Goal: Complete application form: Complete application form

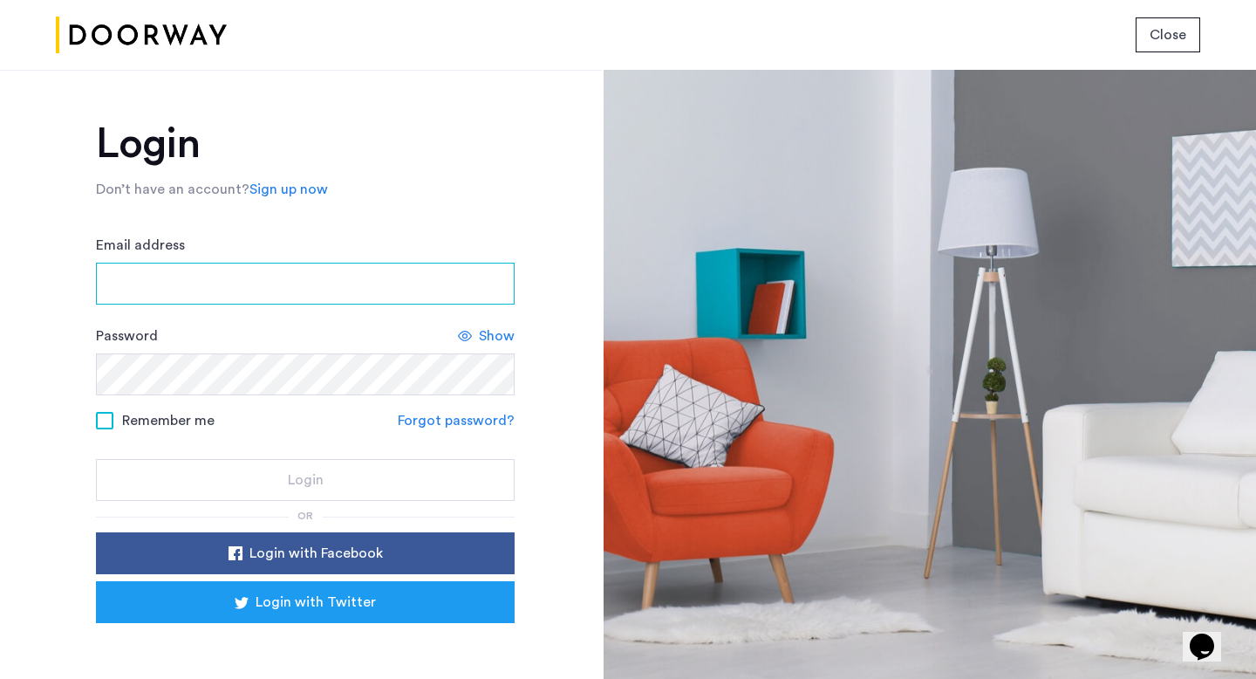
click at [274, 288] on input "Email address" at bounding box center [305, 284] width 419 height 42
type input "**********"
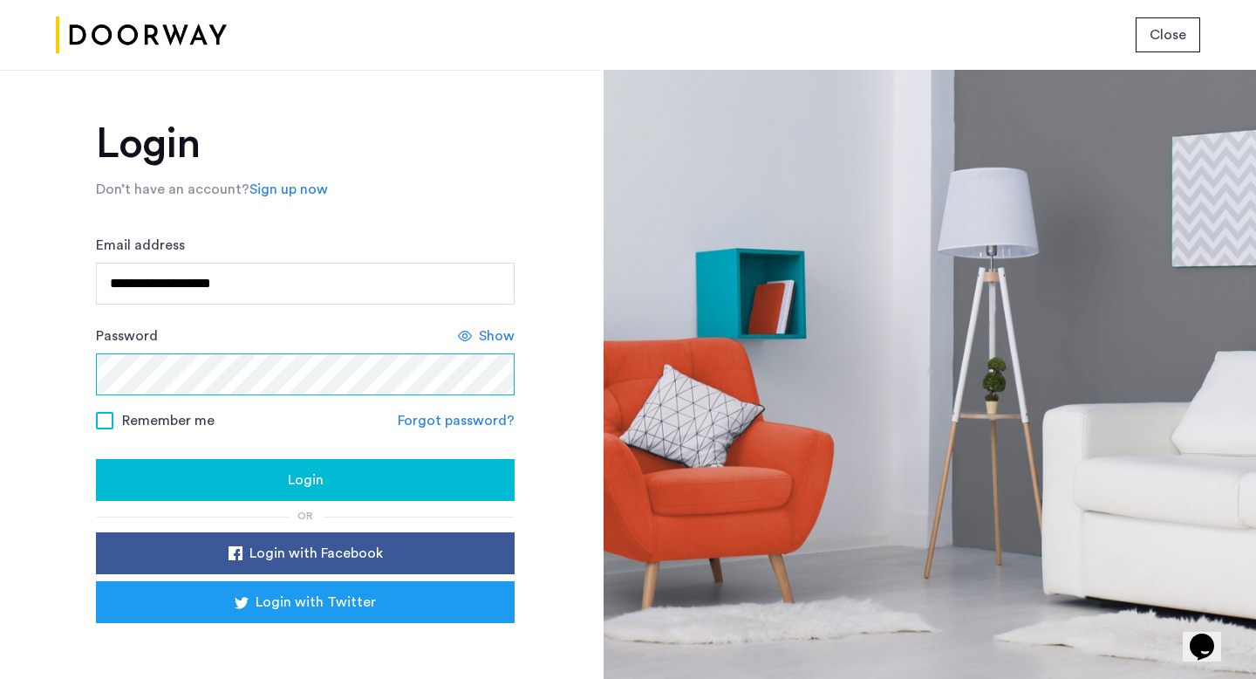
click at [96, 459] on button "Login" at bounding box center [305, 480] width 419 height 42
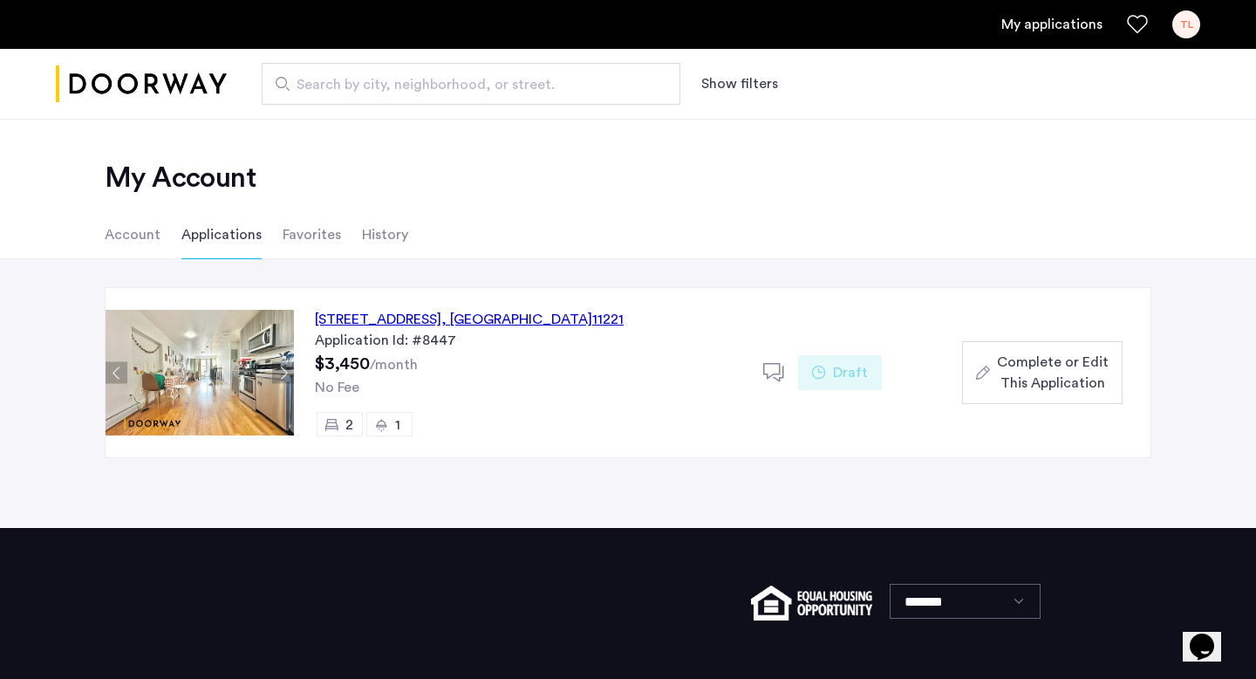
click at [999, 371] on span "Complete or Edit This Application" at bounding box center [1053, 372] width 112 height 42
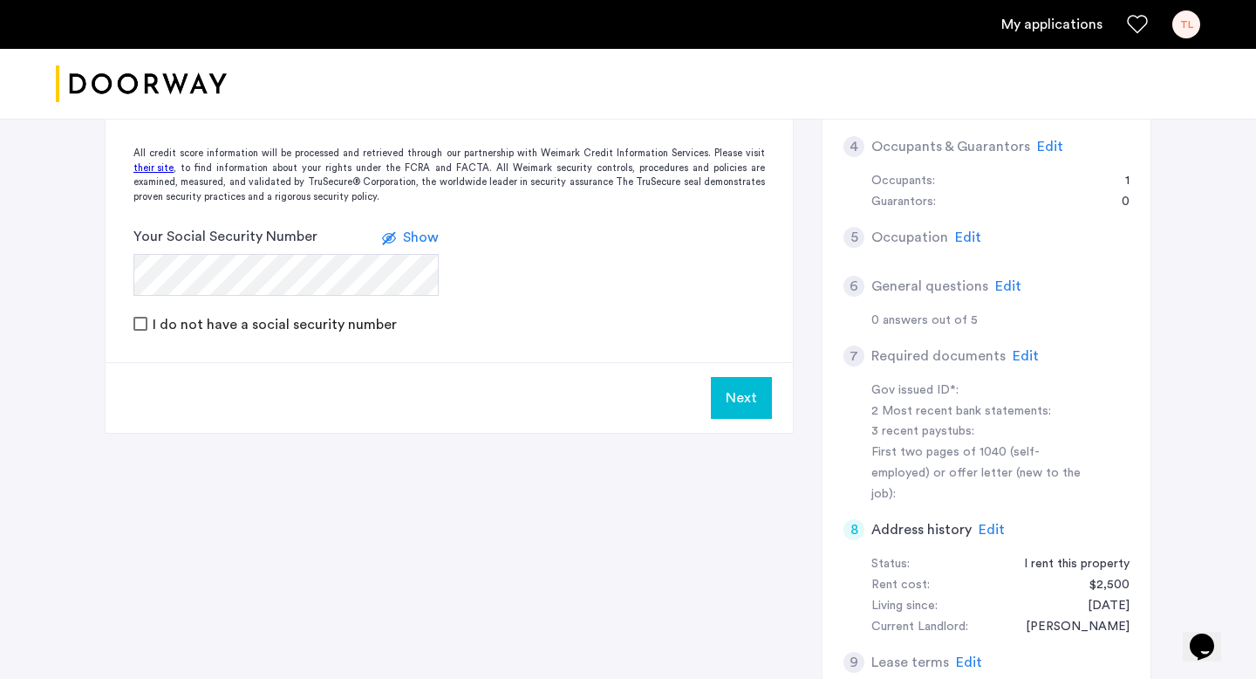
scroll to position [489, 0]
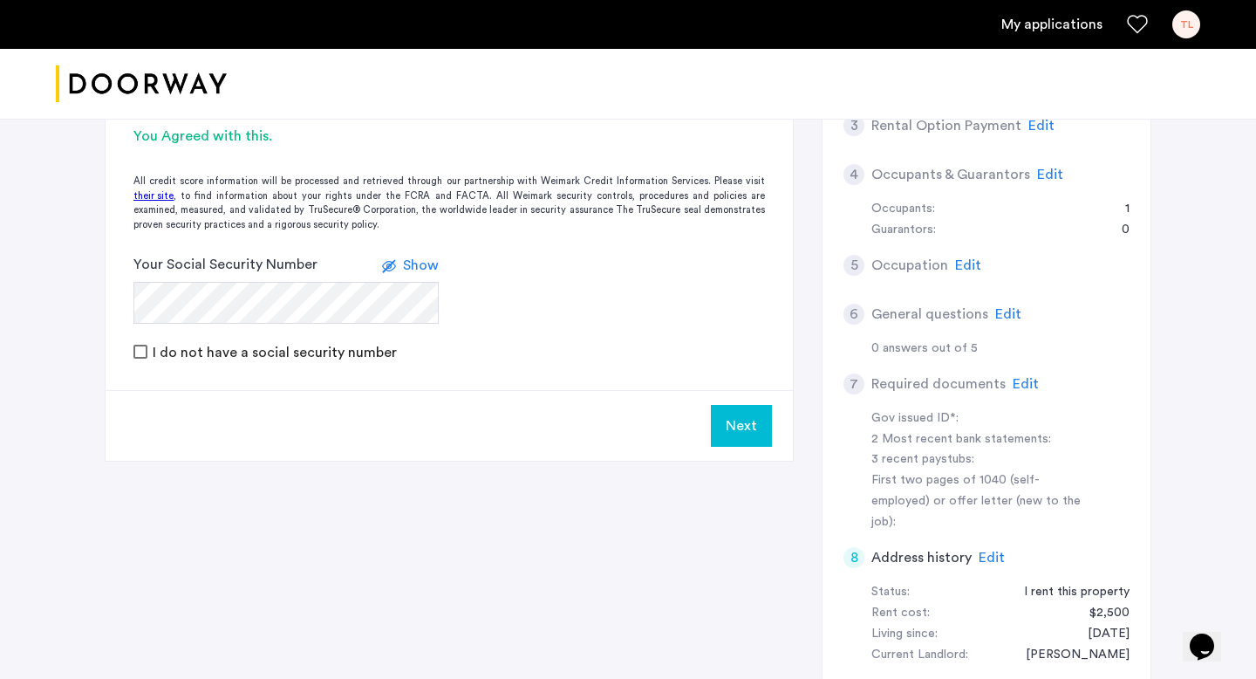
click at [415, 271] on span "Show" at bounding box center [421, 265] width 36 height 14
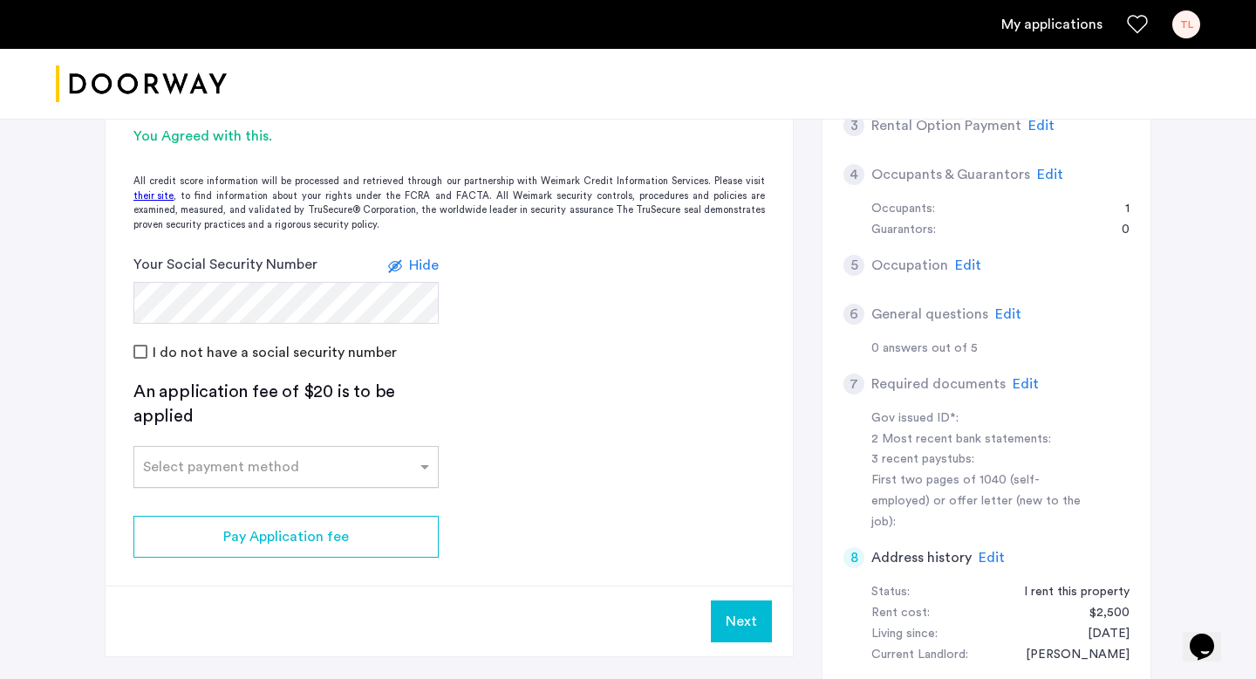
click at [219, 475] on div "Select payment method" at bounding box center [221, 466] width 156 height 21
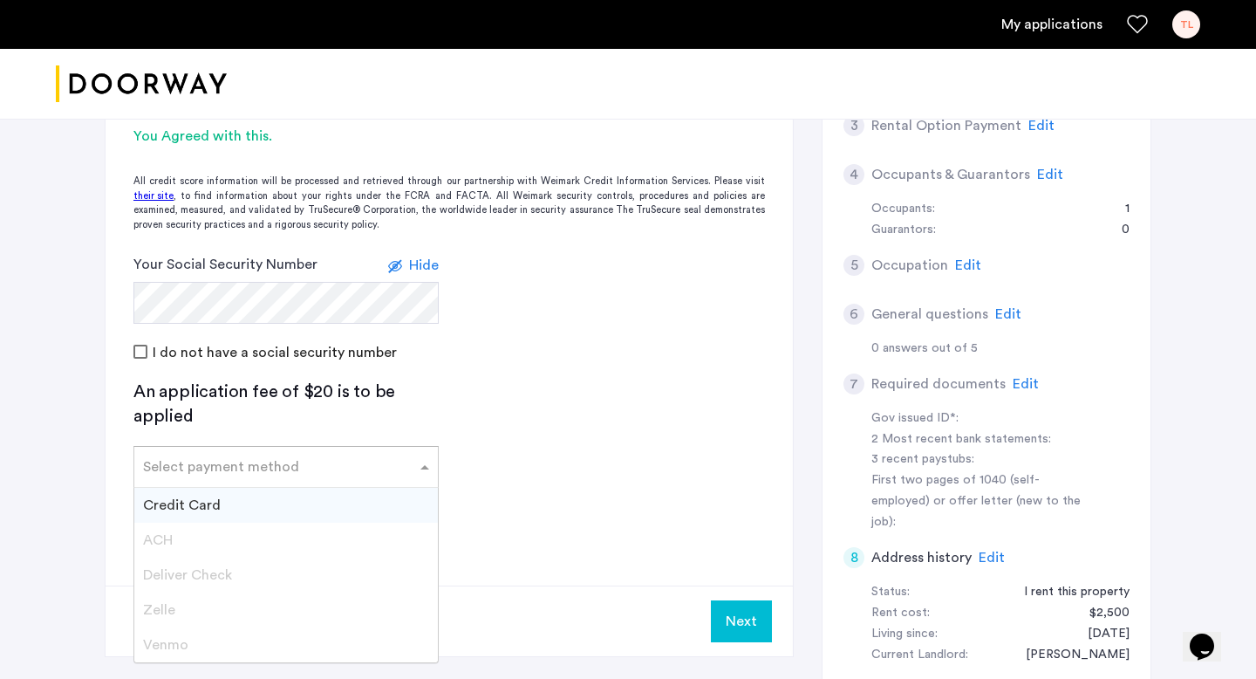
scroll to position [501, 0]
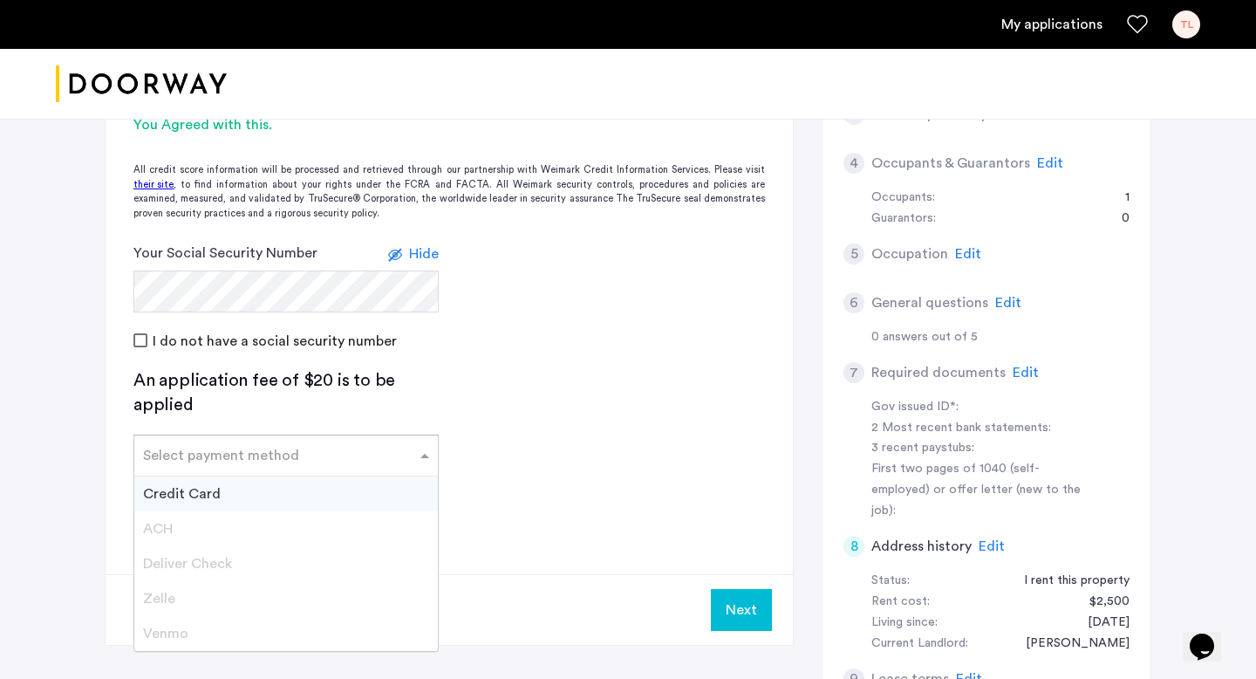
click at [219, 493] on div "Credit Card" at bounding box center [286, 493] width 304 height 35
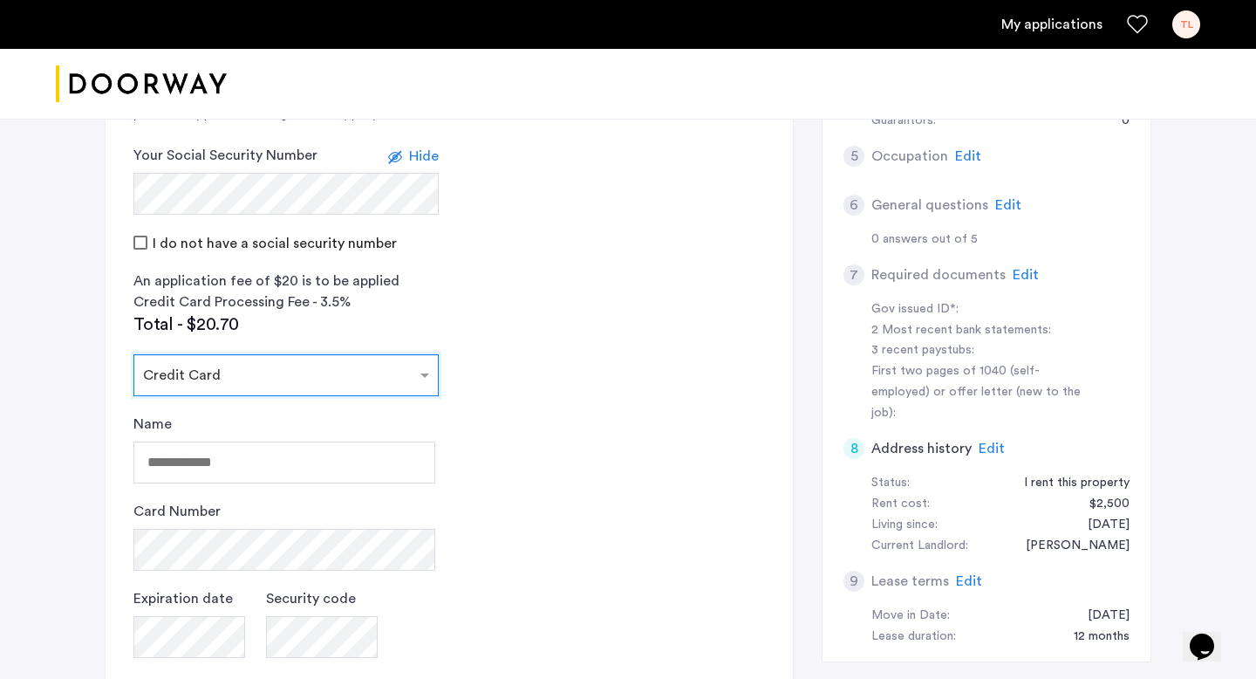
scroll to position [608, 0]
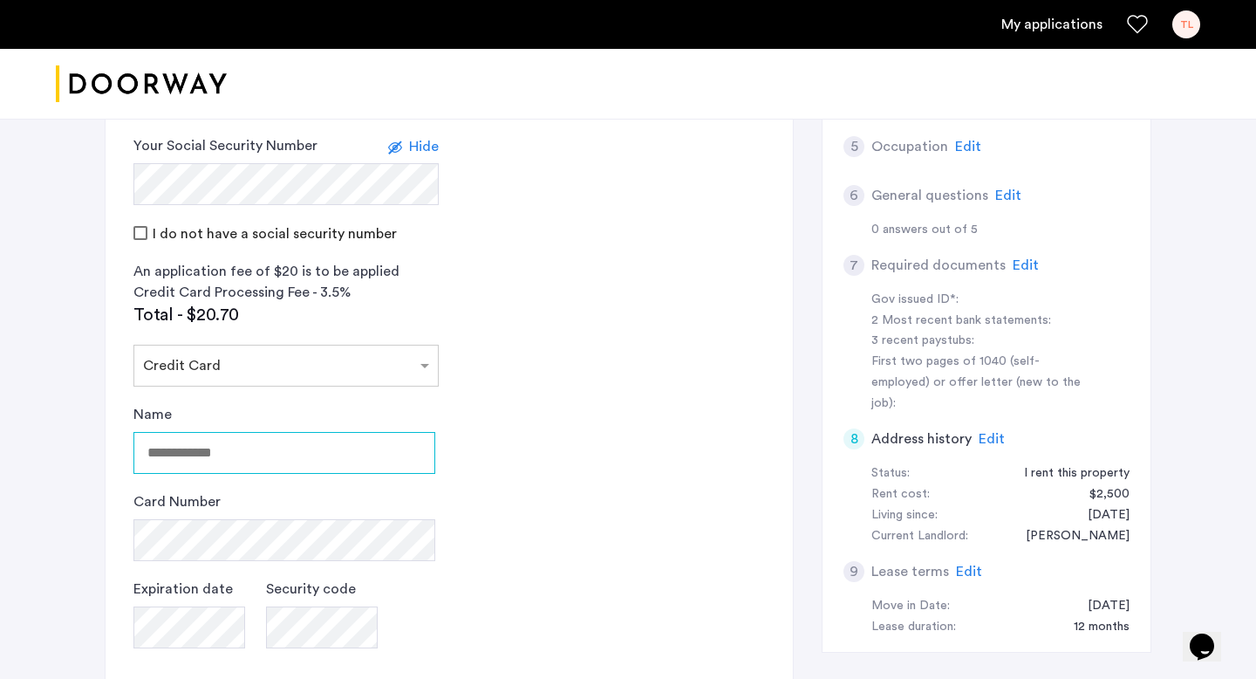
click at [221, 437] on input "Name" at bounding box center [284, 453] width 302 height 42
type input "**********"
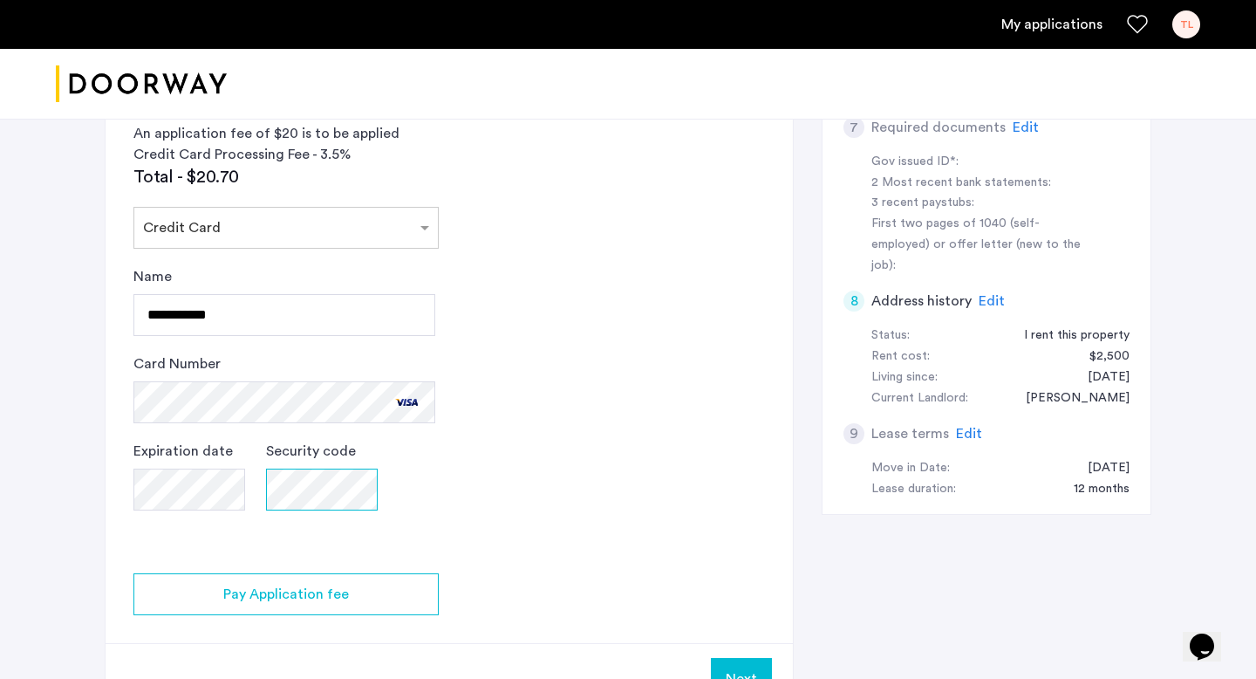
scroll to position [776, 0]
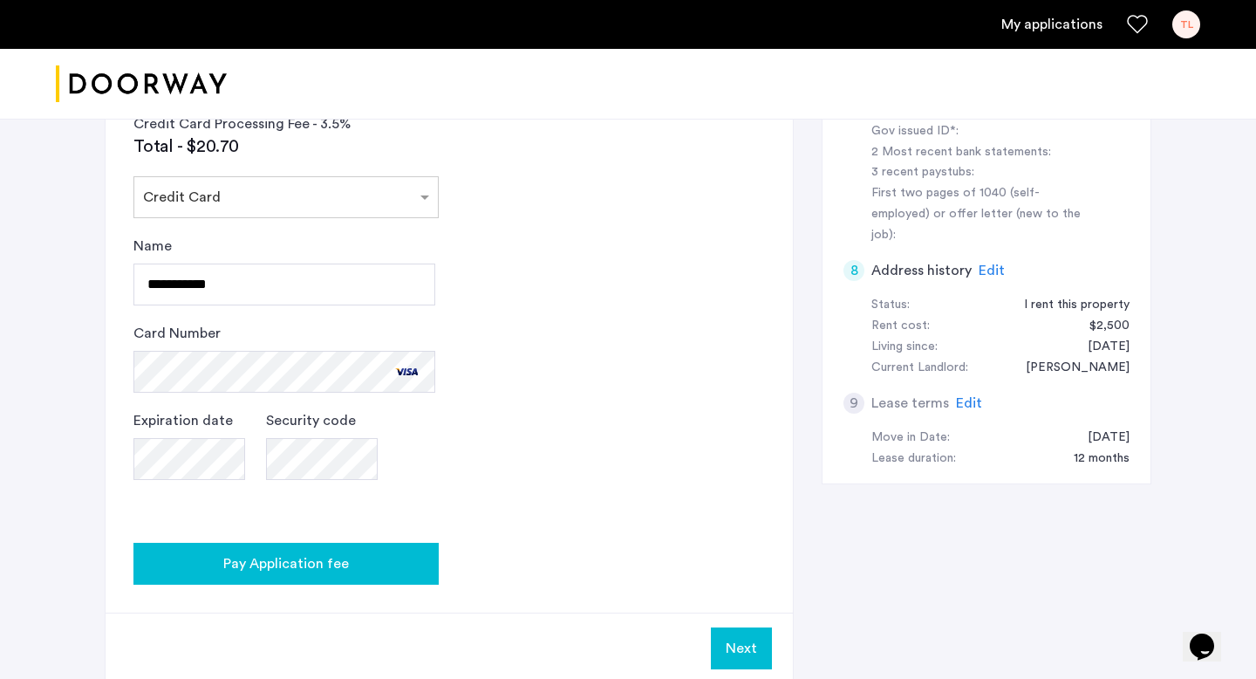
click at [230, 577] on button "Pay Application fee" at bounding box center [285, 563] width 305 height 42
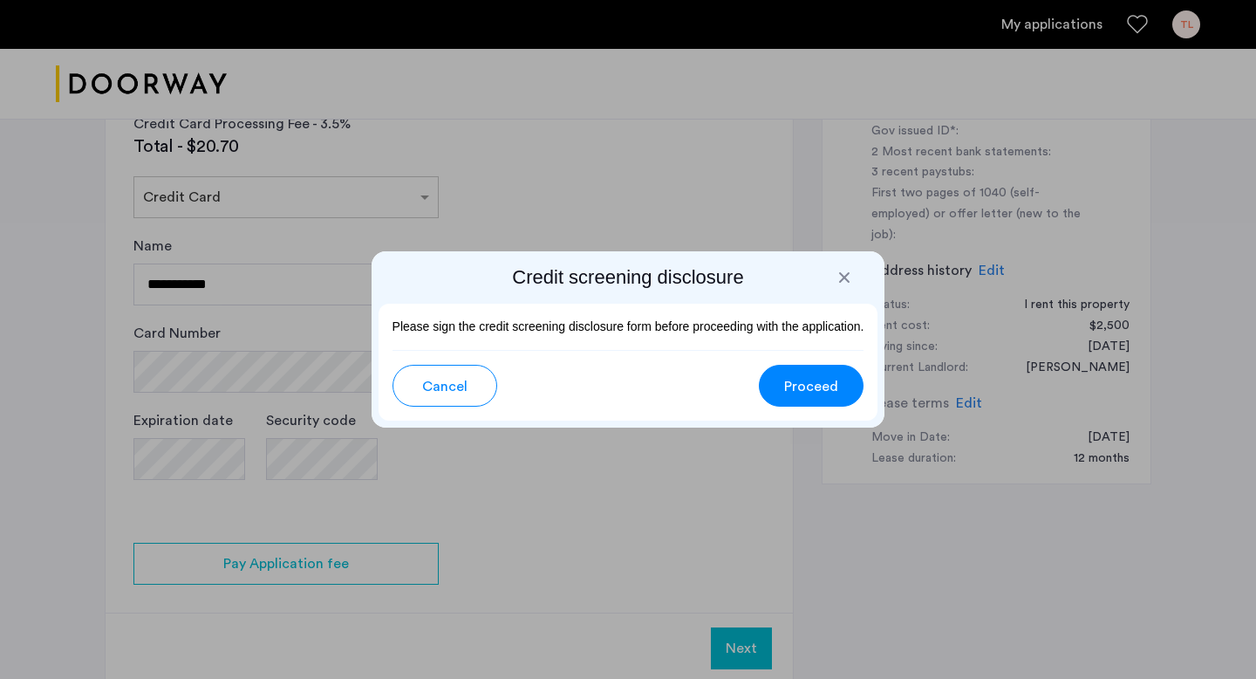
click at [770, 394] on button "Proceed" at bounding box center [811, 386] width 105 height 42
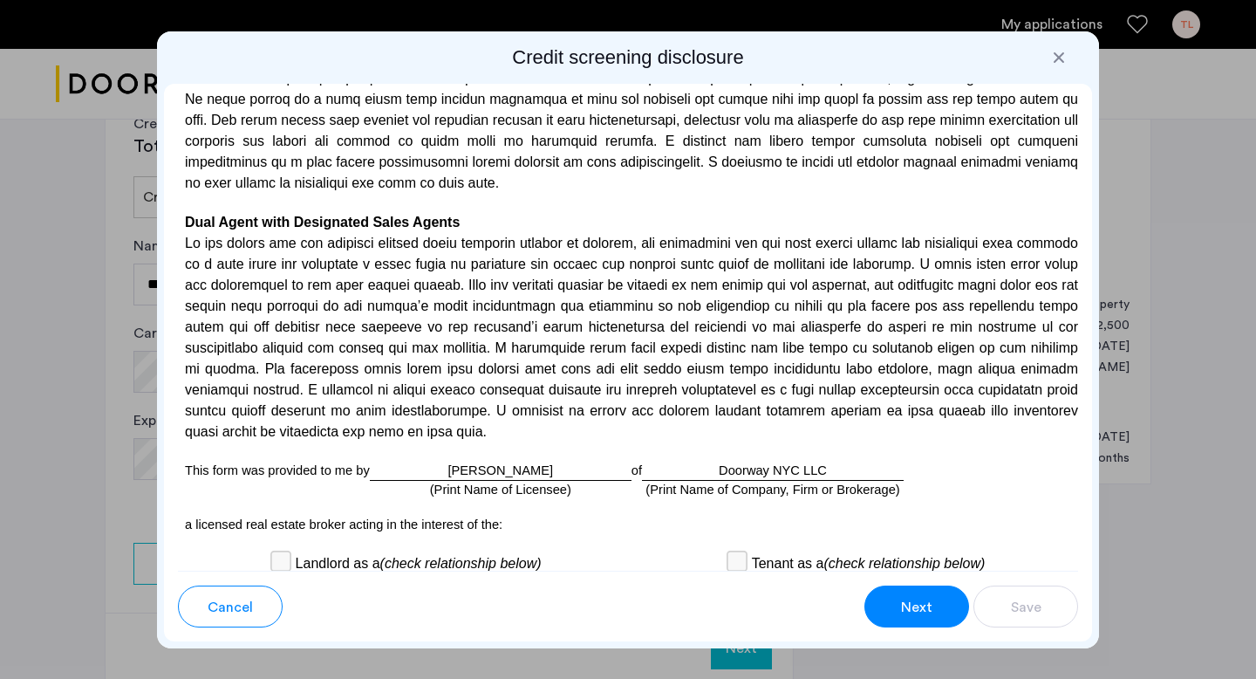
scroll to position [5105, 0]
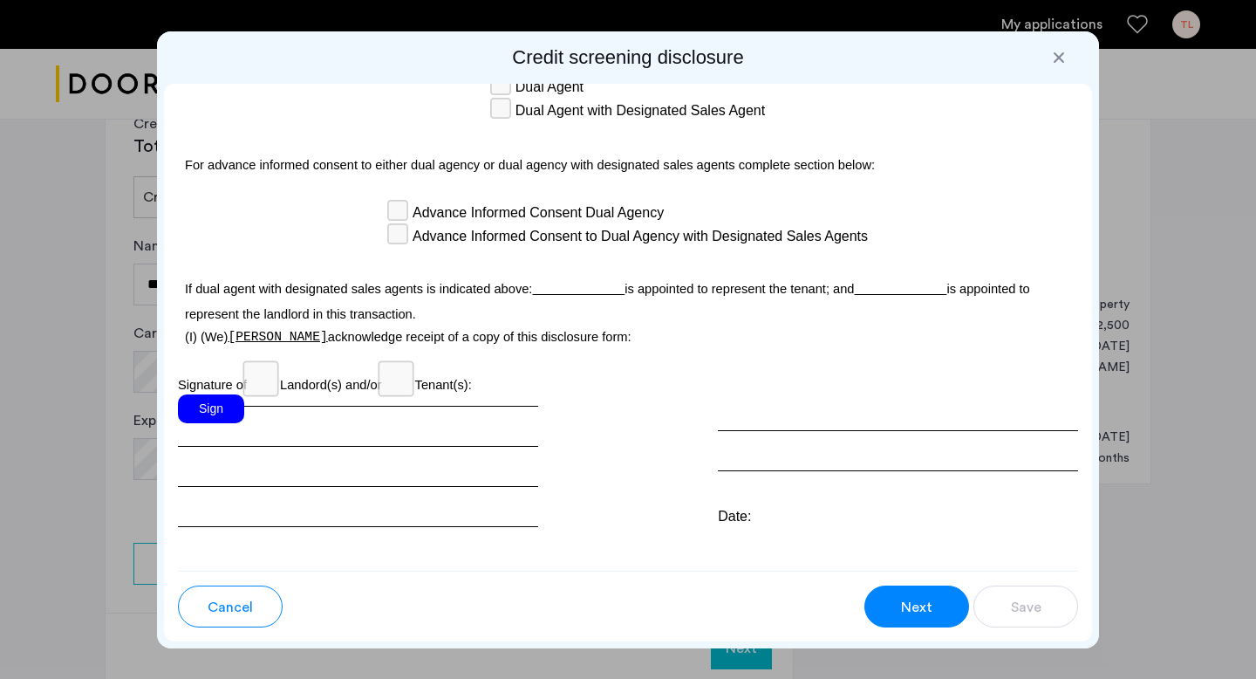
click at [232, 394] on div "Sign" at bounding box center [211, 408] width 66 height 29
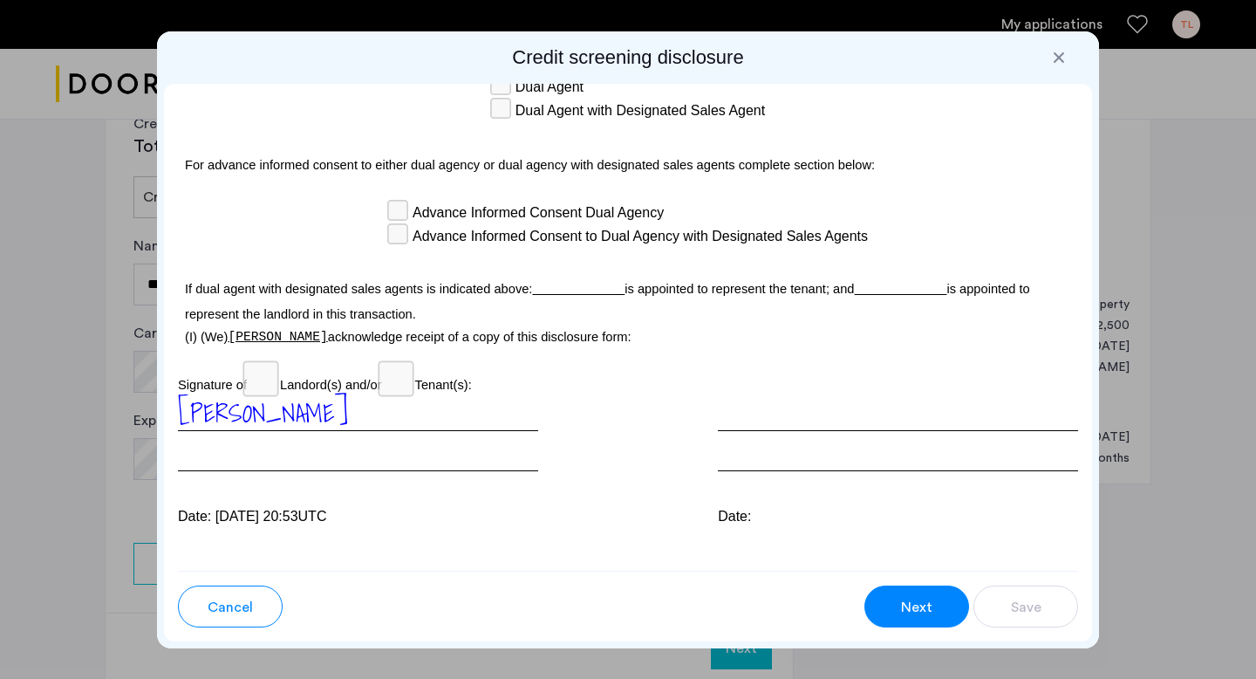
click at [899, 592] on button "Next" at bounding box center [916, 606] width 105 height 42
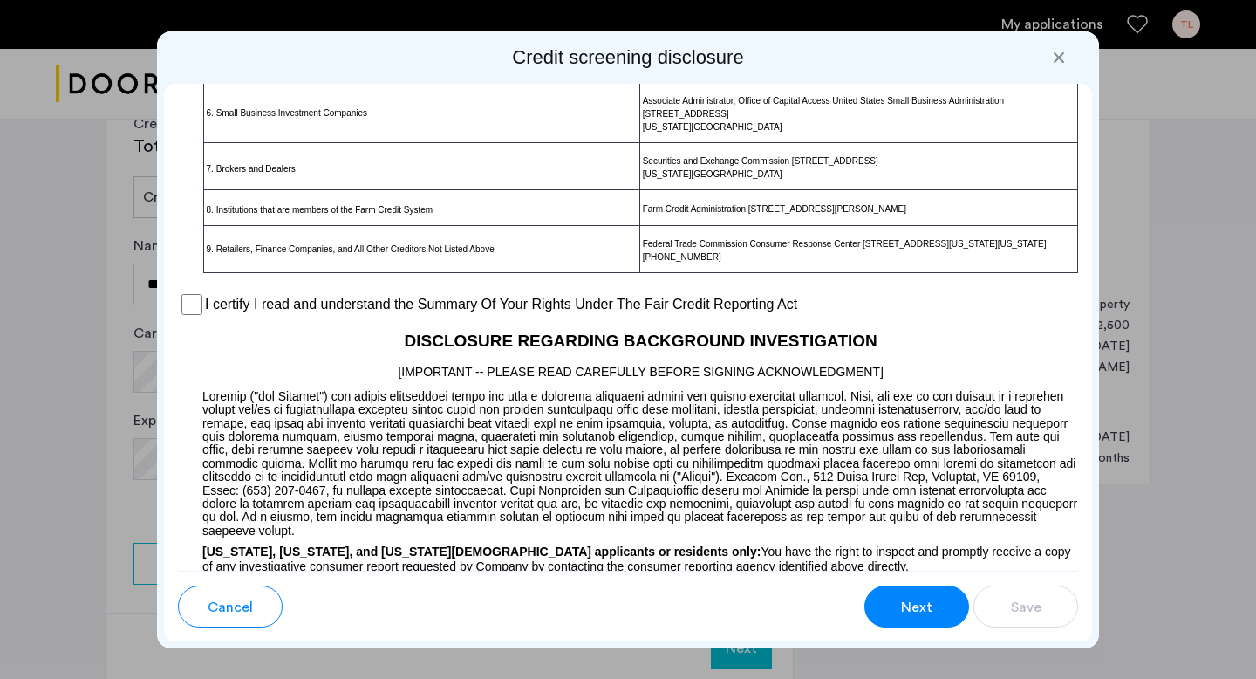
scroll to position [1328, 0]
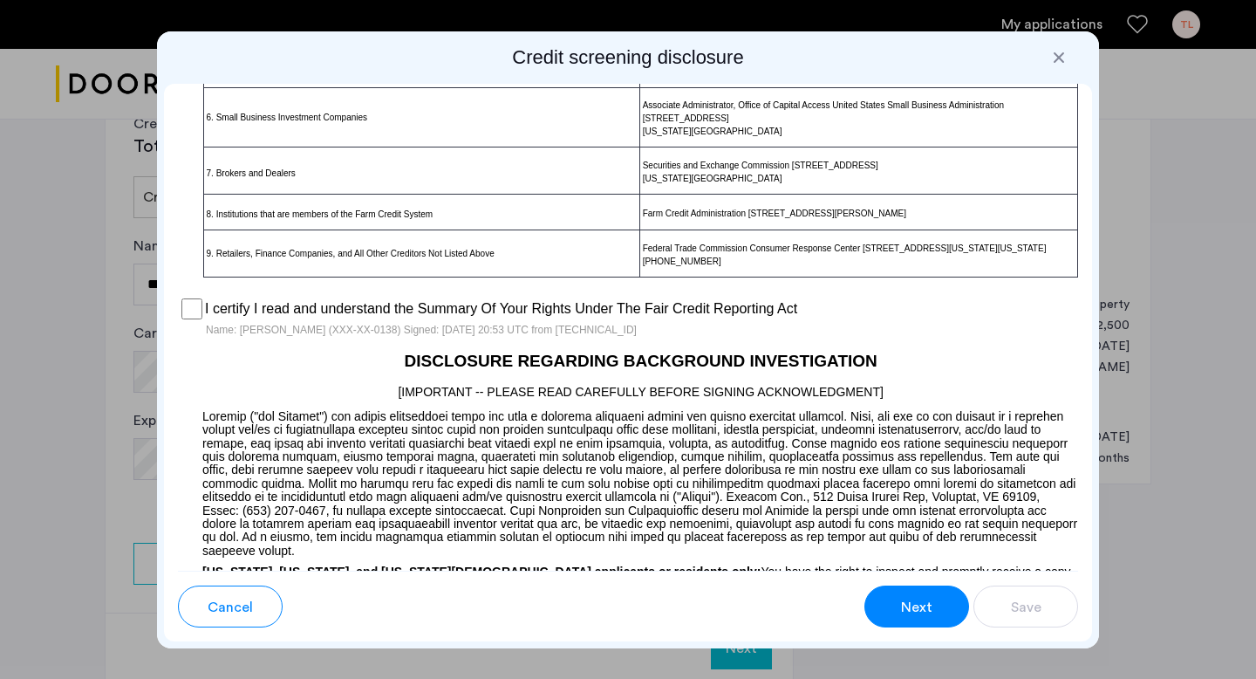
click at [915, 597] on span "Next" at bounding box center [916, 607] width 31 height 21
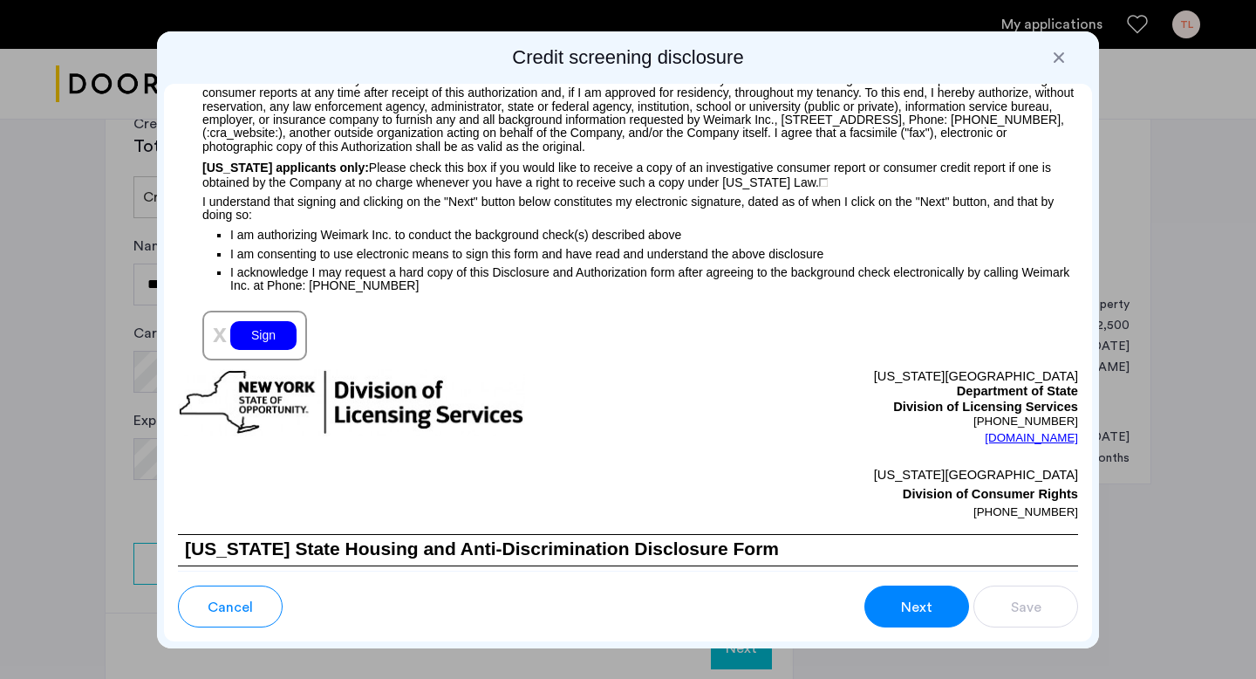
scroll to position [1954, 0]
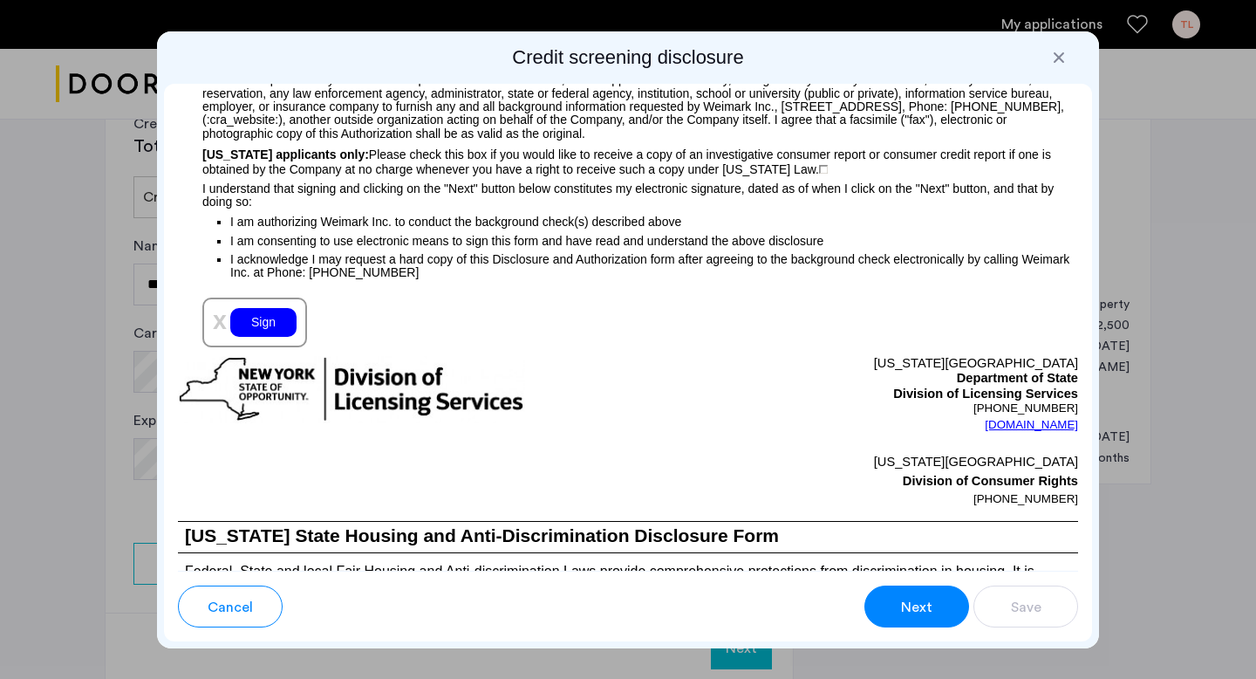
click at [271, 324] on div "Sign" at bounding box center [263, 322] width 66 height 29
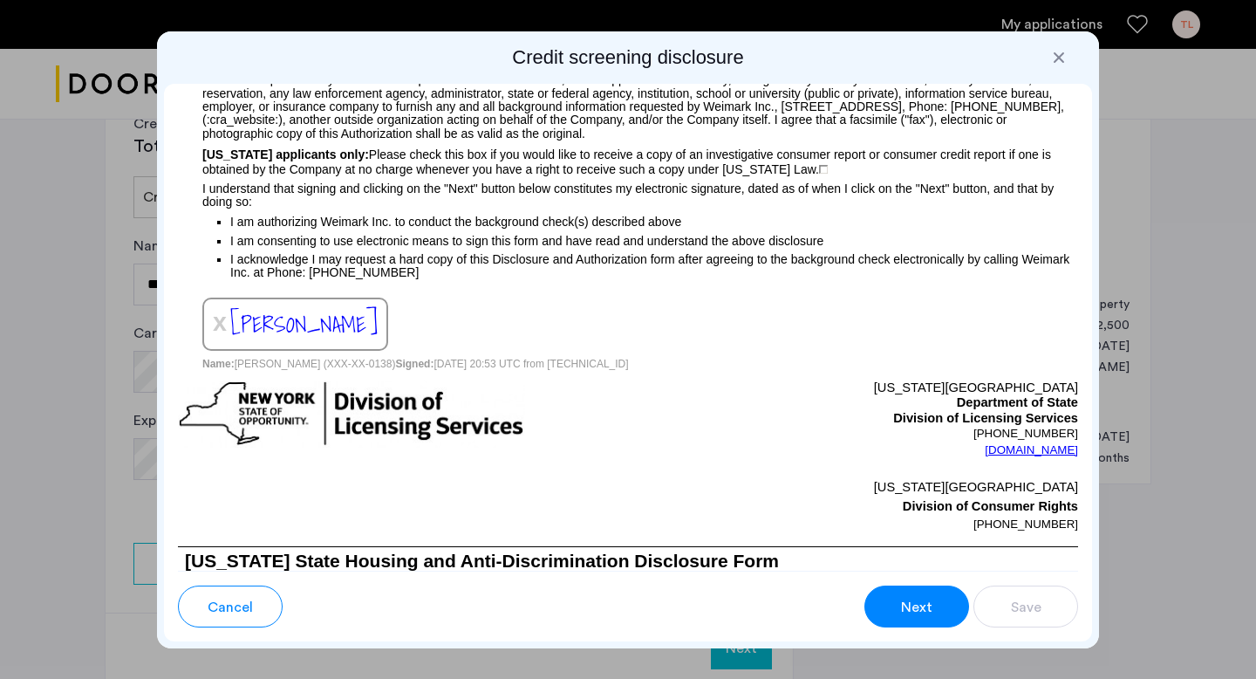
click at [917, 617] on button "Next" at bounding box center [916, 606] width 105 height 42
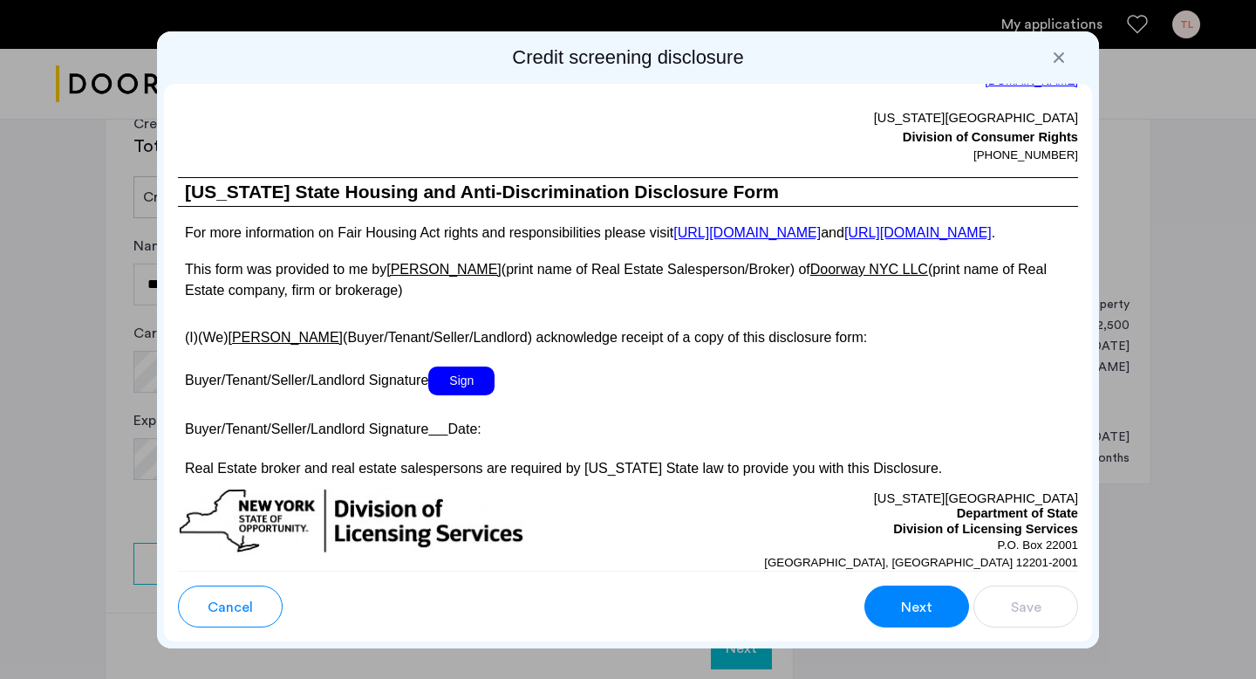
scroll to position [3234, 0]
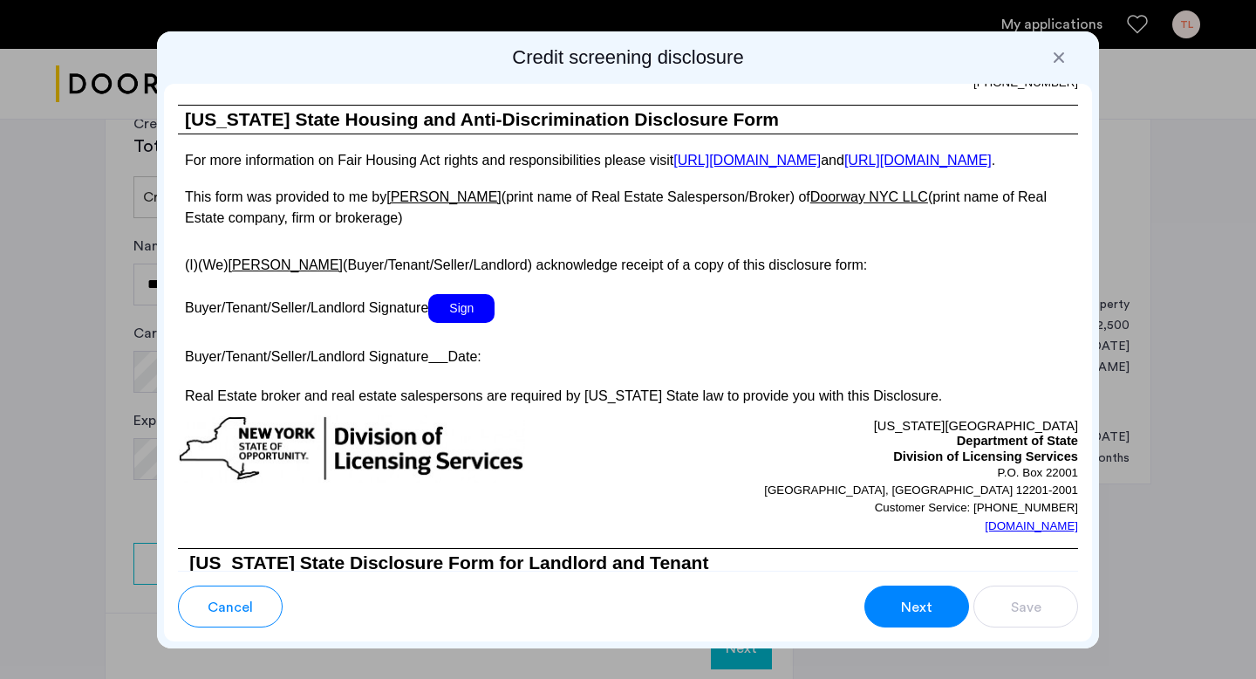
click at [917, 617] on button "Next" at bounding box center [916, 606] width 105 height 42
click at [447, 322] on span "Sign" at bounding box center [461, 308] width 66 height 29
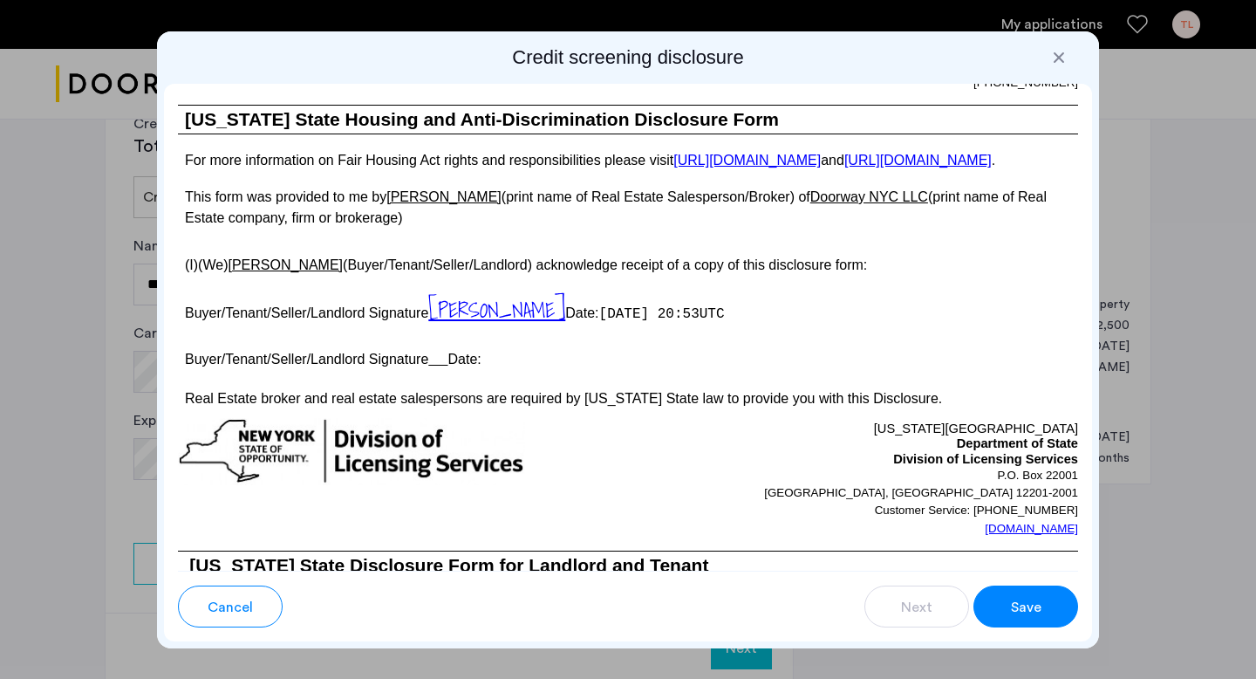
click at [1037, 606] on span "Save" at bounding box center [1026, 607] width 31 height 21
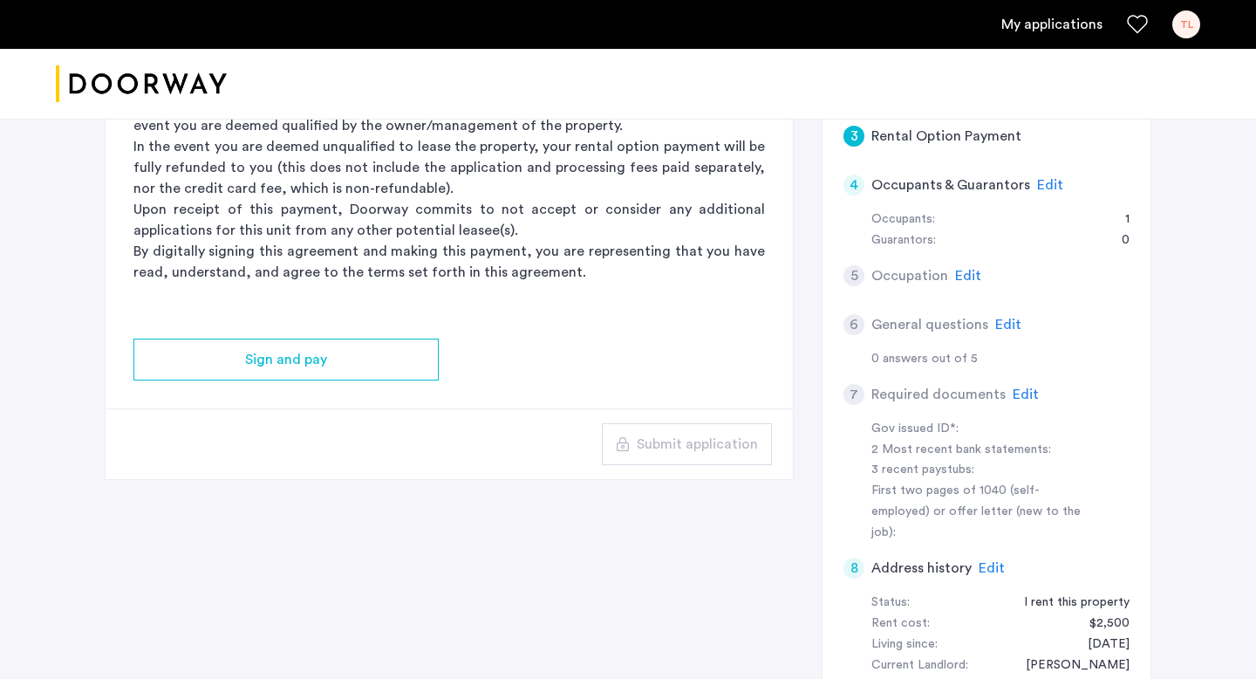
scroll to position [454, 0]
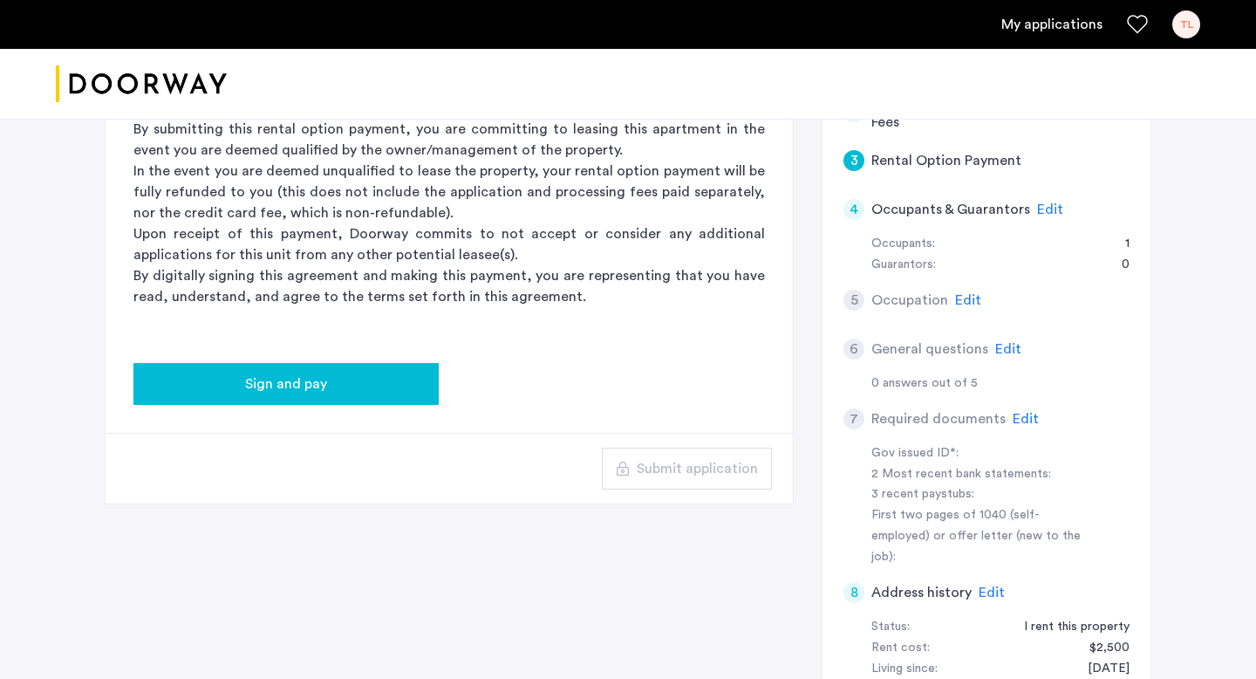
click at [413, 399] on button "Sign and pay" at bounding box center [285, 384] width 305 height 42
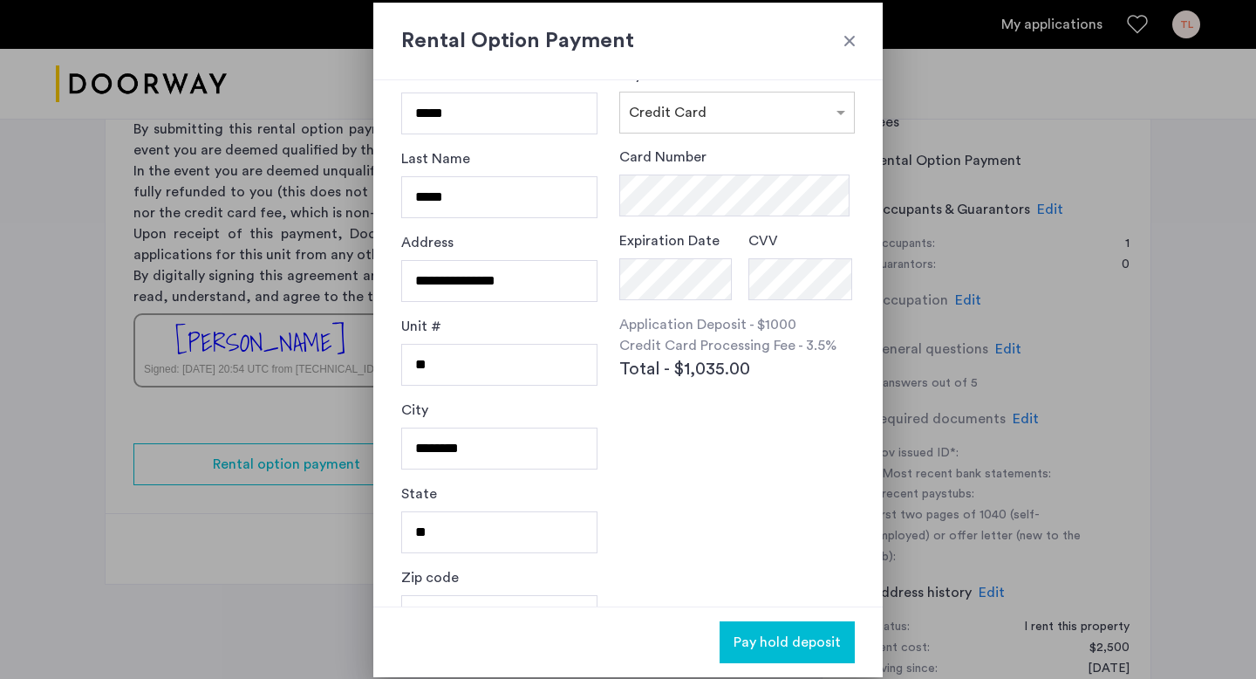
scroll to position [47, 0]
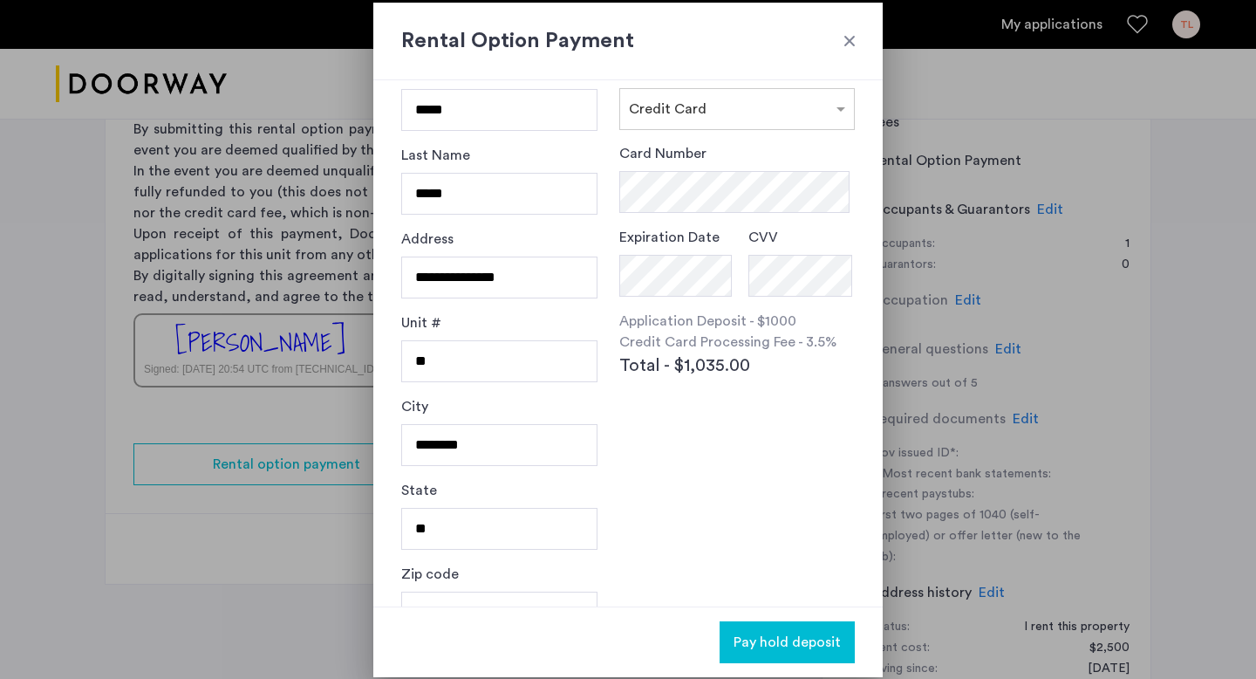
click at [856, 40] on div at bounding box center [849, 40] width 17 height 17
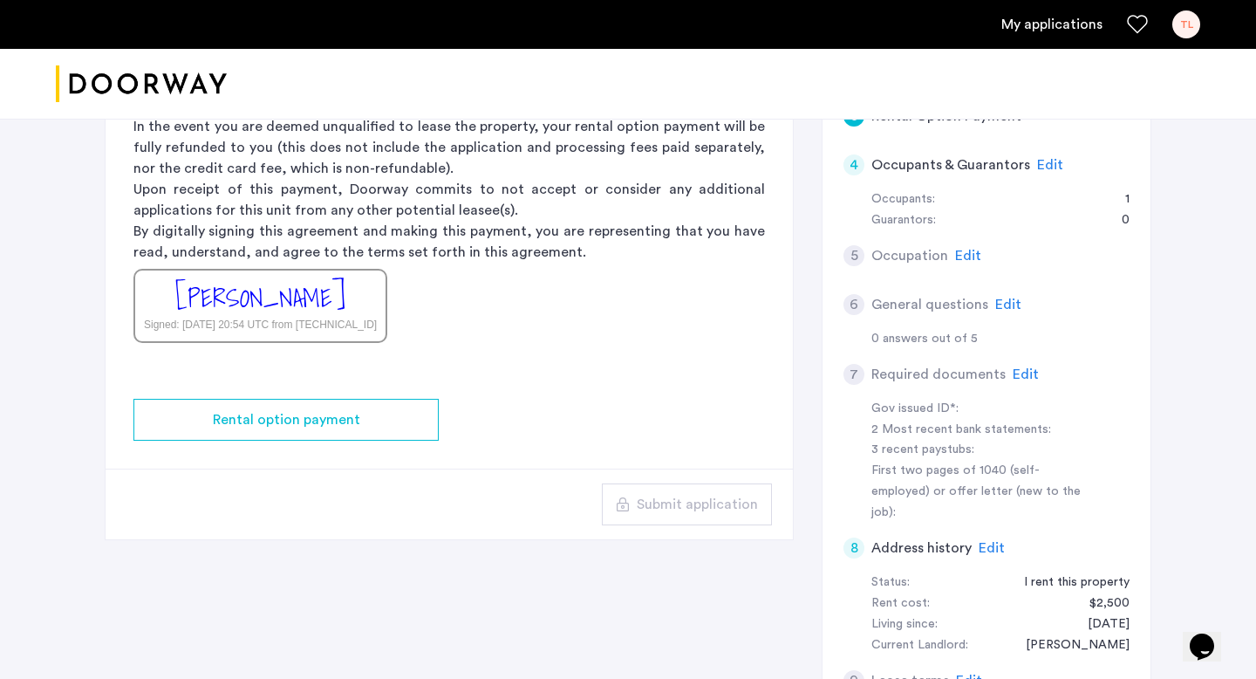
scroll to position [509, 0]
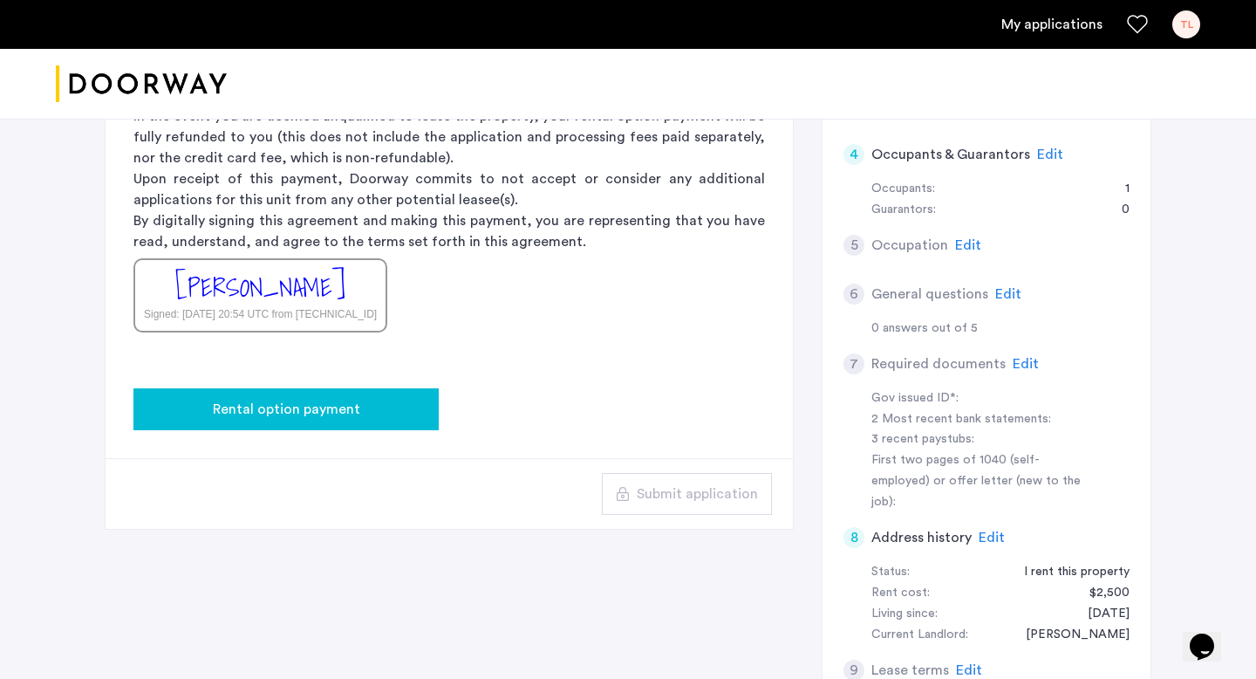
click at [416, 394] on button "Rental option payment" at bounding box center [285, 409] width 305 height 42
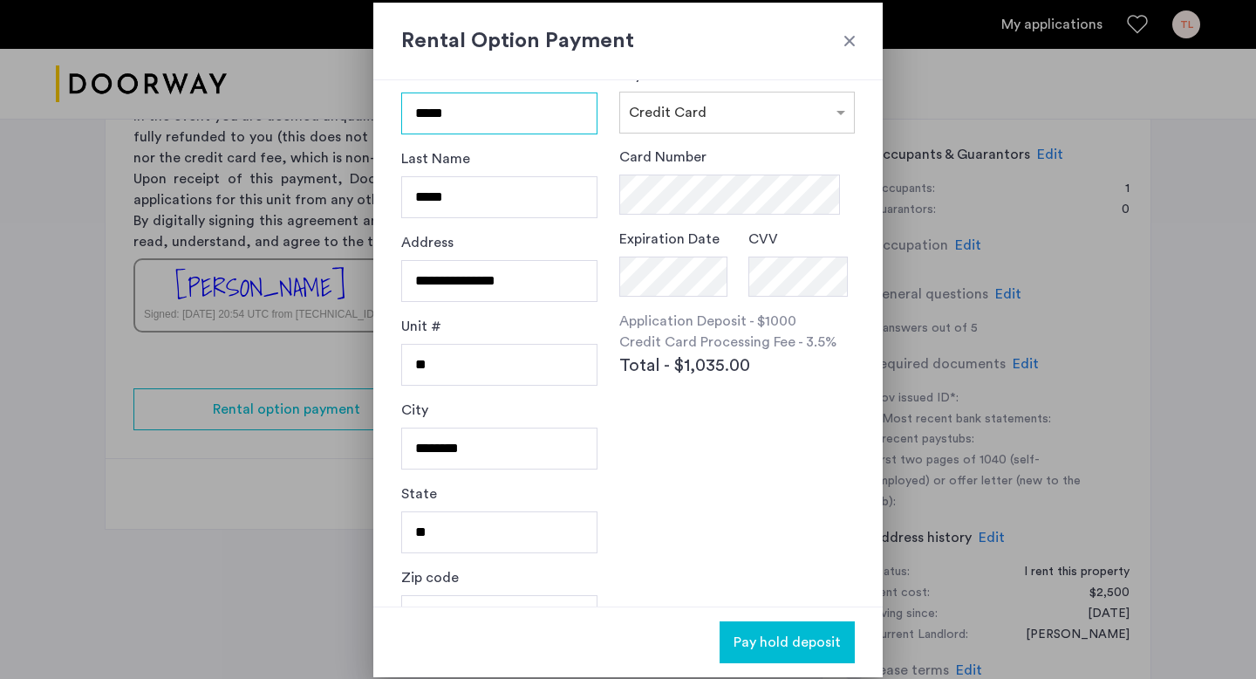
scroll to position [0, 0]
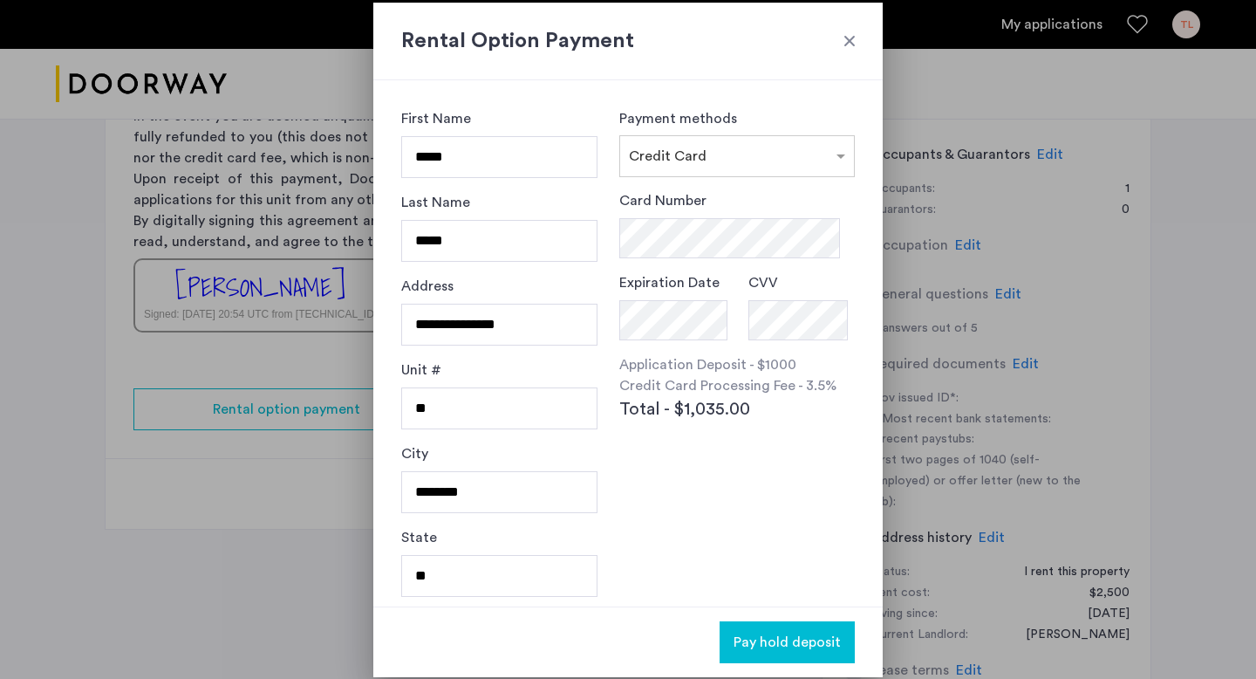
click at [849, 51] on h2 "Rental Option Payment" at bounding box center [628, 40] width 454 height 31
click at [849, 46] on div at bounding box center [849, 40] width 17 height 17
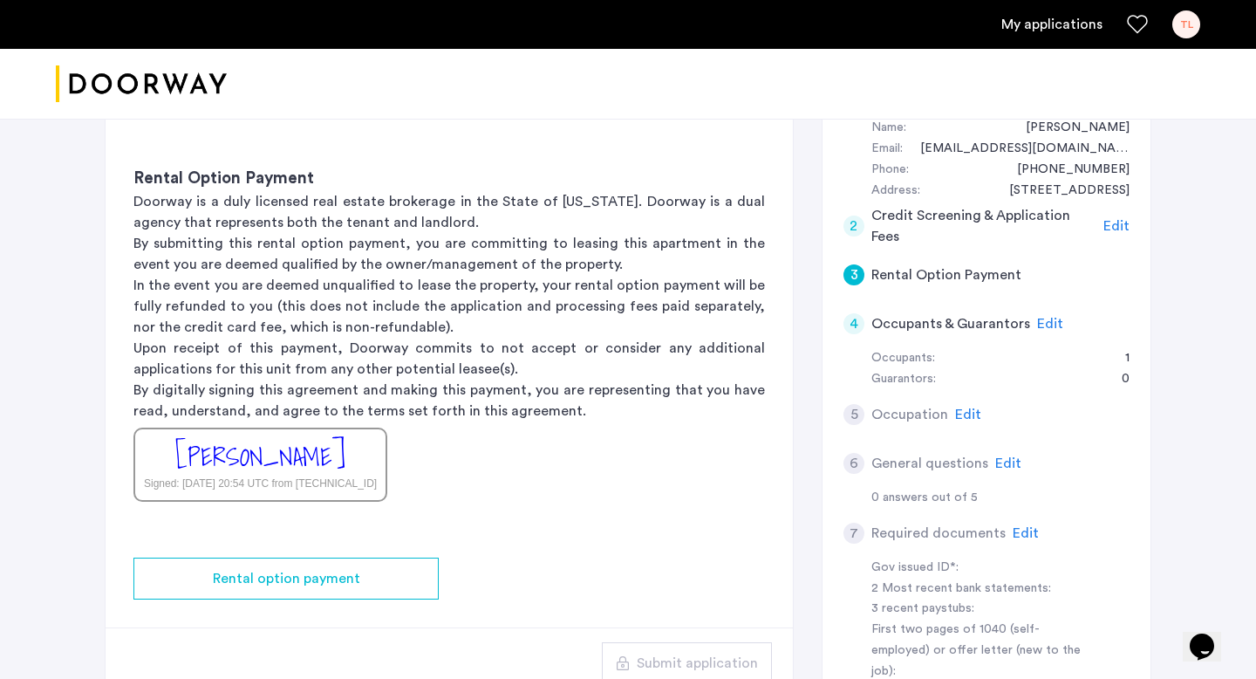
scroll to position [335, 0]
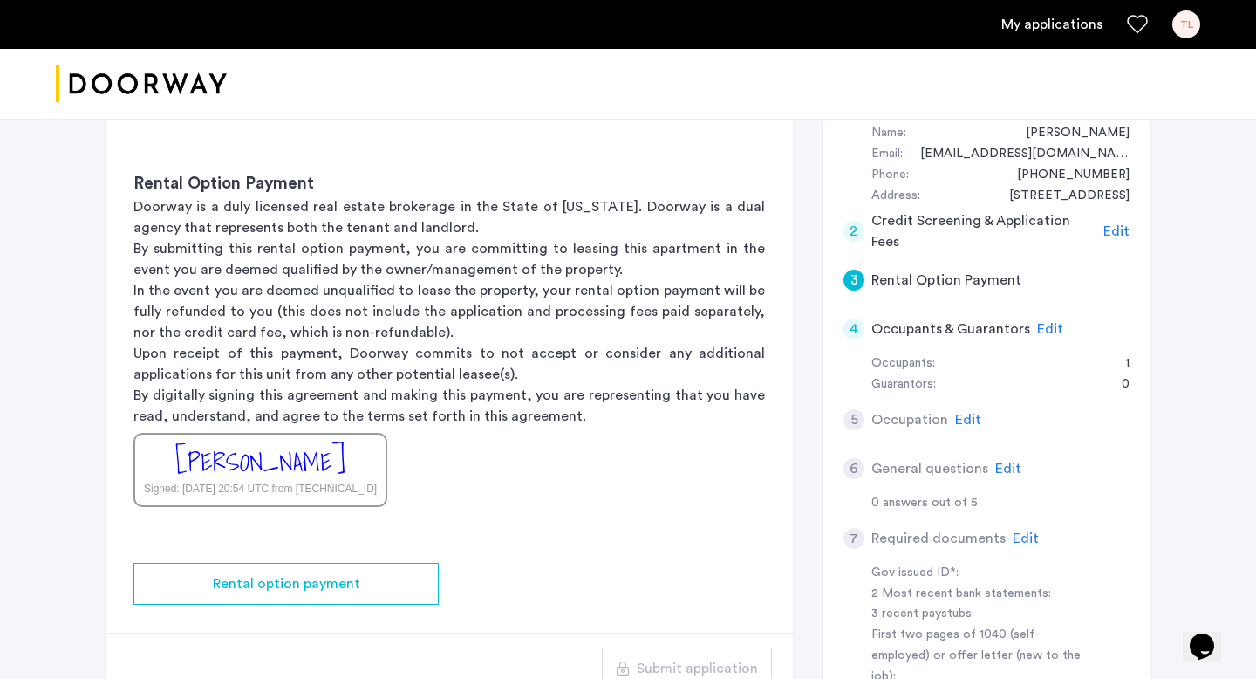
click at [911, 333] on h5 "Occupants & Guarantors" at bounding box center [950, 328] width 159 height 21
click at [1031, 331] on div "4 Occupants & Guarantors Edit" at bounding box center [986, 328] width 286 height 49
click at [1042, 331] on span "Edit" at bounding box center [1050, 329] width 26 height 14
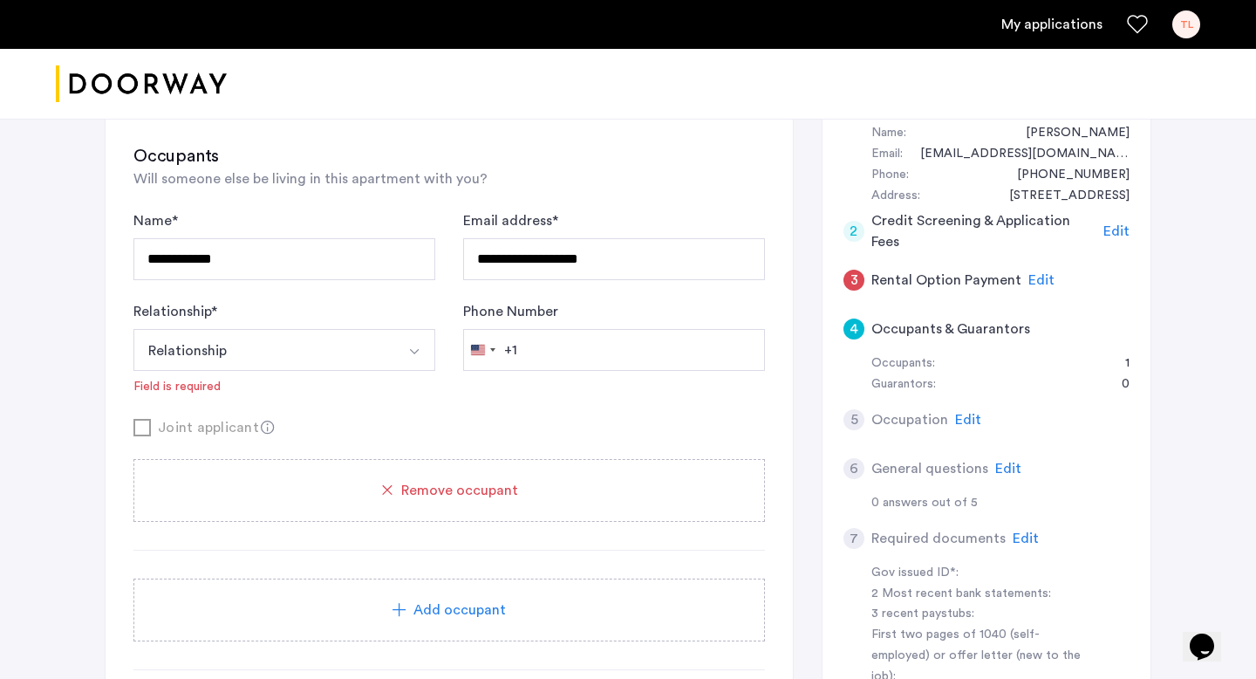
click at [955, 277] on h5 "Rental Option Payment" at bounding box center [946, 279] width 150 height 21
click at [1041, 274] on span "Edit" at bounding box center [1041, 280] width 26 height 14
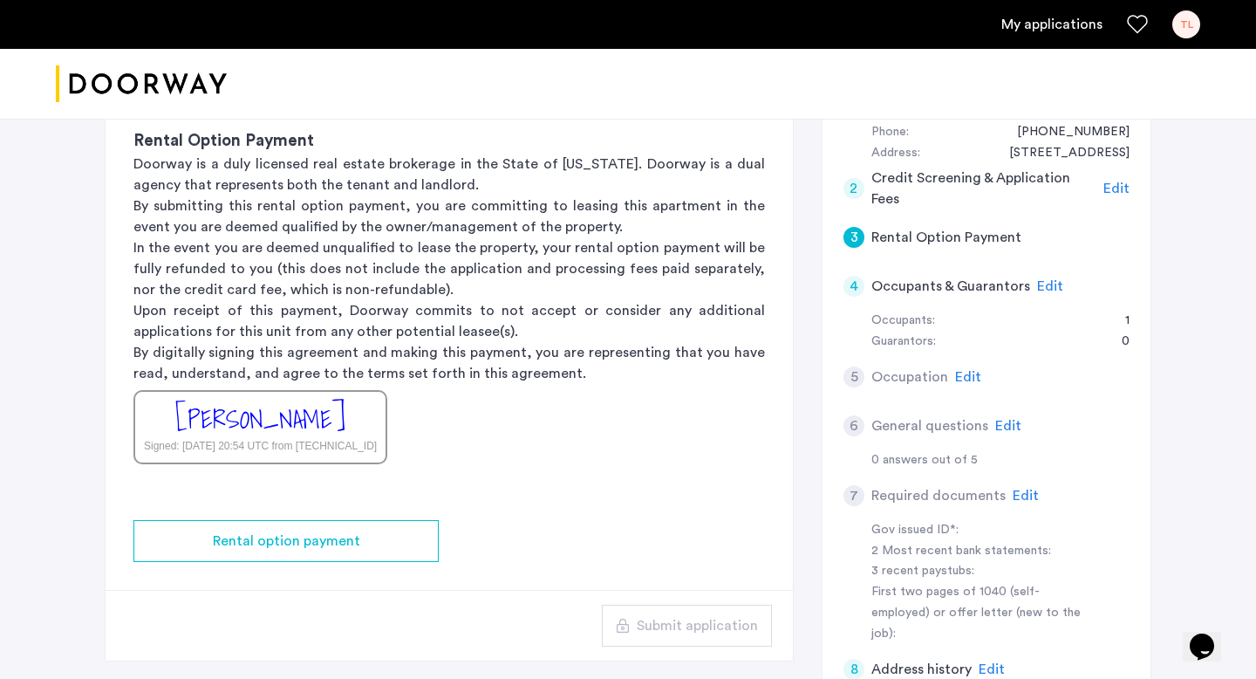
scroll to position [379, 0]
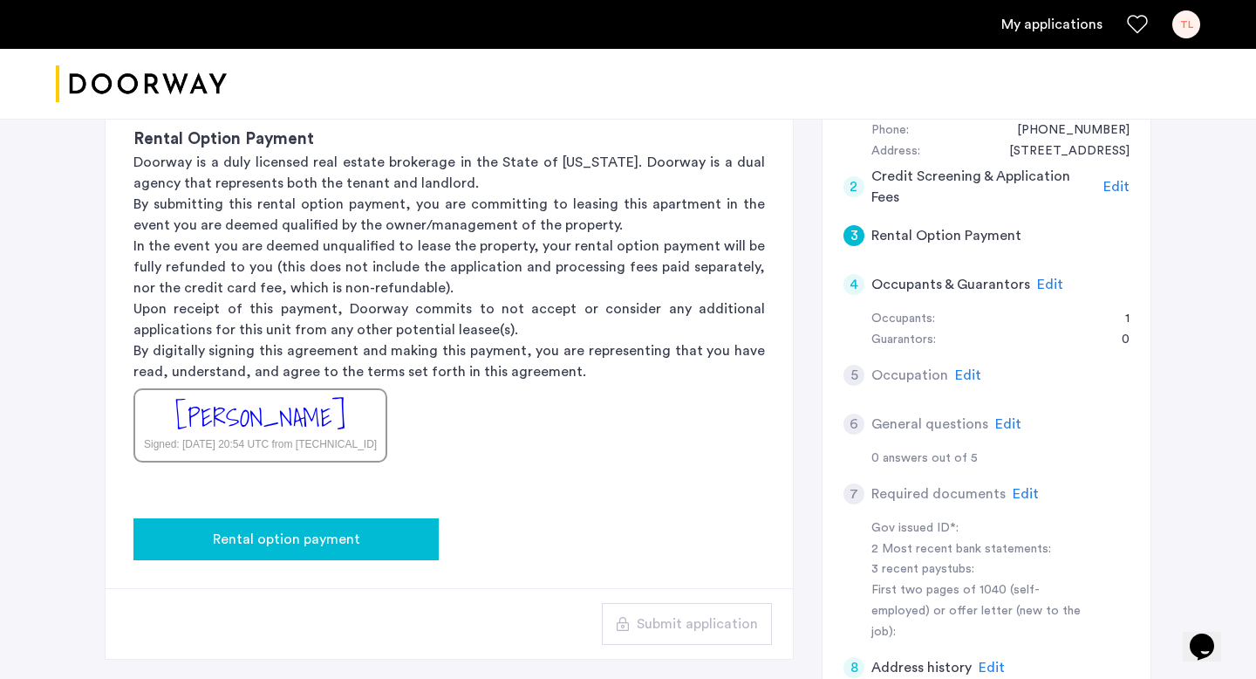
click at [326, 529] on span "Rental option payment" at bounding box center [286, 539] width 147 height 21
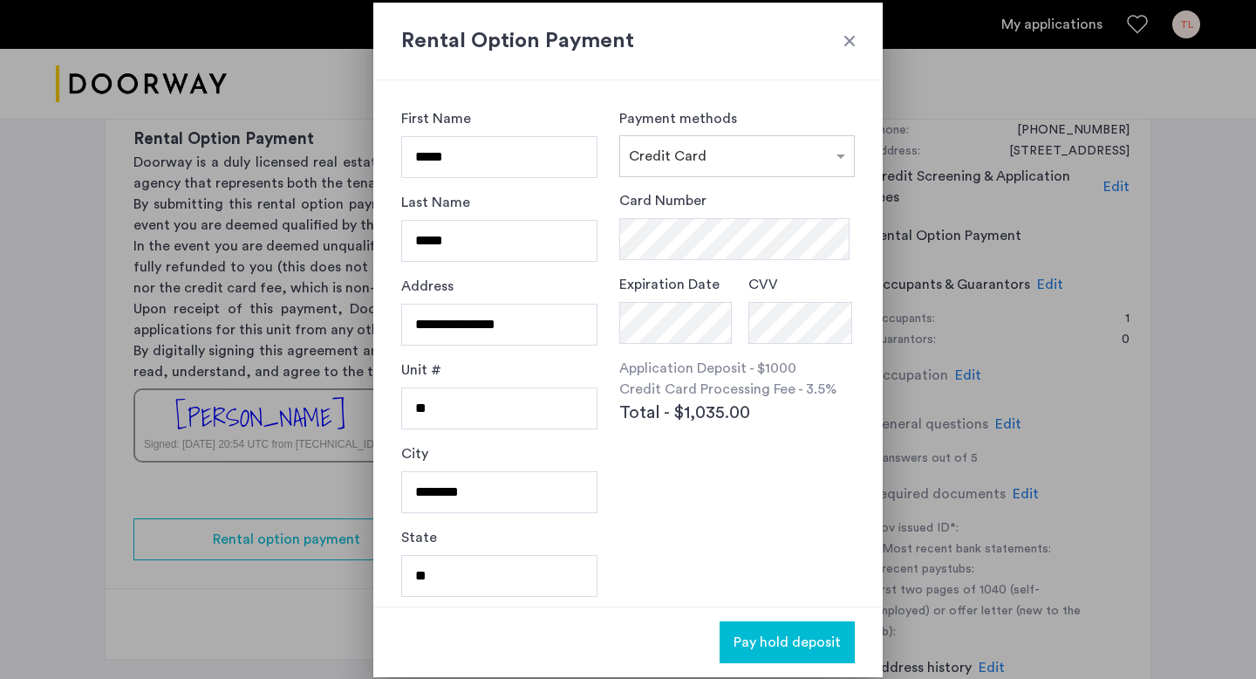
scroll to position [17, 0]
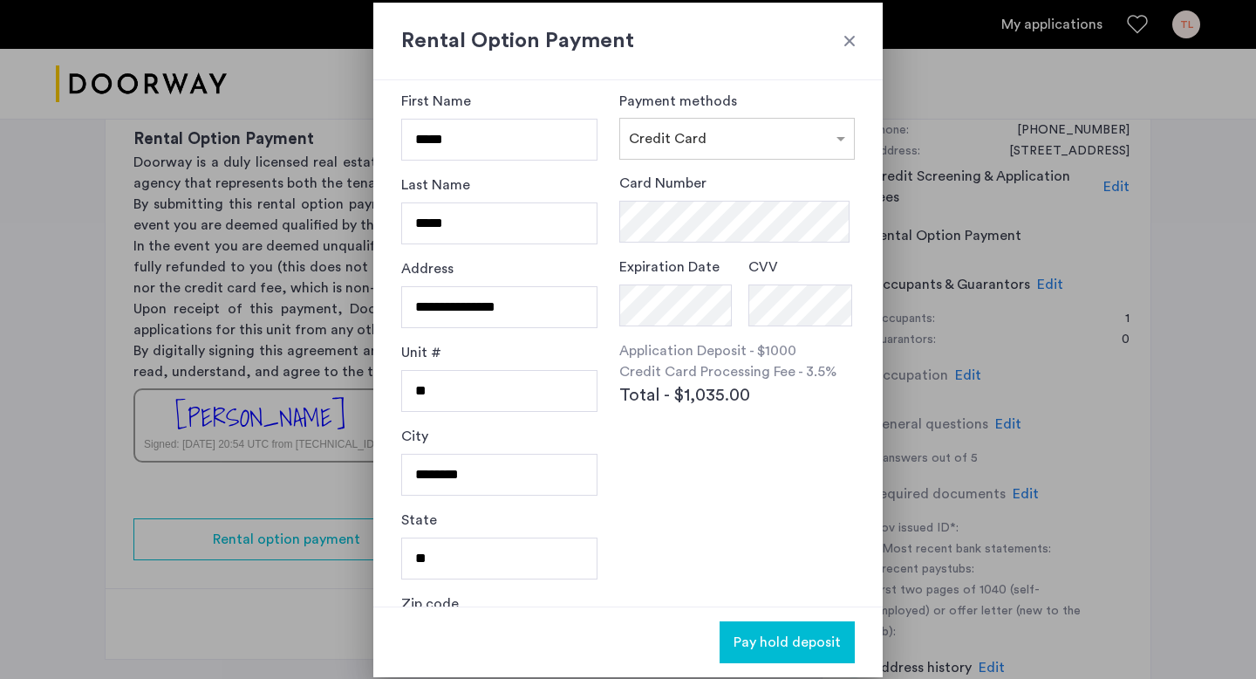
click at [849, 38] on div at bounding box center [849, 40] width 17 height 17
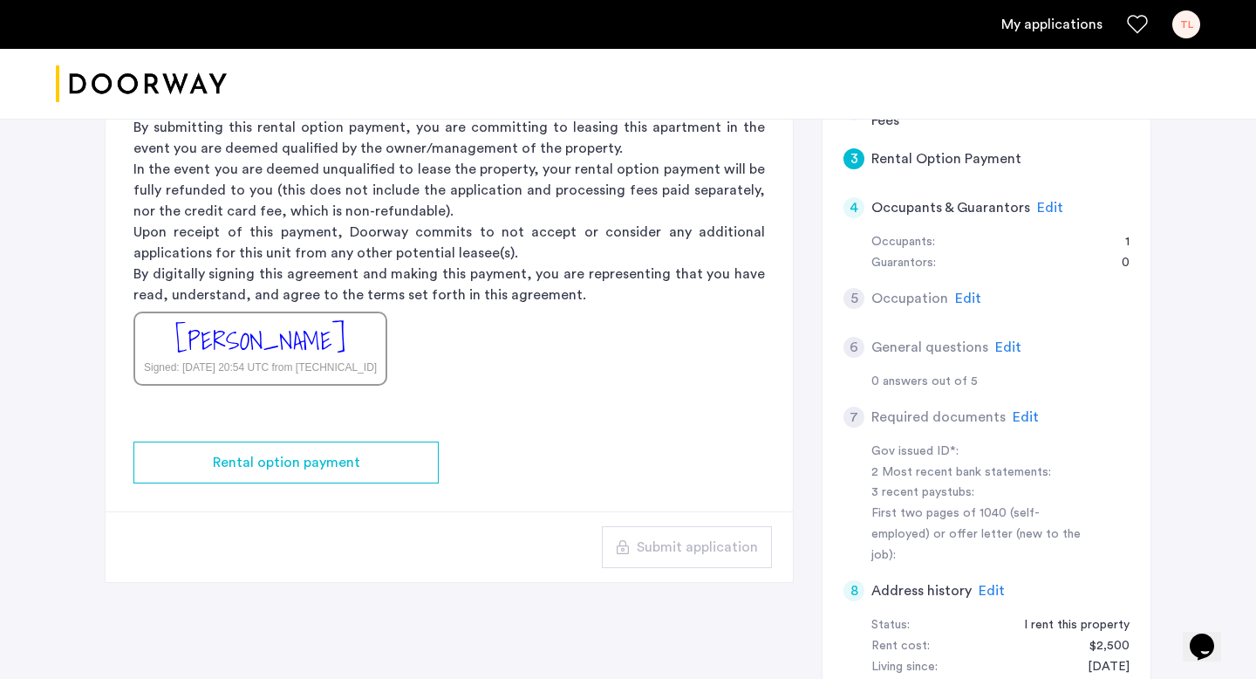
scroll to position [454, 0]
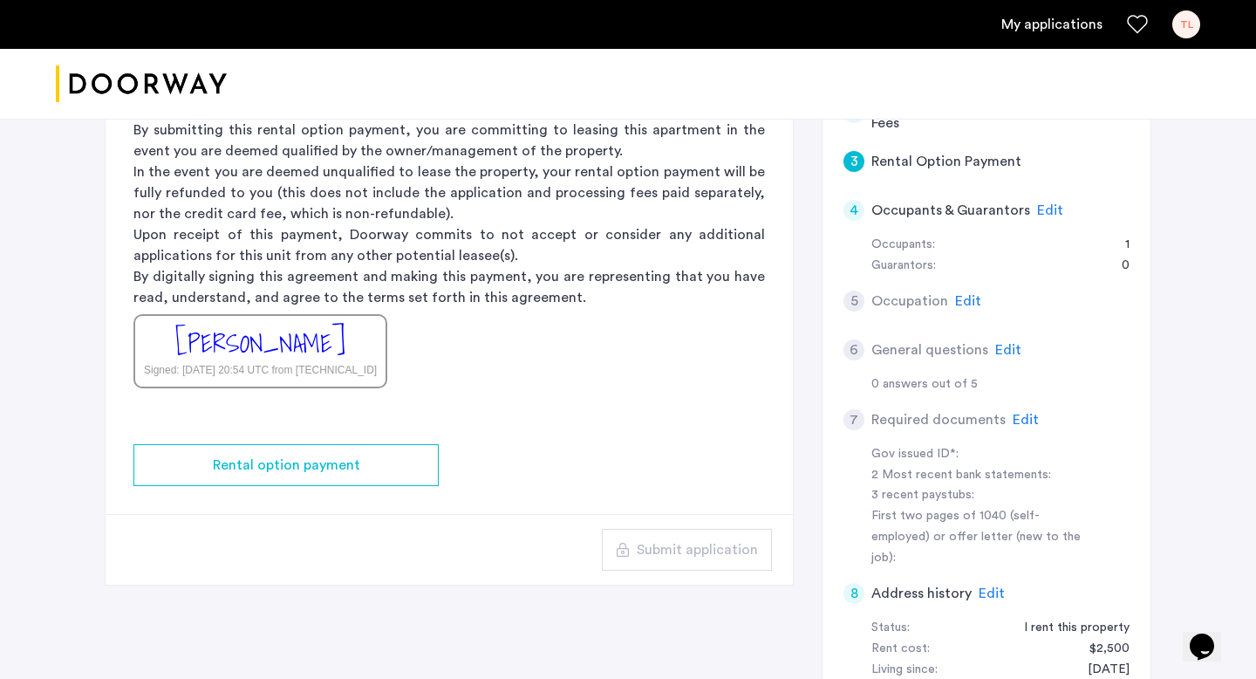
click at [1040, 211] on span "Edit" at bounding box center [1050, 210] width 26 height 14
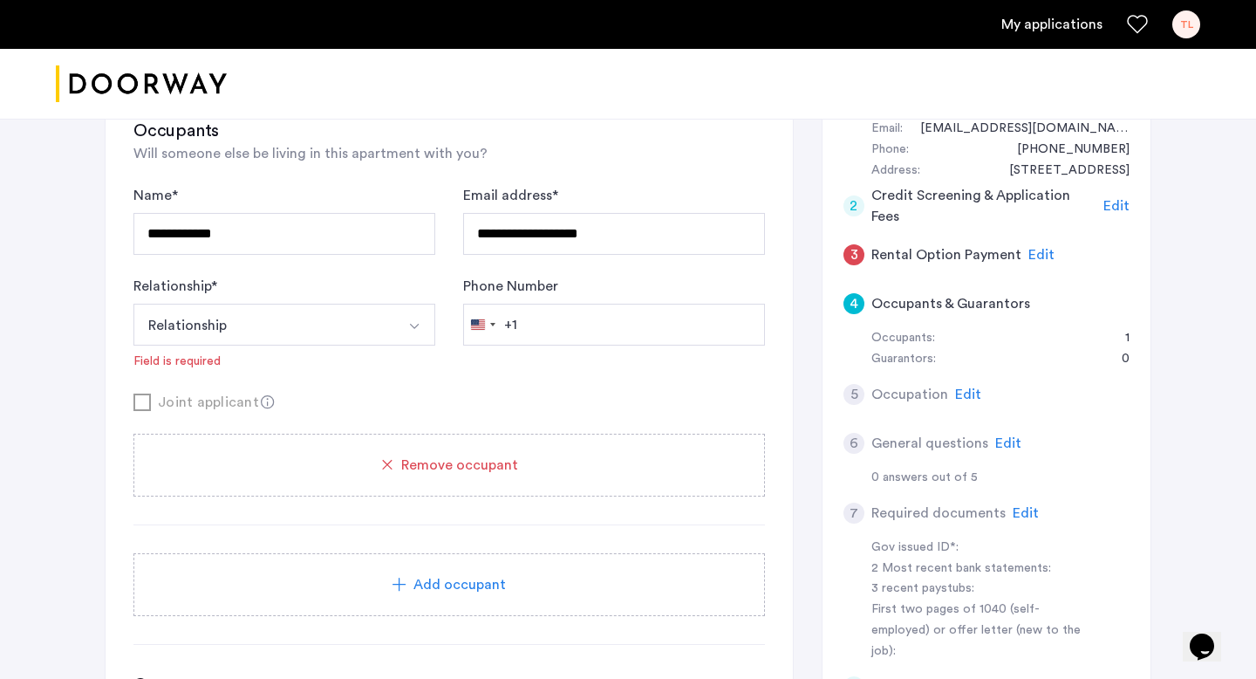
scroll to position [384, 0]
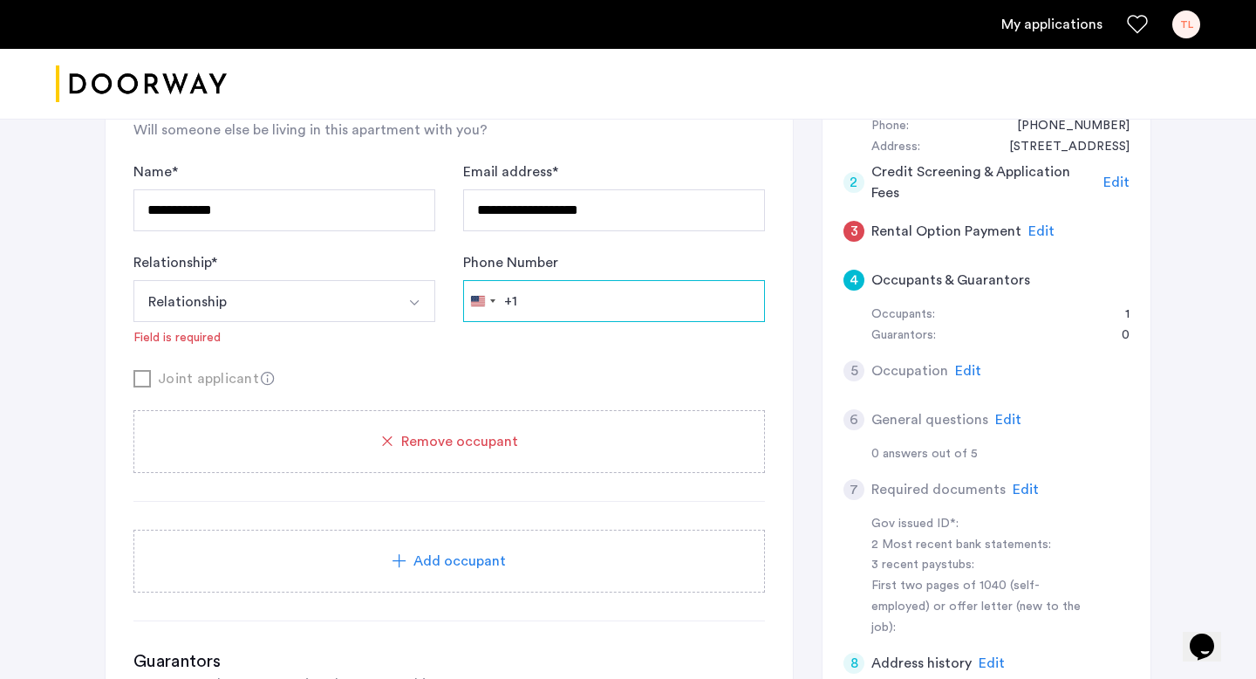
click at [542, 296] on input "Phone Number" at bounding box center [614, 301] width 302 height 42
click at [497, 339] on div "Phone Number [GEOGRAPHIC_DATA] +1 +1 244 results found [GEOGRAPHIC_DATA] +93 [G…" at bounding box center [614, 299] width 302 height 94
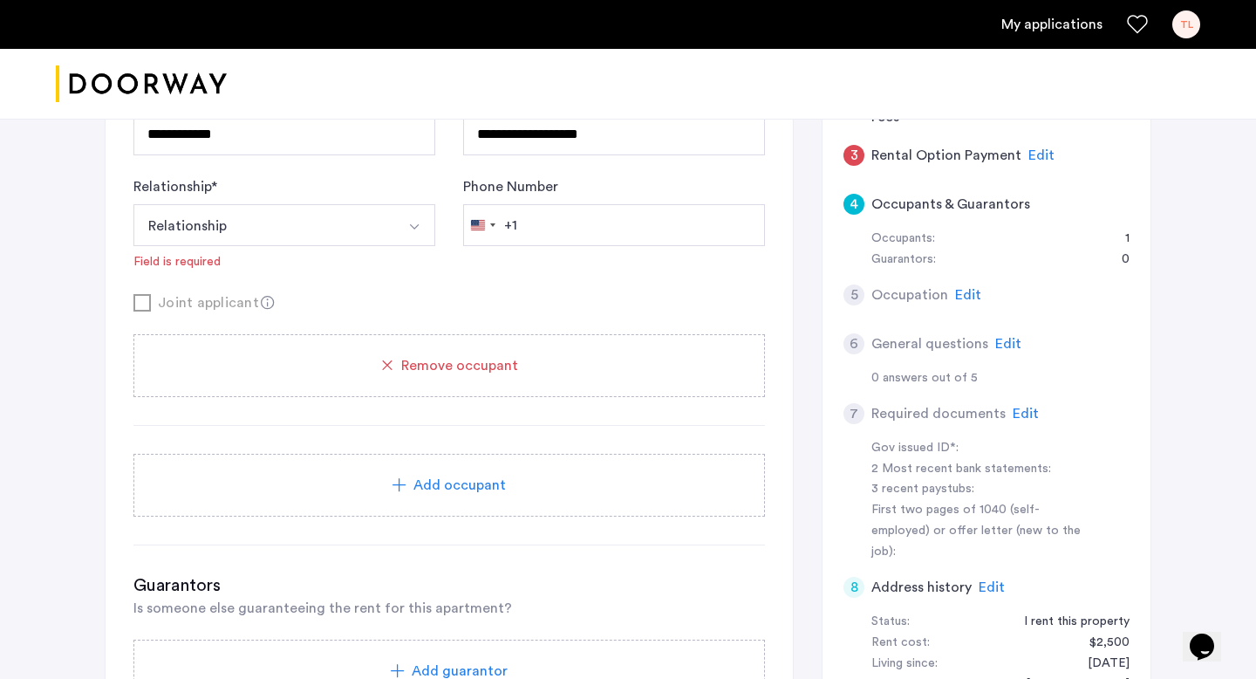
scroll to position [451, 0]
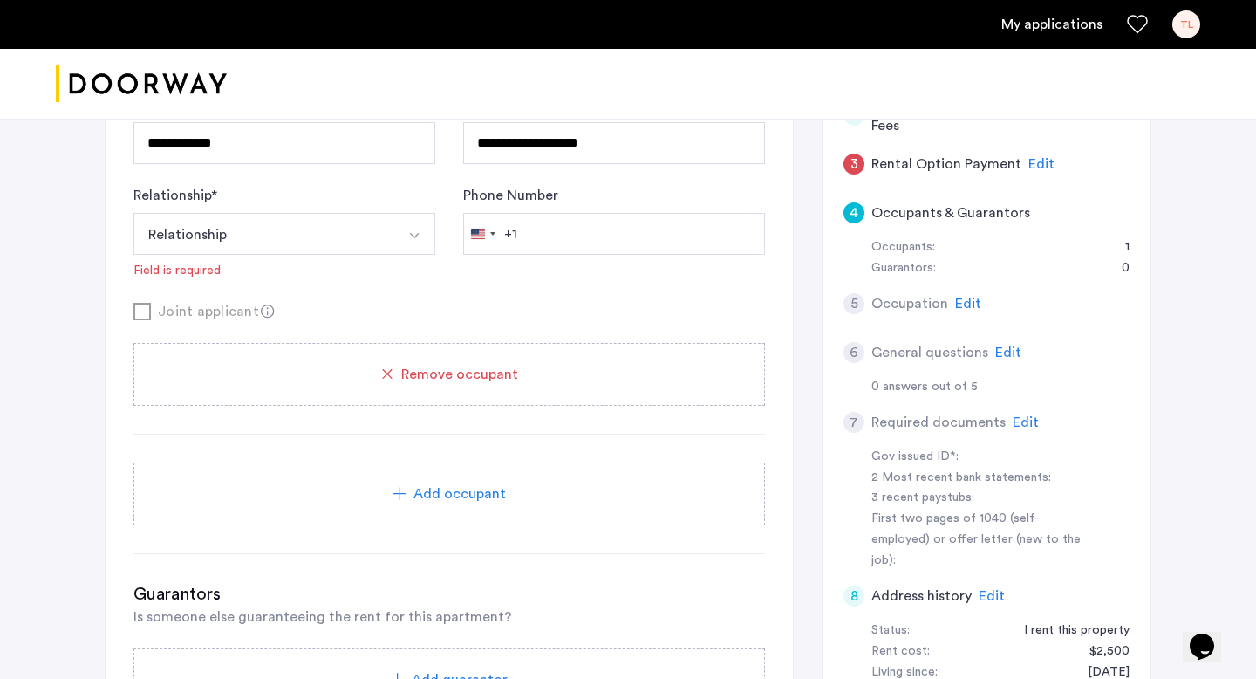
click at [995, 349] on span "Edit" at bounding box center [1008, 352] width 26 height 14
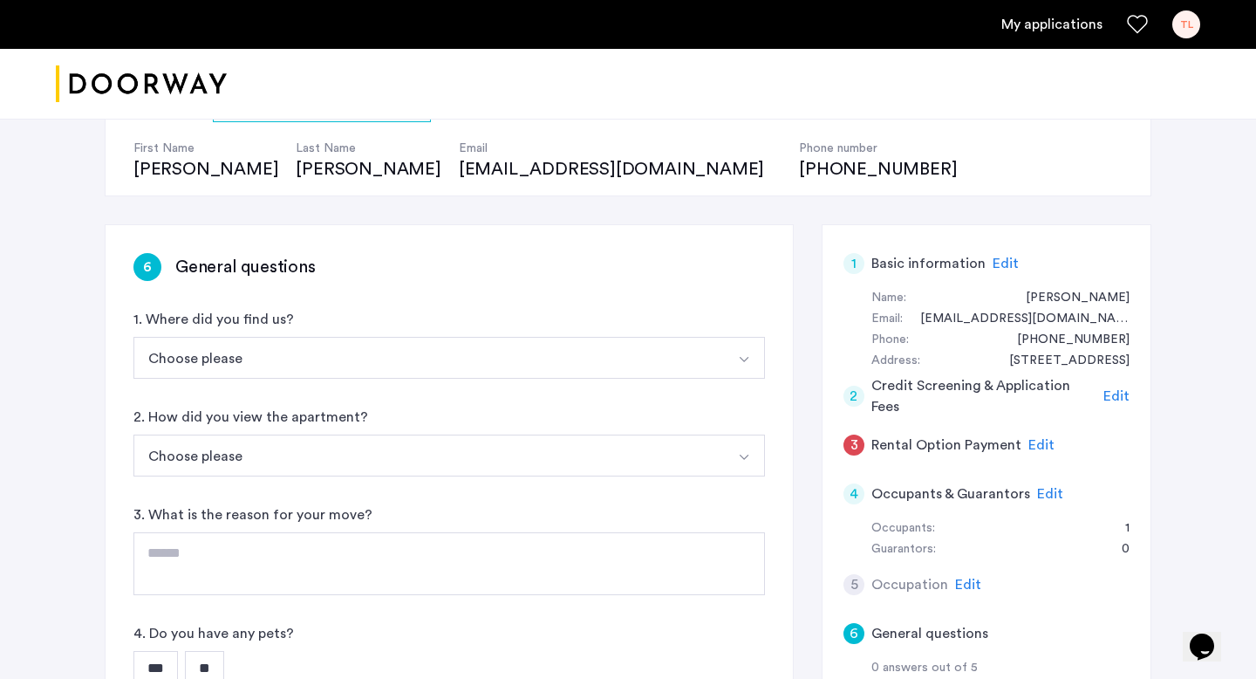
scroll to position [245, 0]
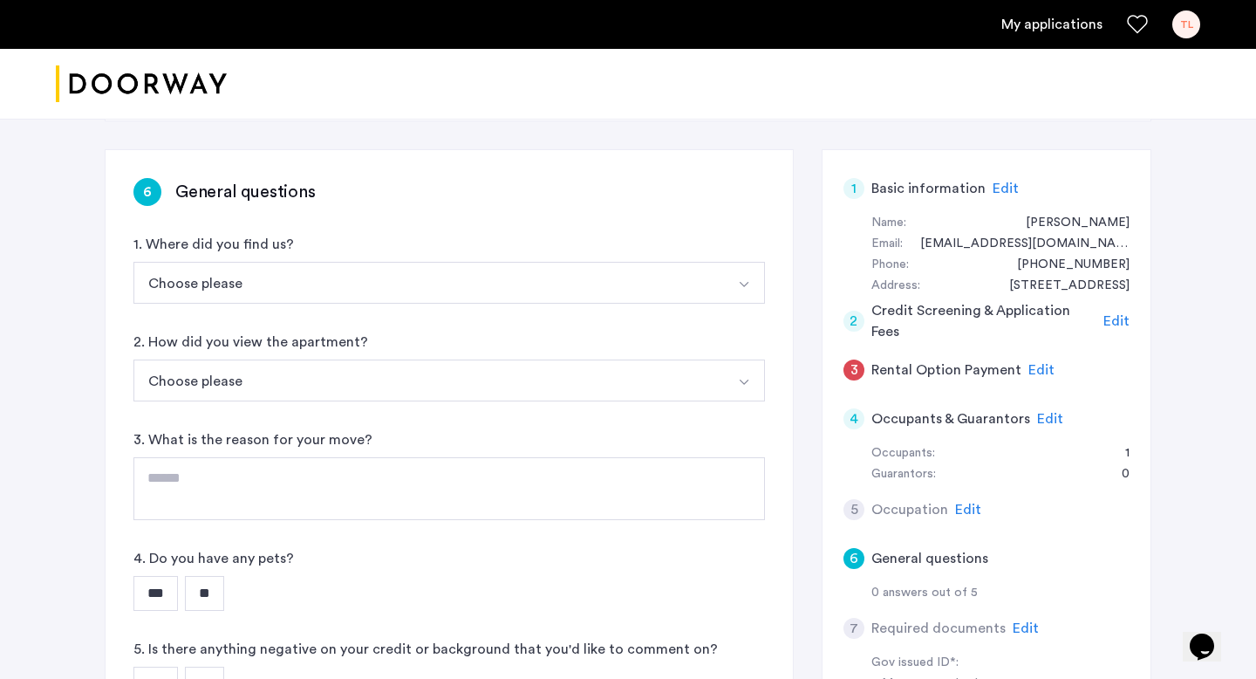
click at [522, 268] on button "Choose please" at bounding box center [428, 283] width 590 height 42
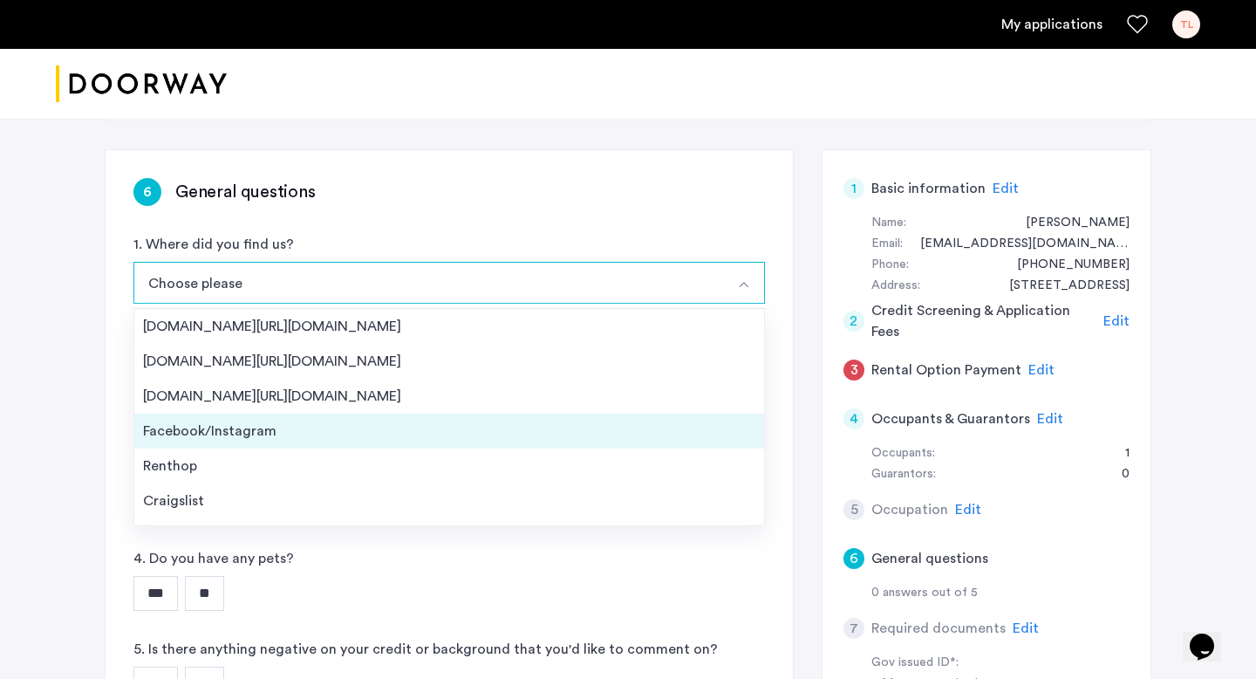
click at [469, 447] on li "Facebook/Instagram" at bounding box center [449, 430] width 630 height 35
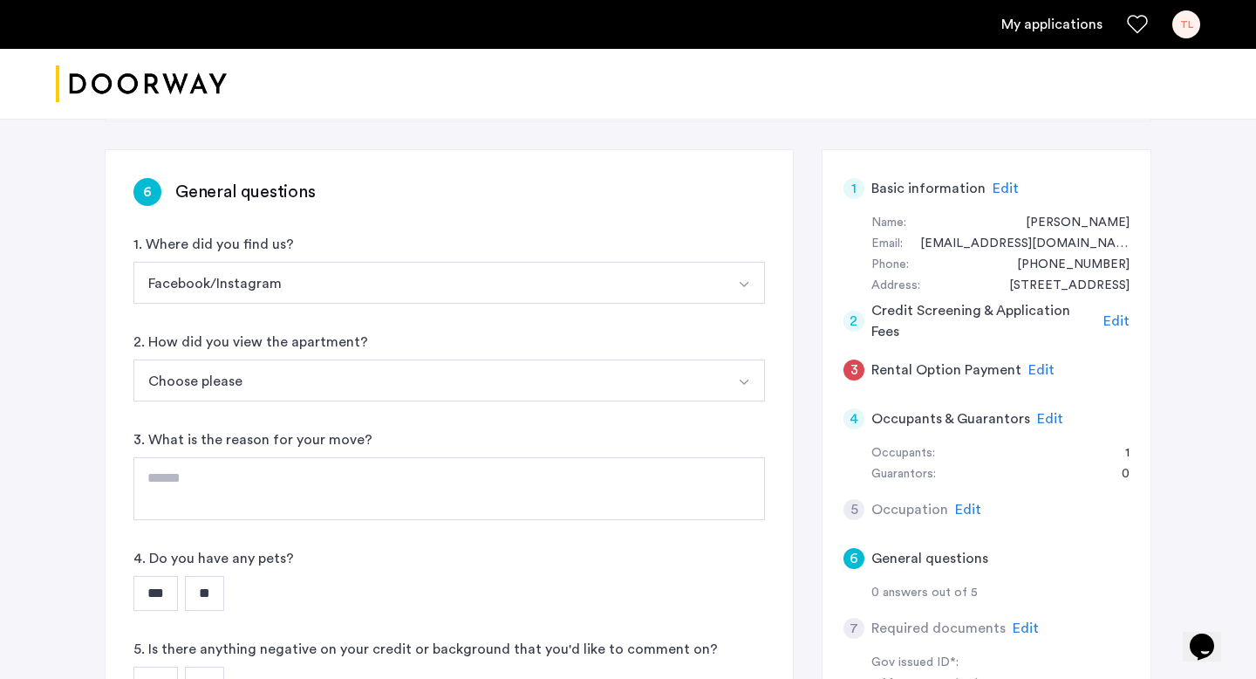
click at [461, 380] on button "Choose please" at bounding box center [428, 380] width 590 height 42
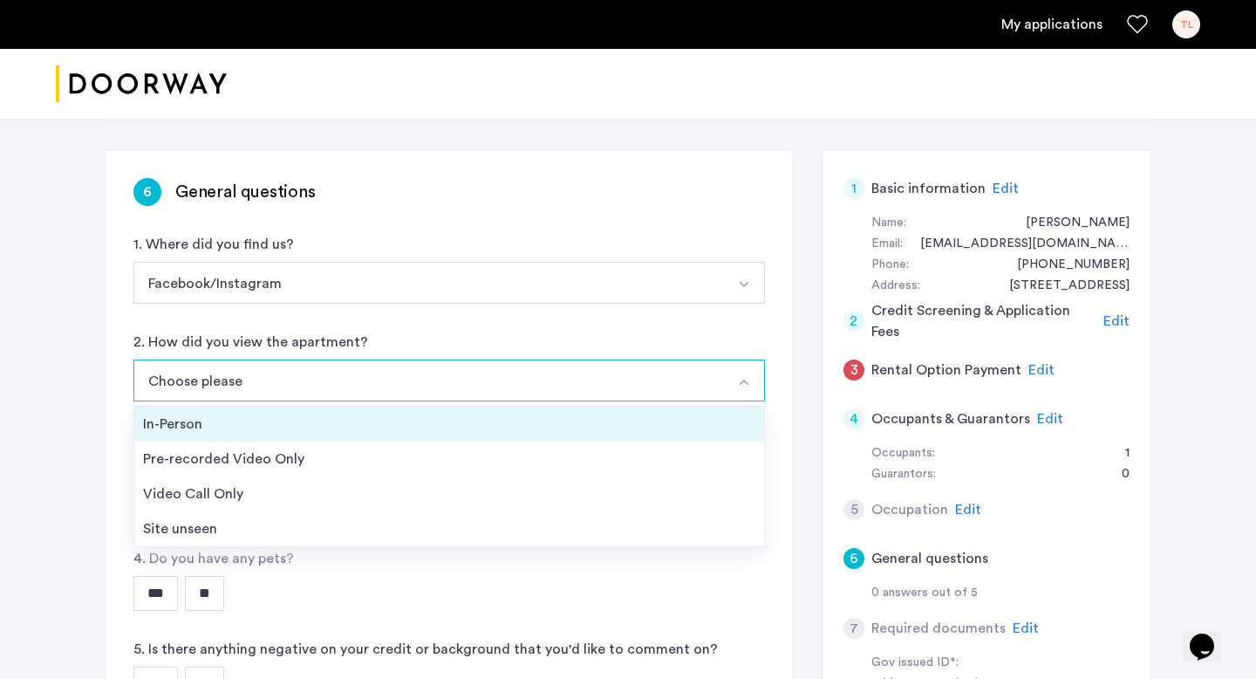
click at [445, 426] on div "In-Person" at bounding box center [449, 423] width 612 height 21
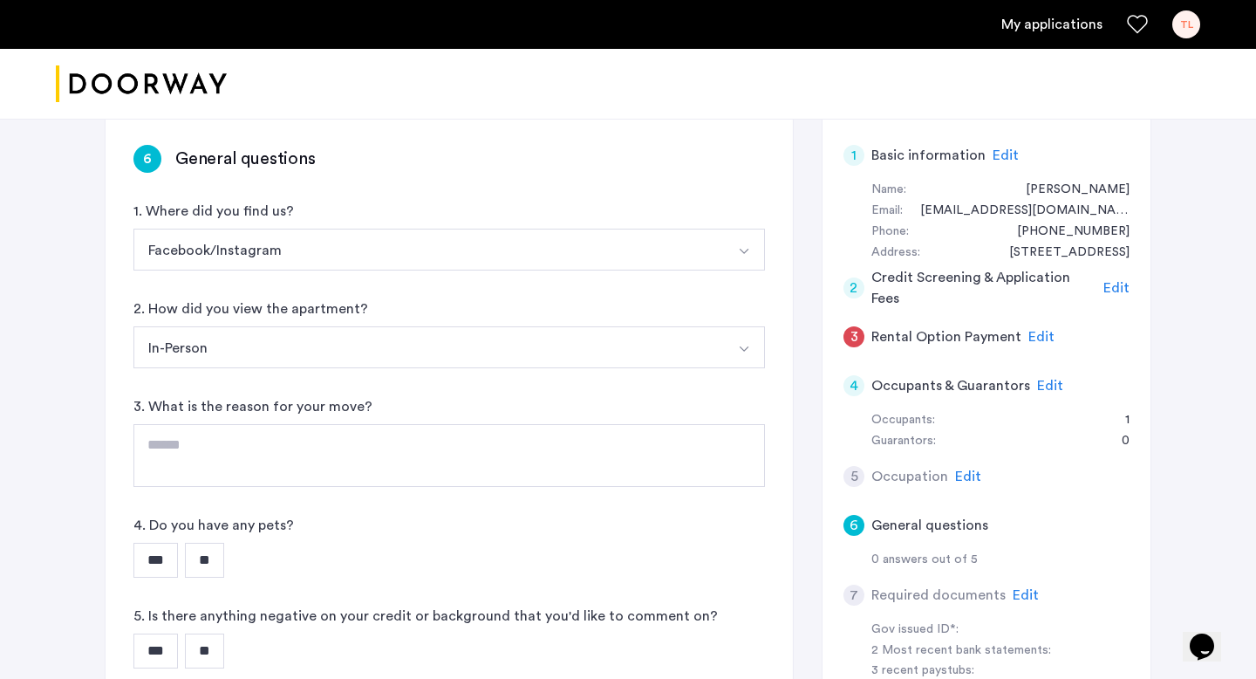
scroll to position [282, 0]
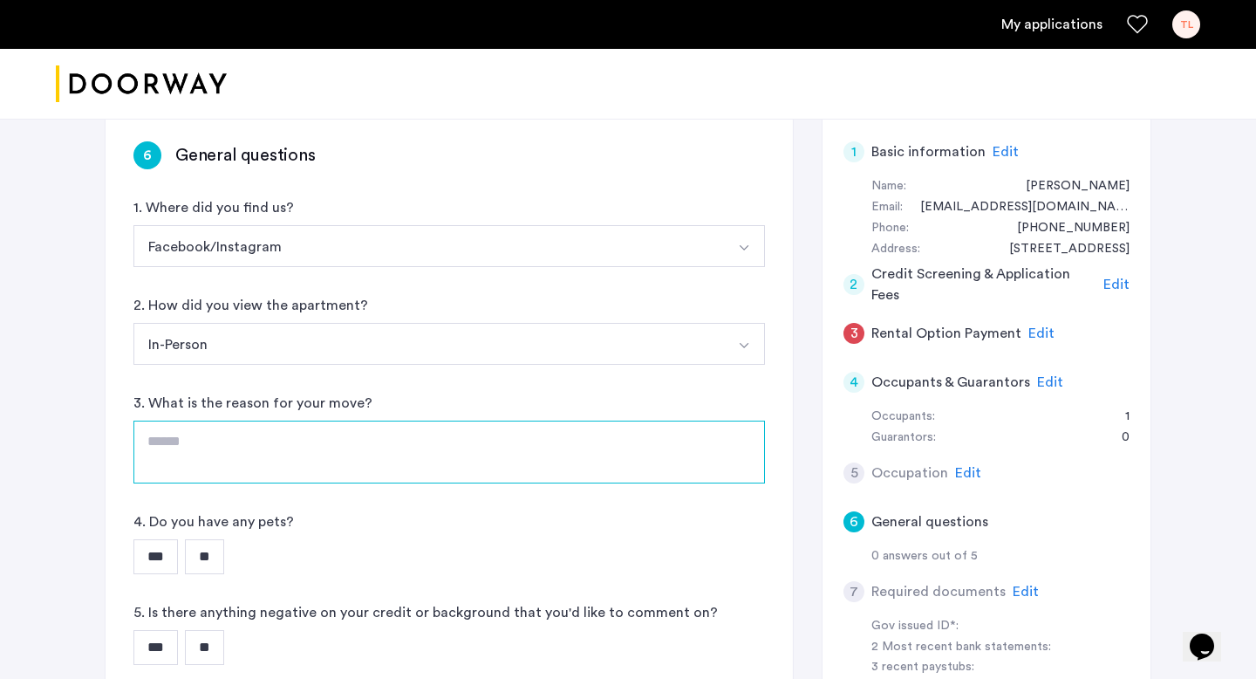
click at [438, 435] on textarea at bounding box center [448, 451] width 631 height 63
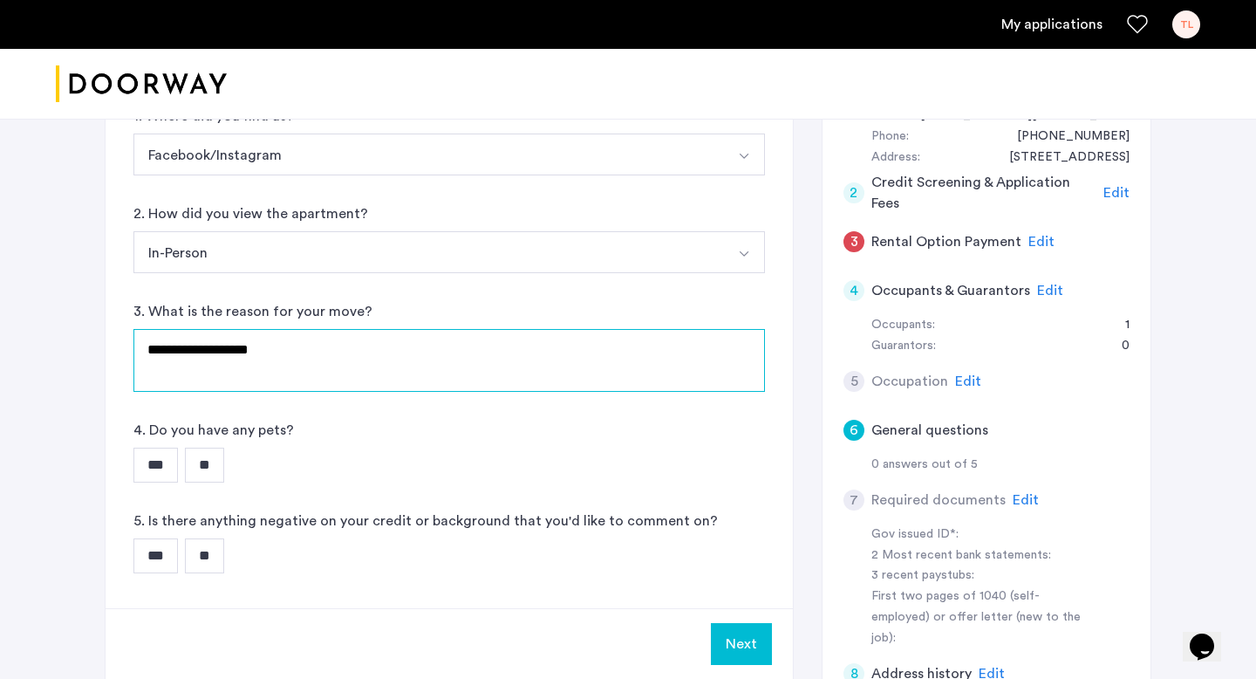
scroll to position [376, 0]
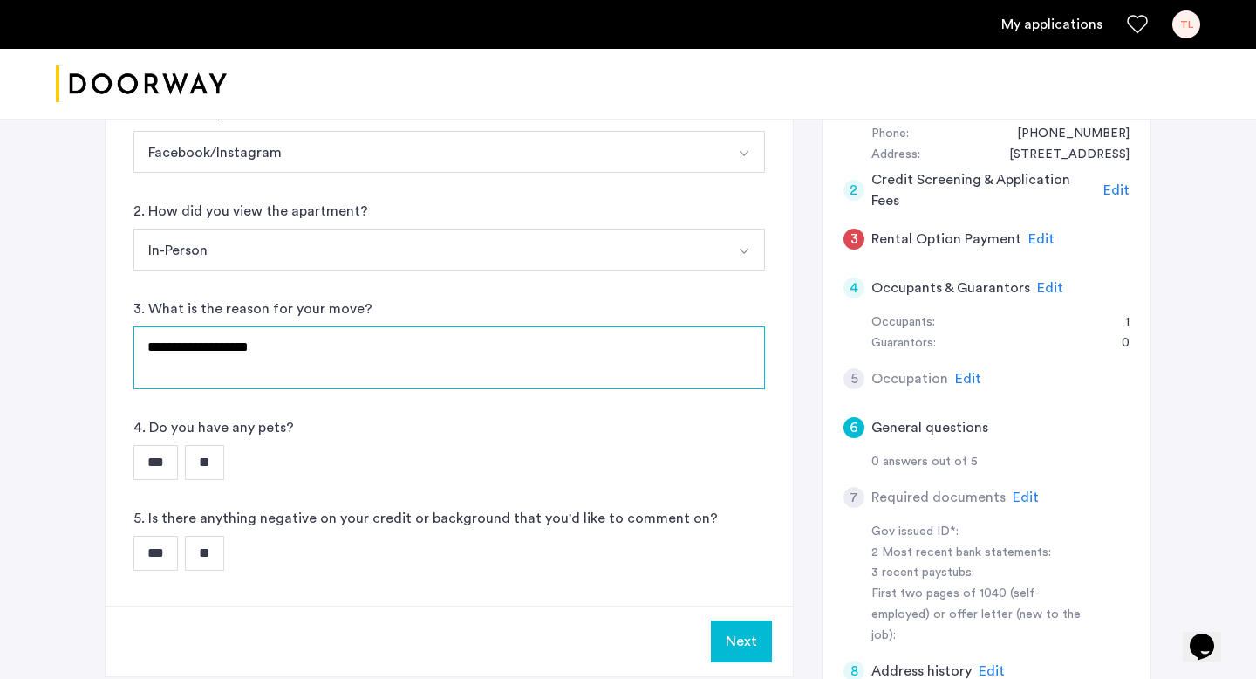
type textarea "**********"
click at [205, 471] on input "**" at bounding box center [204, 462] width 39 height 35
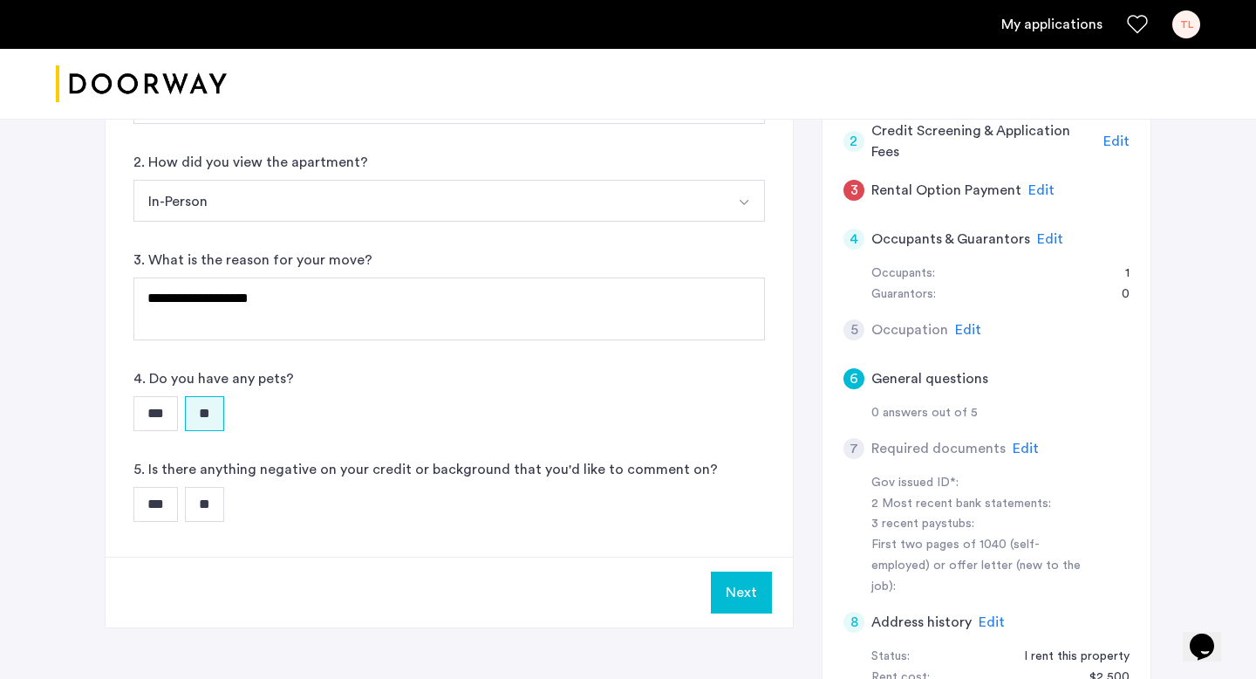
scroll to position [432, 0]
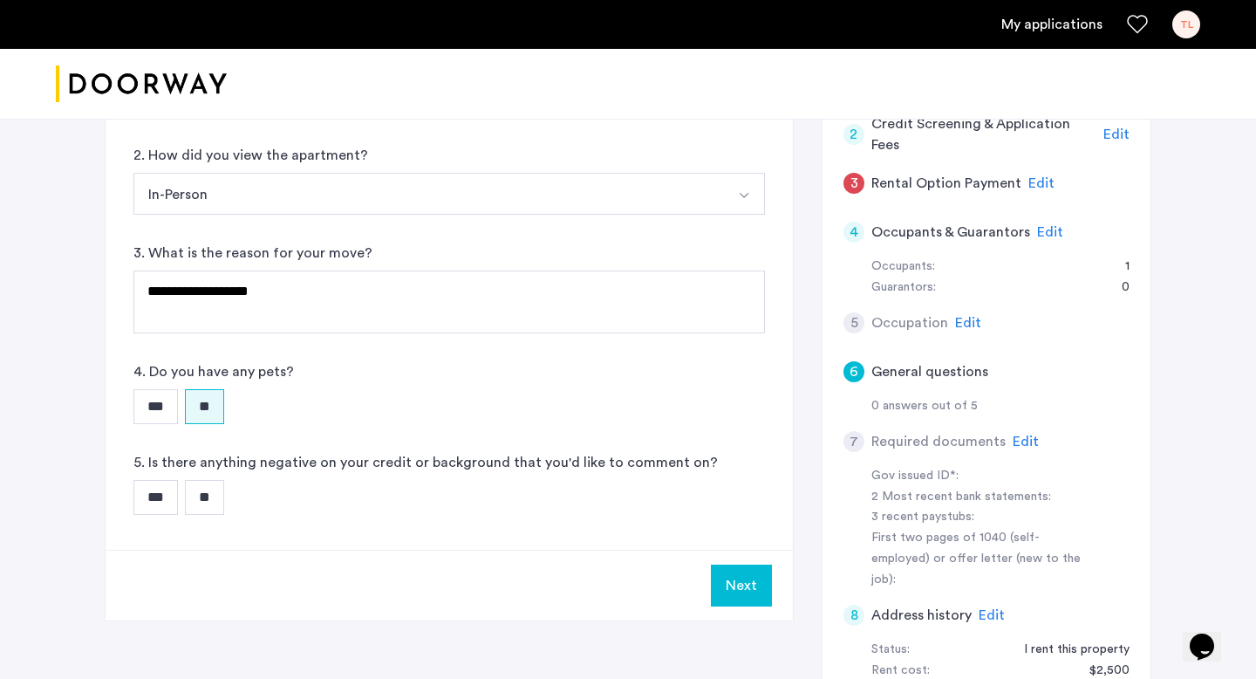
click at [201, 494] on input "**" at bounding box center [204, 497] width 39 height 35
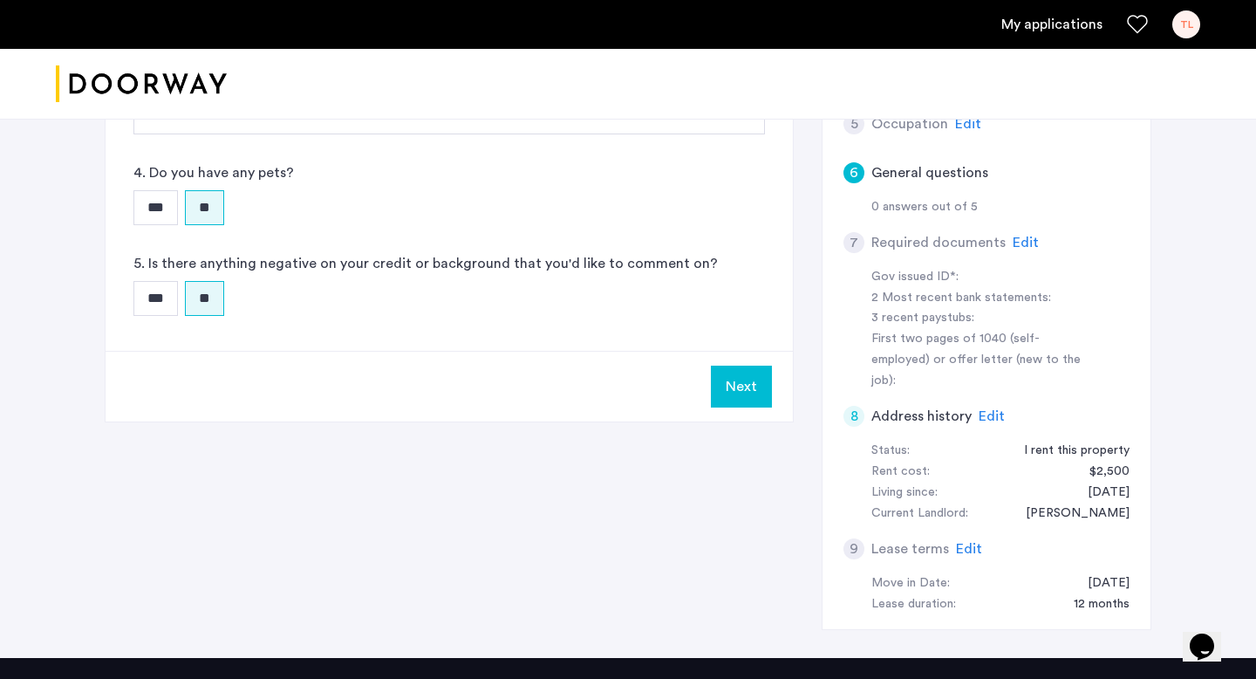
scroll to position [680, 0]
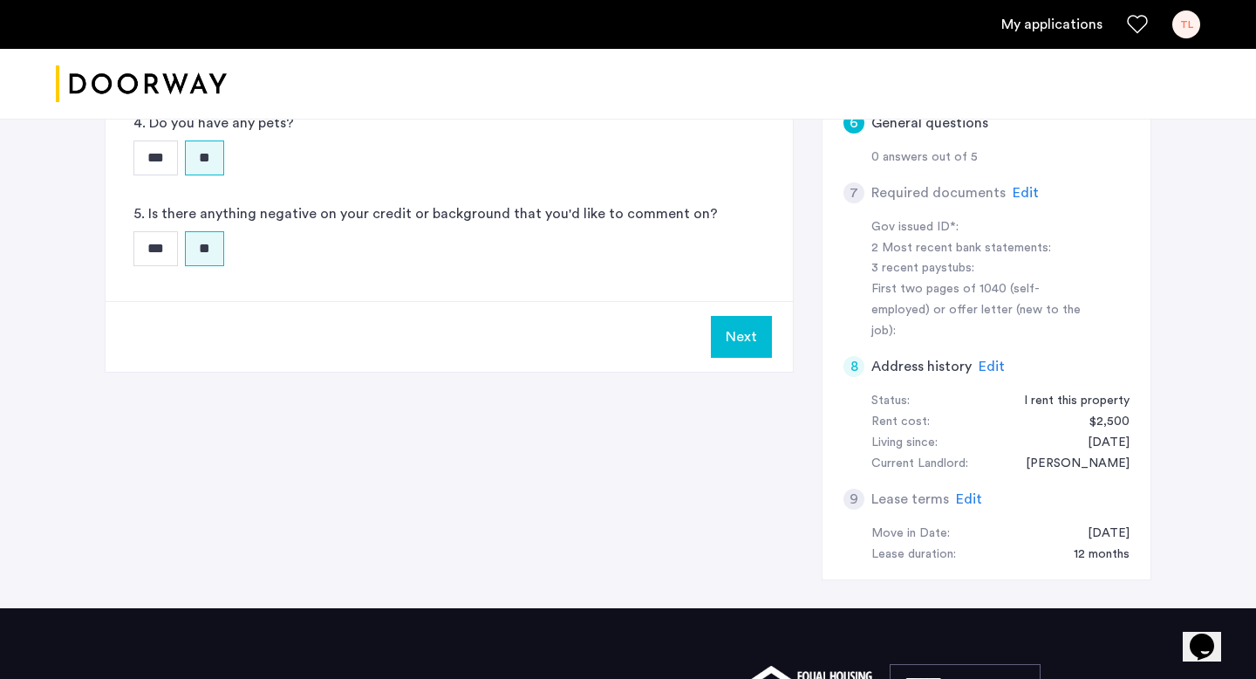
click at [759, 344] on button "Next" at bounding box center [741, 337] width 61 height 42
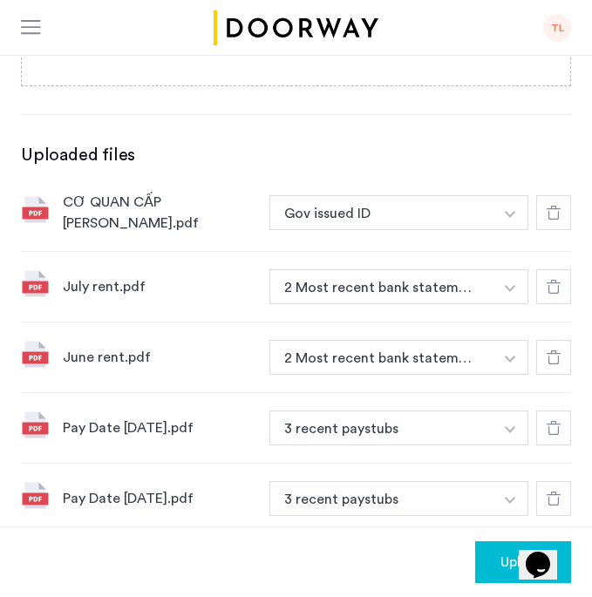
scroll to position [663, 0]
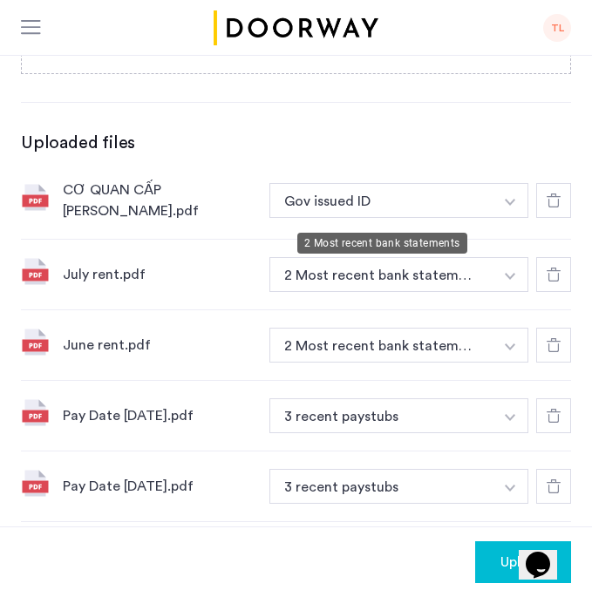
click at [468, 257] on button "2 Most recent bank statements" at bounding box center [381, 274] width 224 height 35
click at [463, 257] on button "2 Most recent bank statements" at bounding box center [381, 274] width 224 height 35
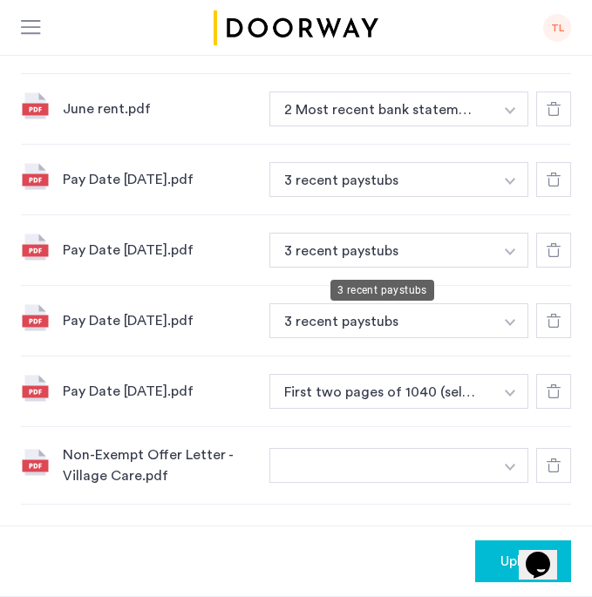
scroll to position [904, 0]
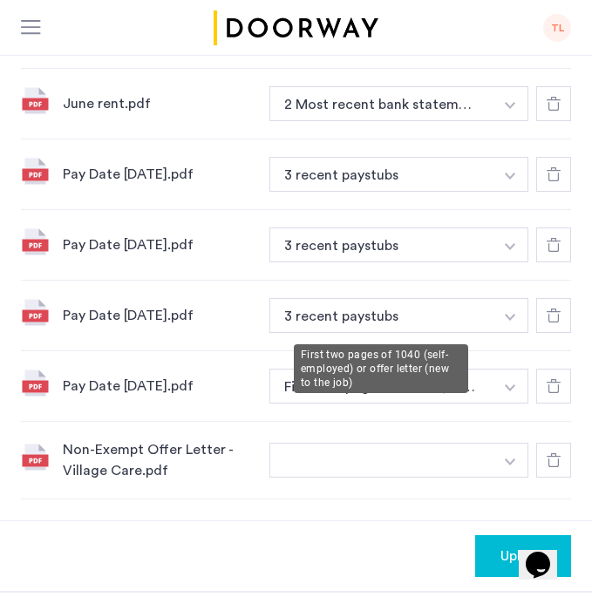
click at [471, 369] on button "First two pages of 1040 (self-employed) or offer letter (new to the job)" at bounding box center [381, 386] width 224 height 35
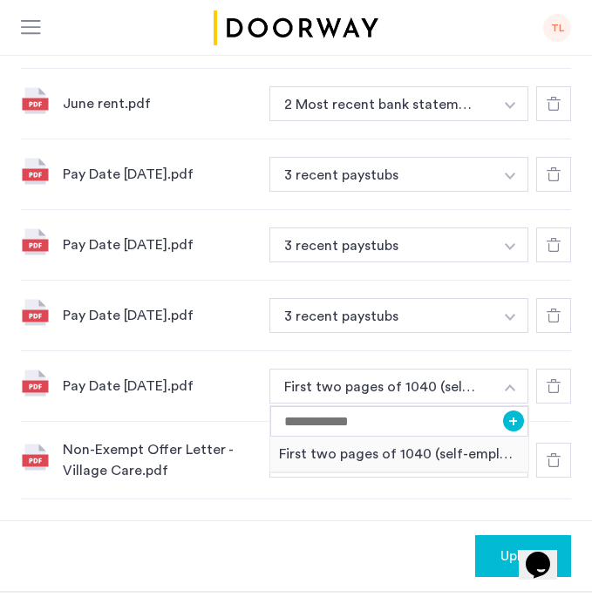
click at [227, 376] on div "Pay Date [DATE].pdf" at bounding box center [159, 386] width 193 height 21
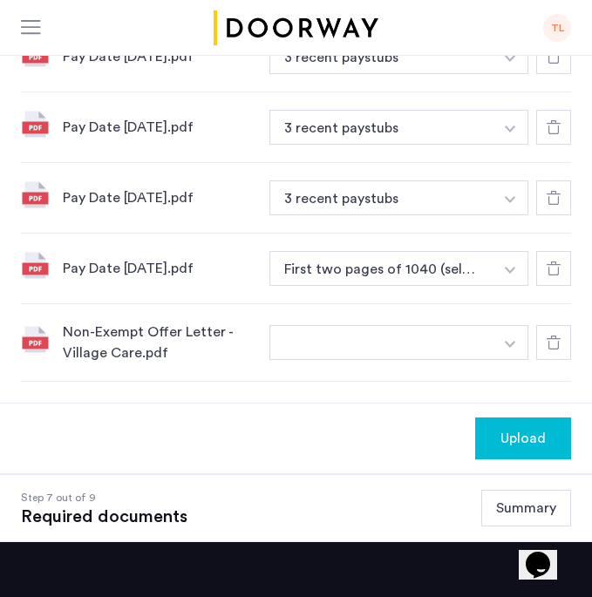
scroll to position [1033, 0]
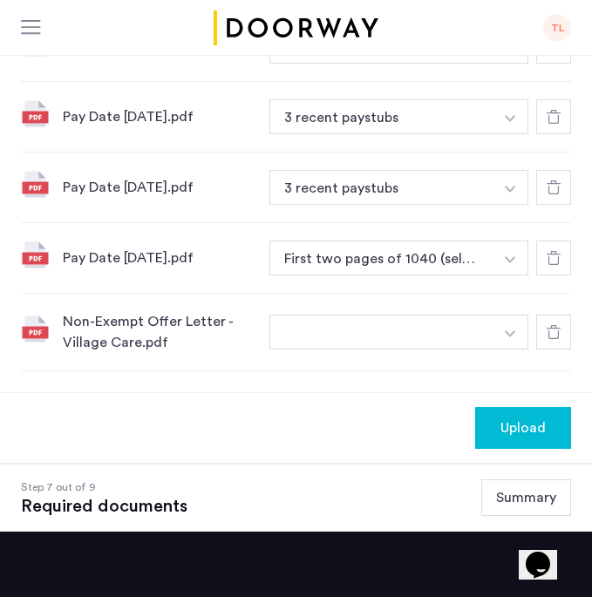
click at [529, 418] on span "Upload" at bounding box center [523, 428] width 45 height 21
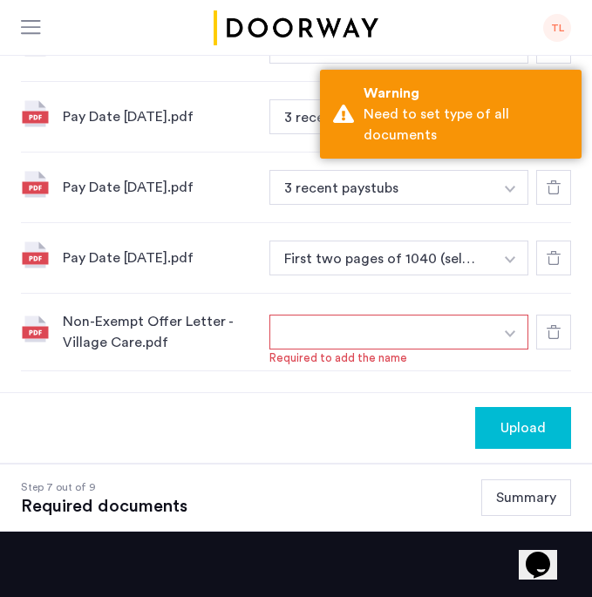
click at [478, 315] on button "button" at bounding box center [381, 332] width 224 height 35
click at [479, 315] on button "button" at bounding box center [381, 332] width 224 height 35
click at [480, 315] on button "button" at bounding box center [381, 332] width 224 height 35
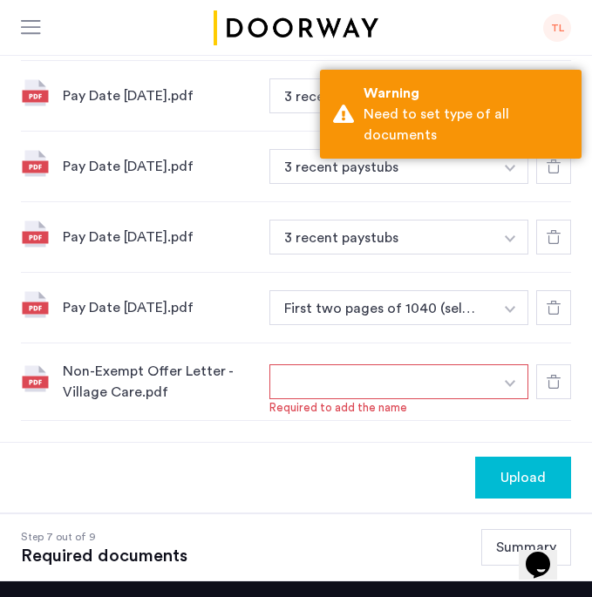
scroll to position [970, 0]
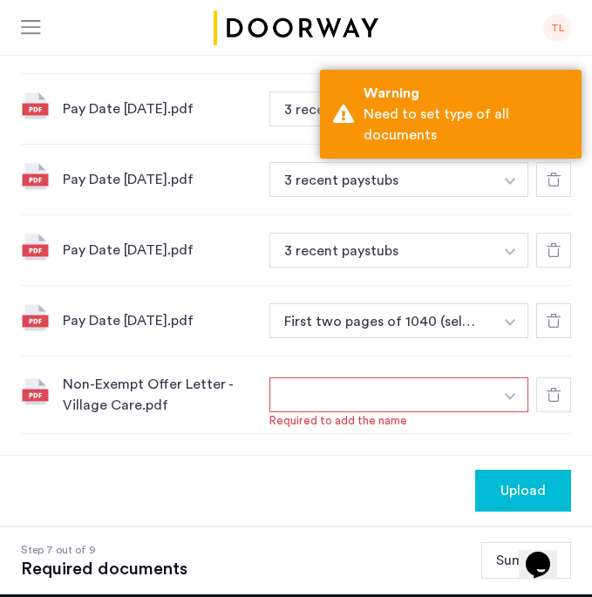
click at [542, 304] on div at bounding box center [553, 321] width 35 height 35
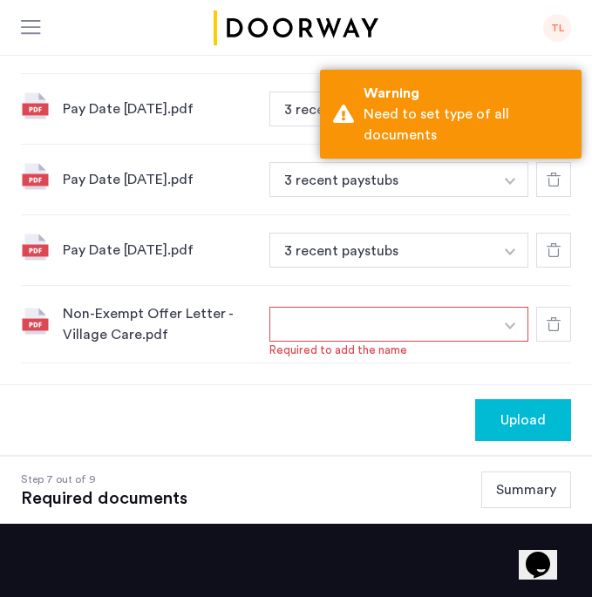
scroll to position [918, 0]
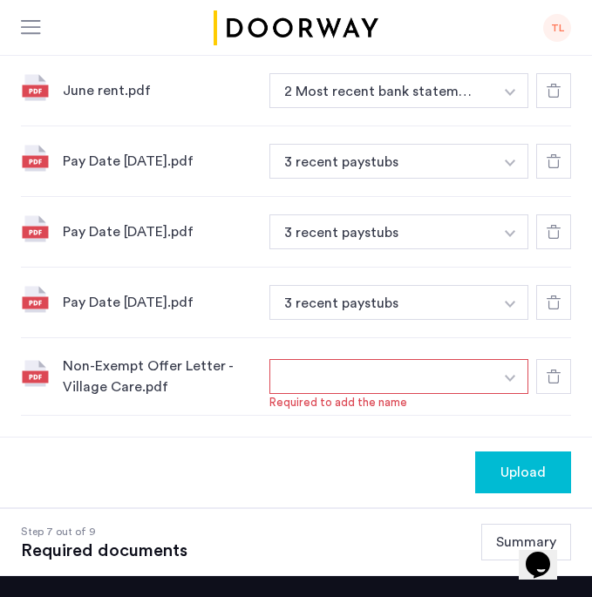
click at [546, 144] on div at bounding box center [553, 161] width 35 height 35
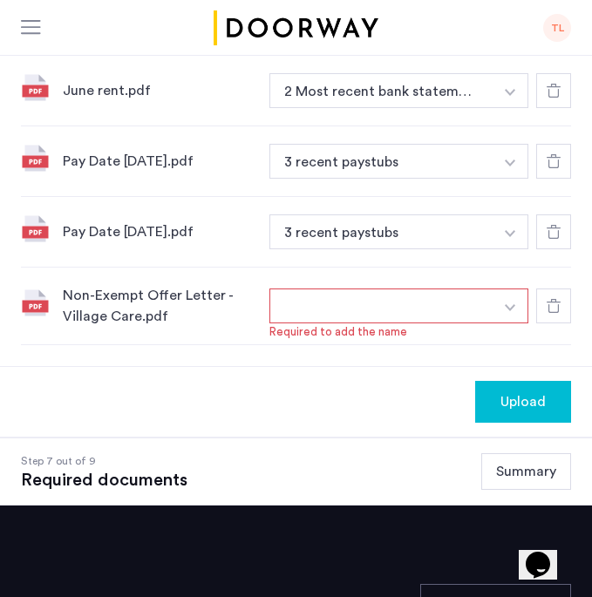
click at [511, 289] on button "button" at bounding box center [511, 306] width 36 height 35
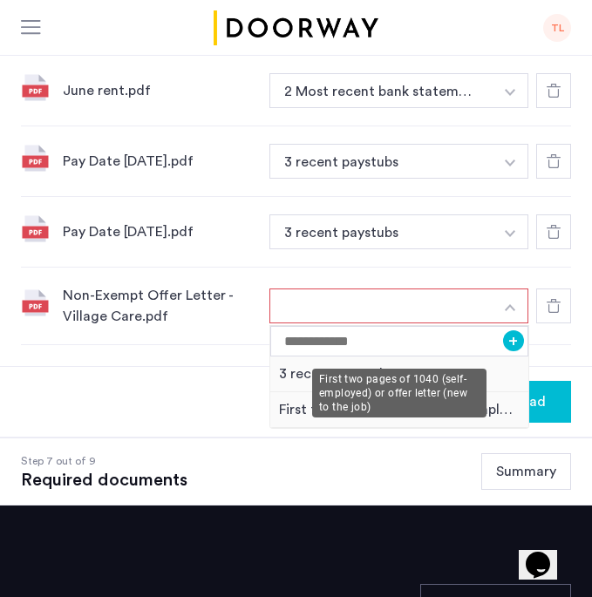
click at [445, 392] on div "First two pages of 1040 (self-employed) or offer letter (new to the job)" at bounding box center [399, 410] width 258 height 36
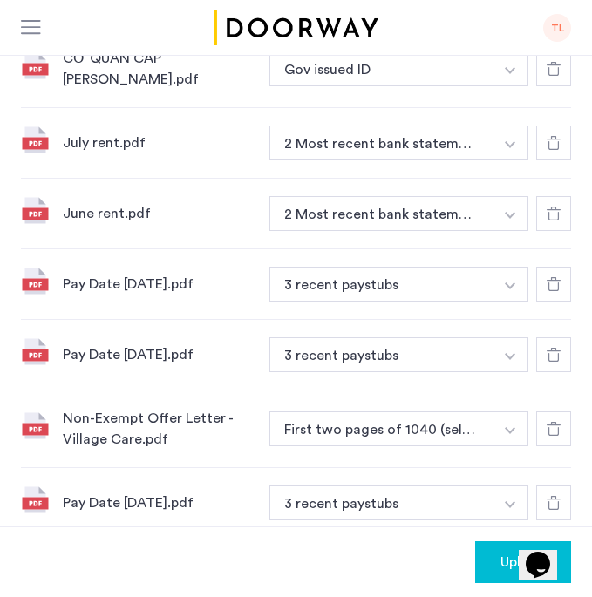
scroll to position [818, 0]
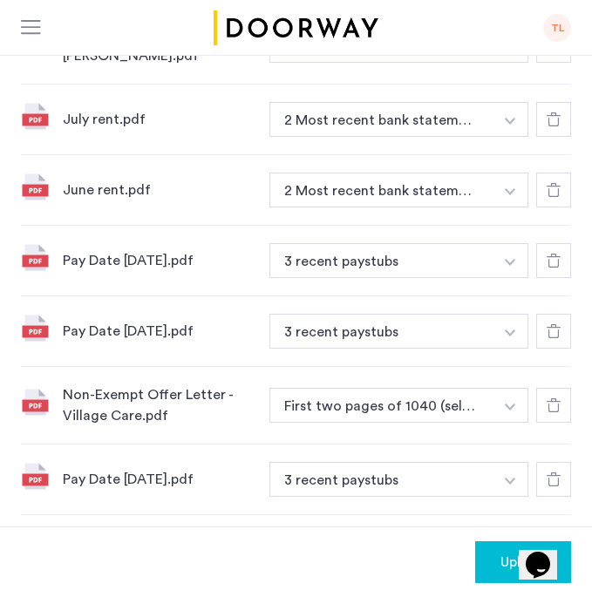
click at [508, 552] on span "Upload" at bounding box center [523, 562] width 45 height 21
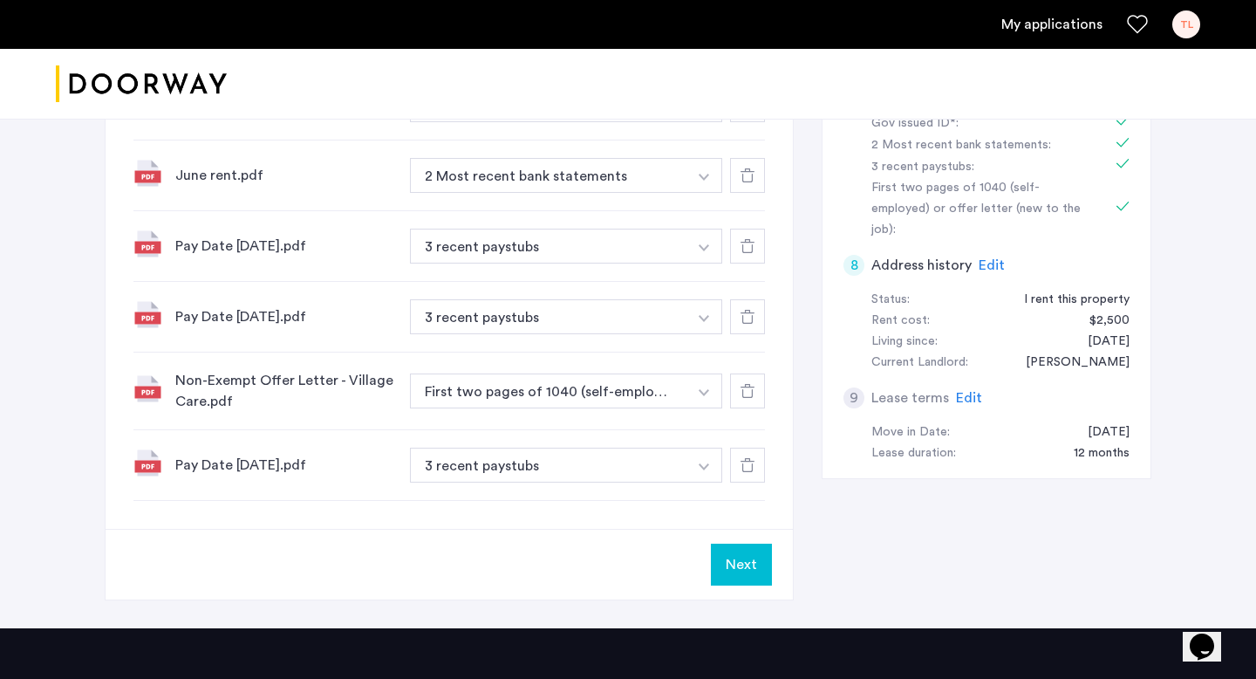
scroll to position [980, 0]
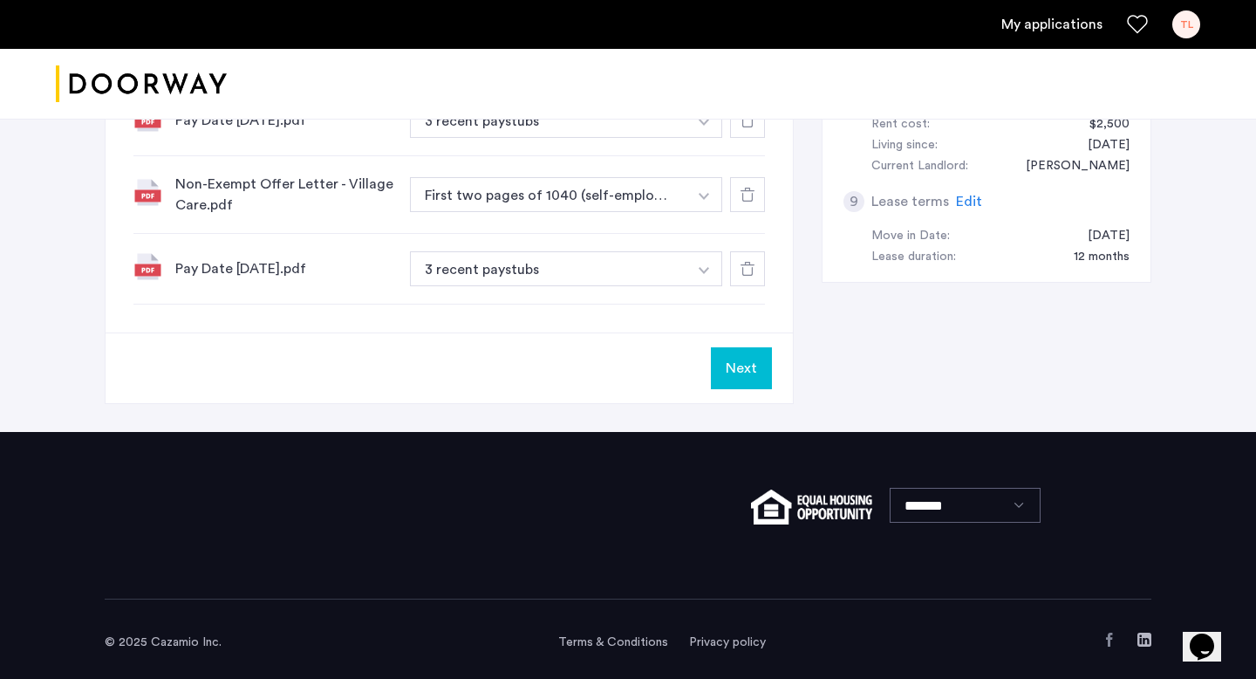
click at [746, 376] on button "Next" at bounding box center [741, 368] width 61 height 42
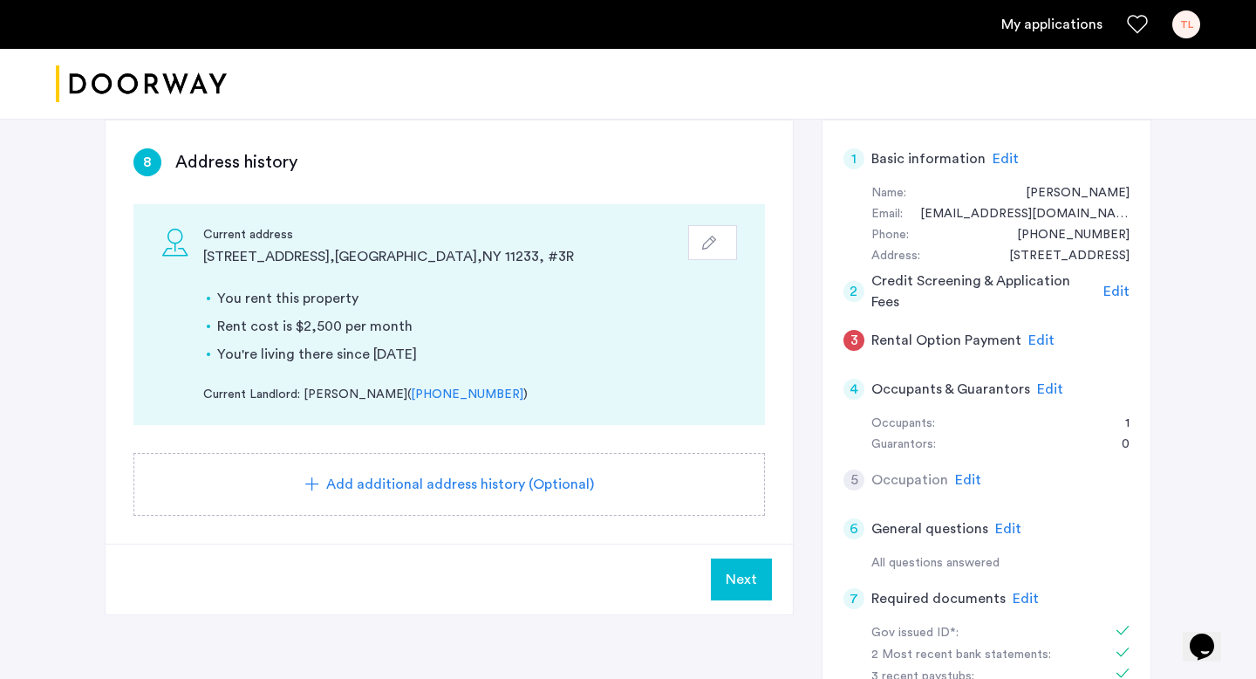
scroll to position [276, 0]
click at [747, 567] on span "Next" at bounding box center [741, 577] width 31 height 21
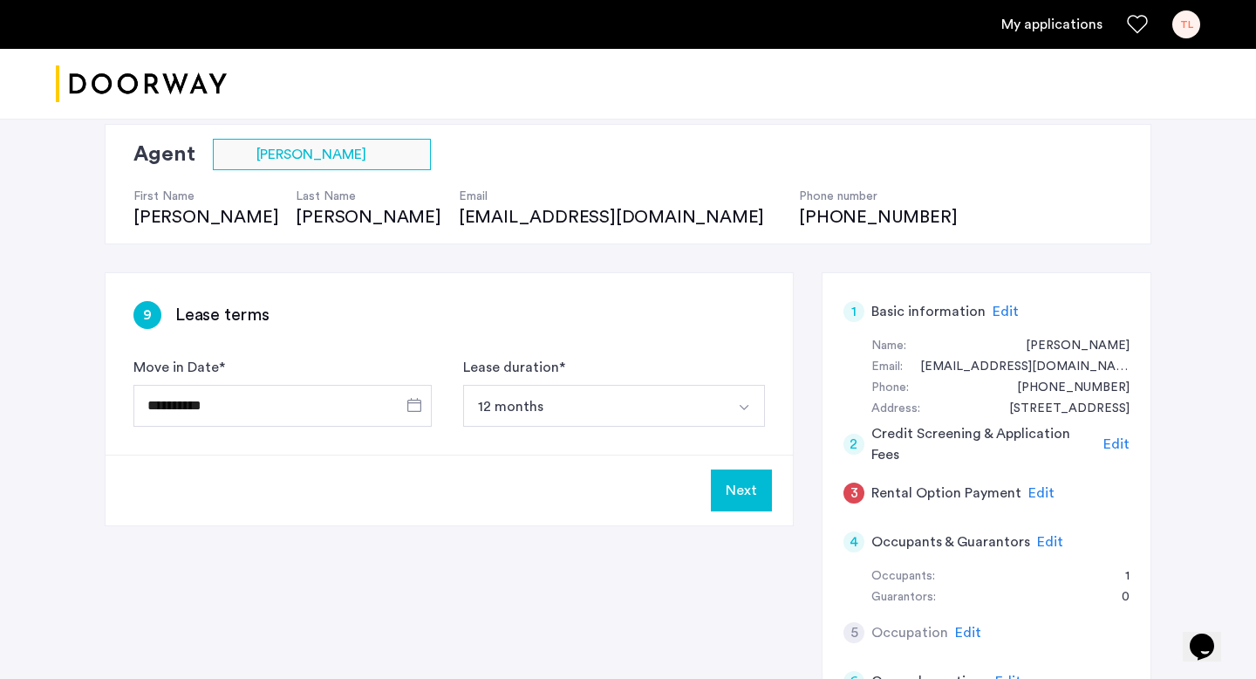
scroll to position [123, 0]
click at [741, 503] on button "Next" at bounding box center [741, 489] width 61 height 42
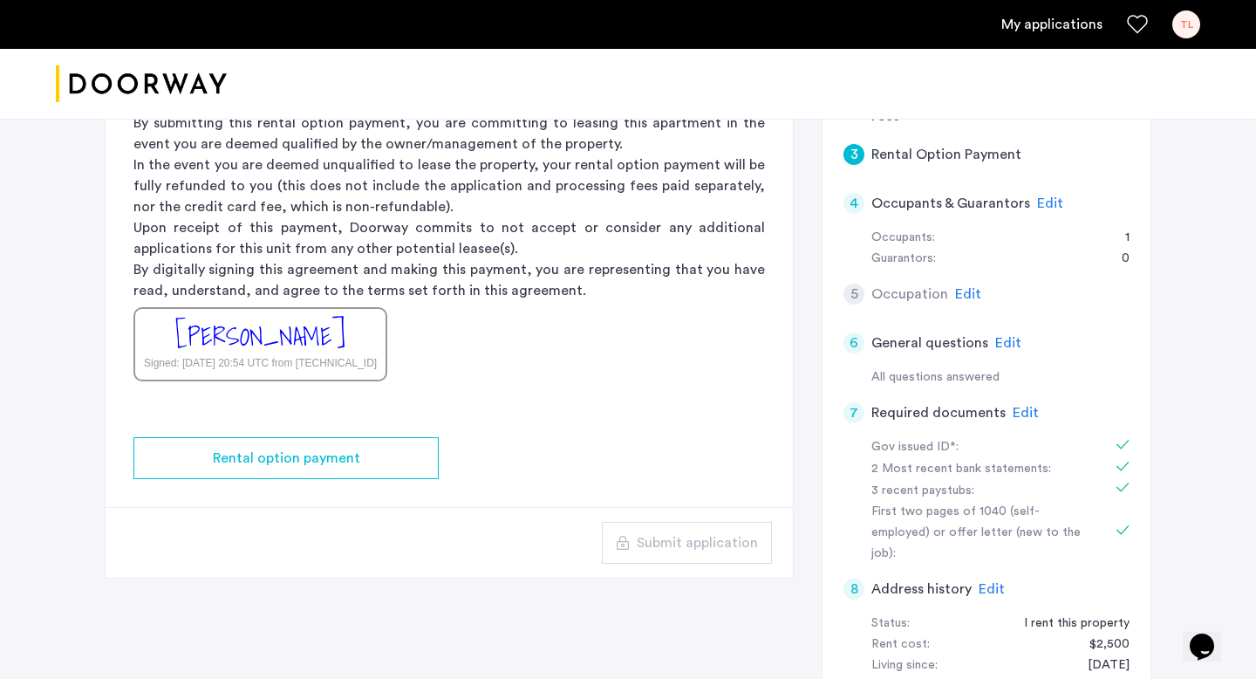
scroll to position [451, 0]
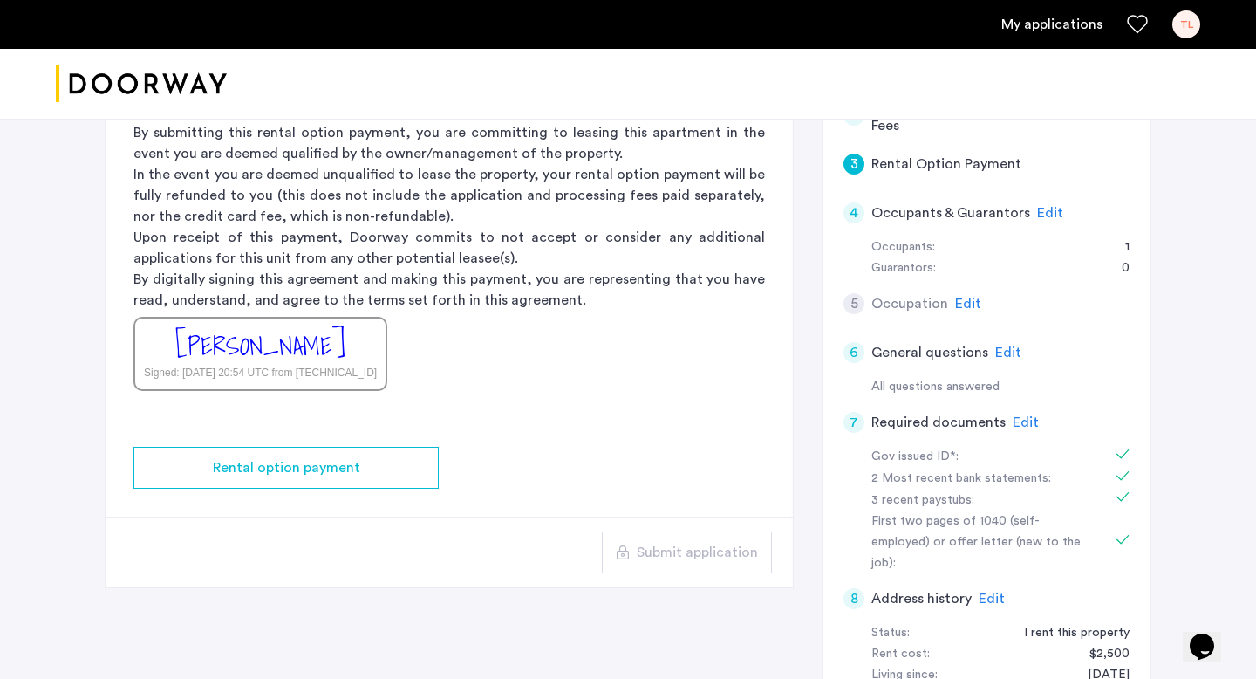
click at [1012, 354] on span "Edit" at bounding box center [1008, 352] width 26 height 14
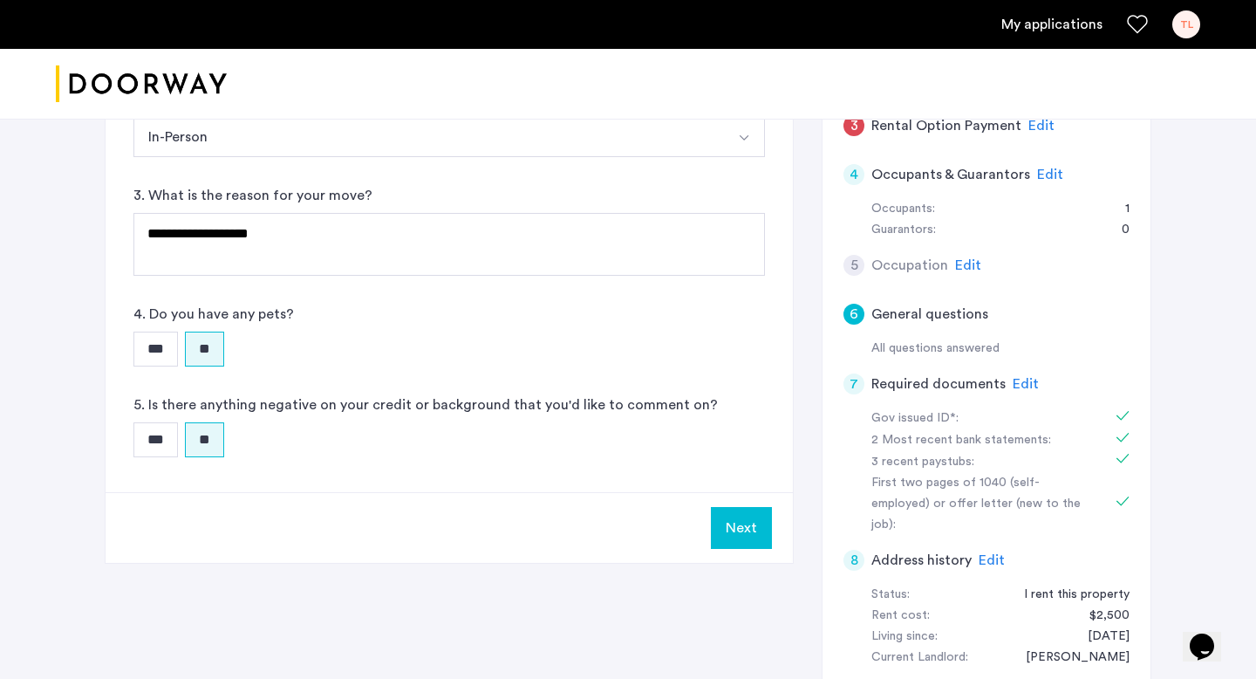
scroll to position [496, 0]
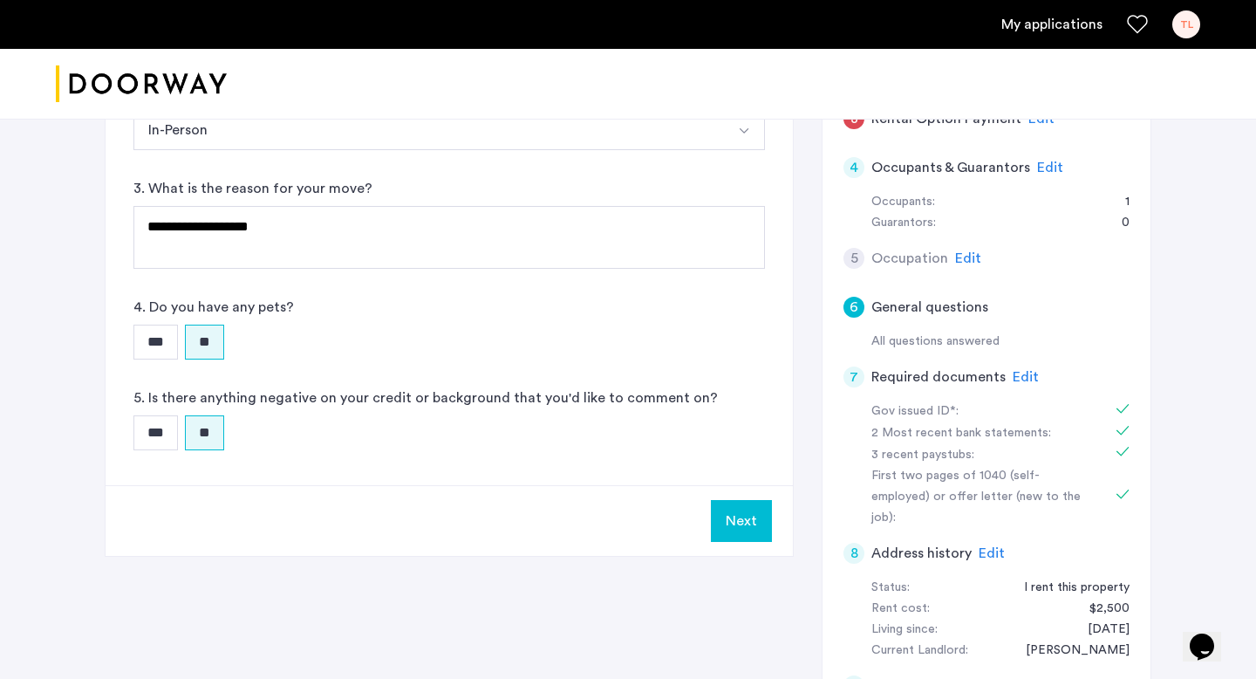
click at [750, 528] on button "Next" at bounding box center [741, 521] width 61 height 42
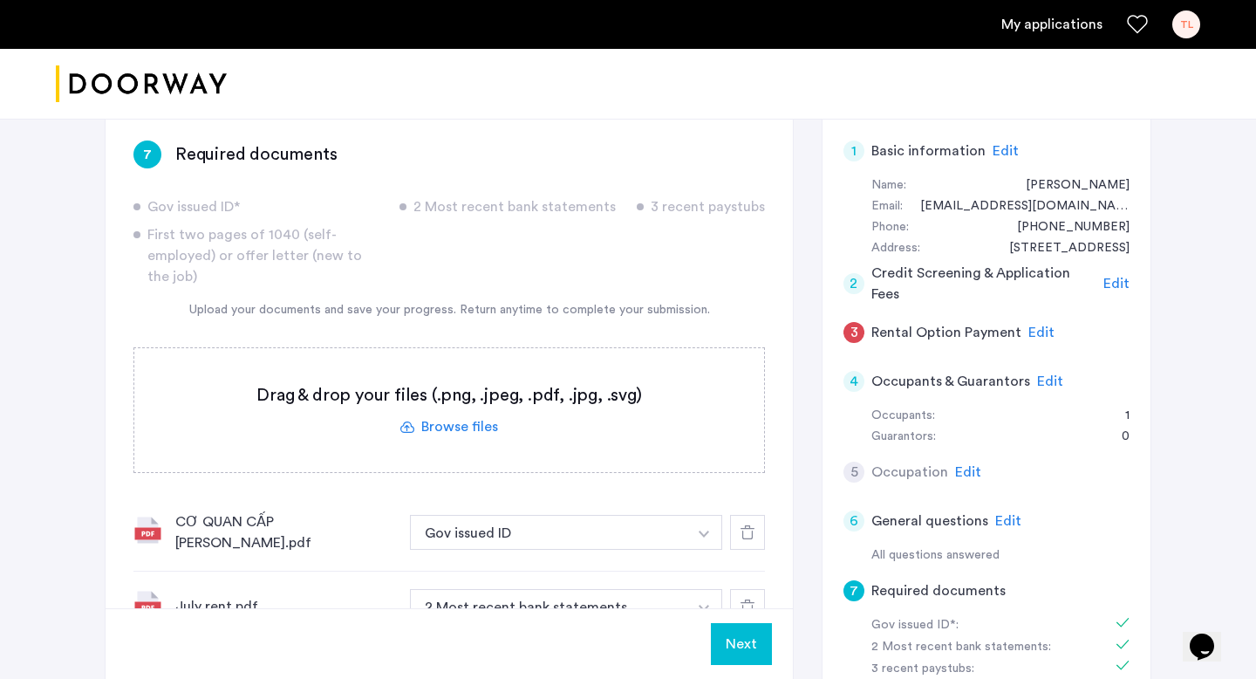
scroll to position [447, 0]
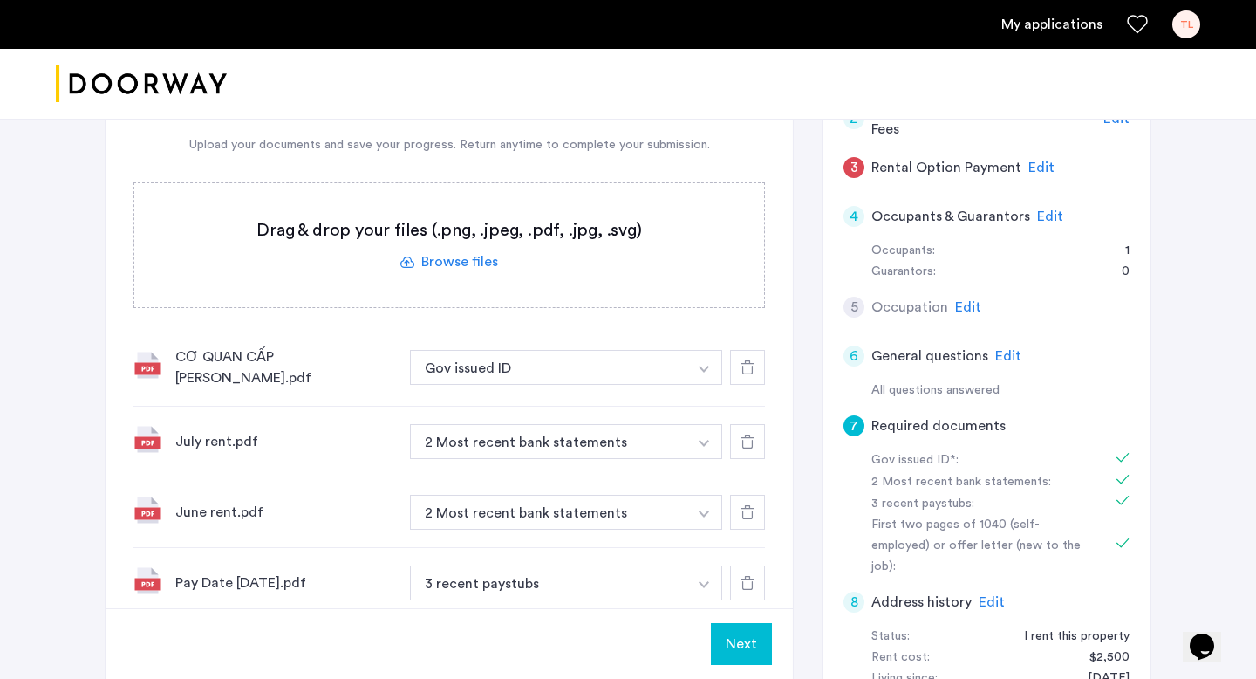
click at [740, 645] on button "Next" at bounding box center [741, 644] width 61 height 42
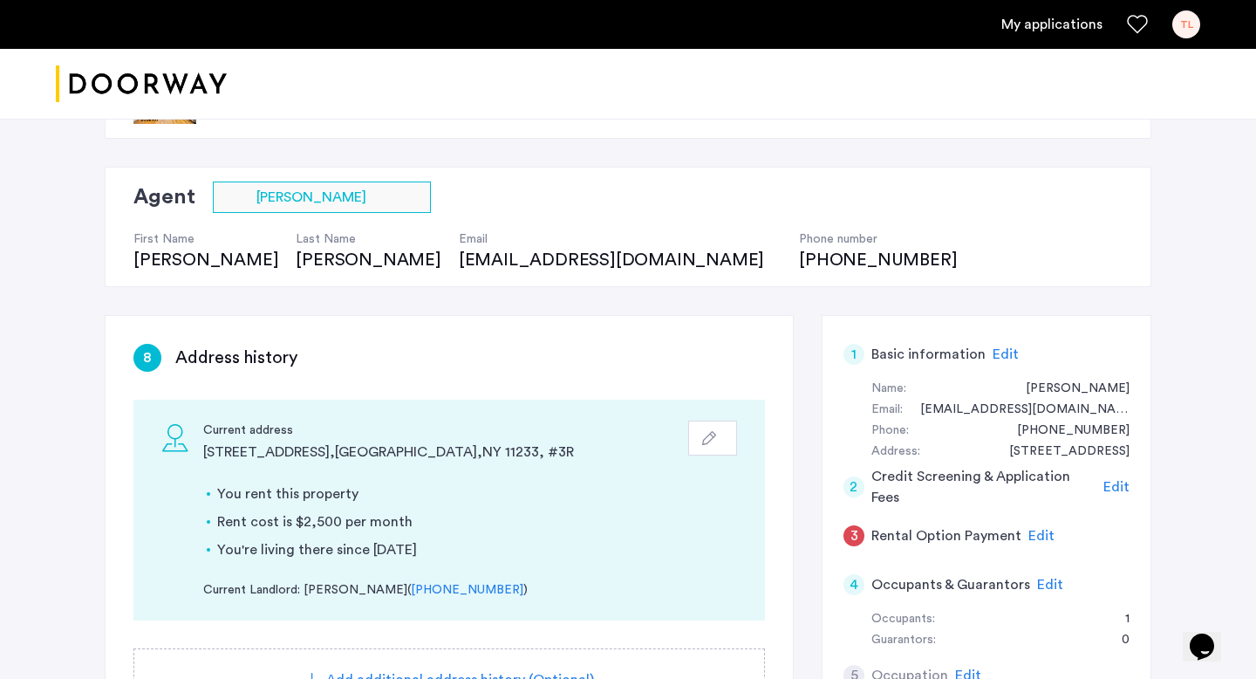
scroll to position [195, 0]
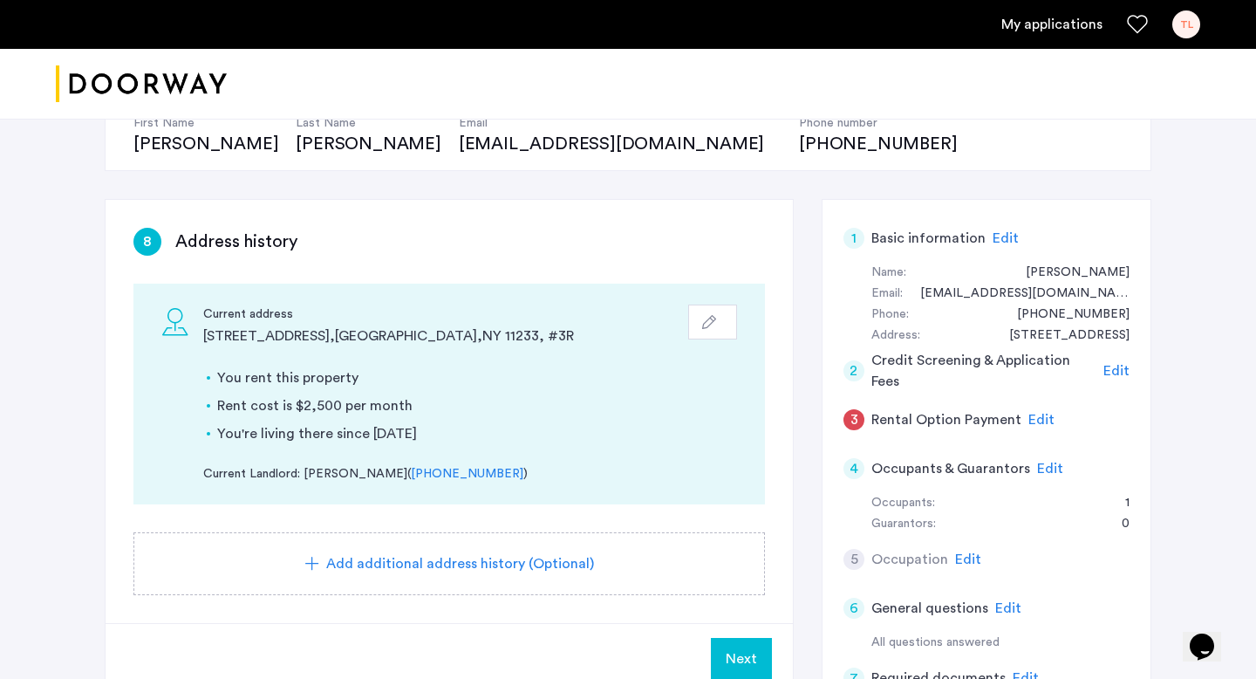
click at [930, 426] on h5 "Rental Option Payment" at bounding box center [946, 419] width 150 height 21
click at [1034, 420] on span "Edit" at bounding box center [1041, 420] width 26 height 14
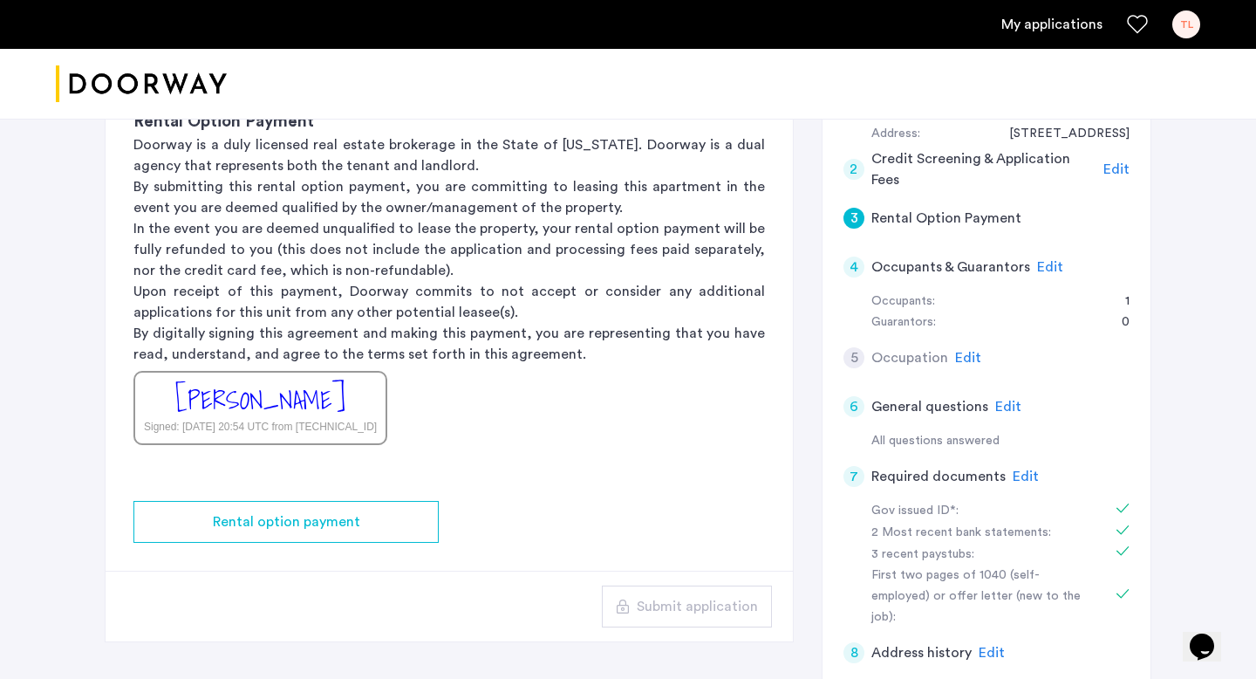
scroll to position [430, 0]
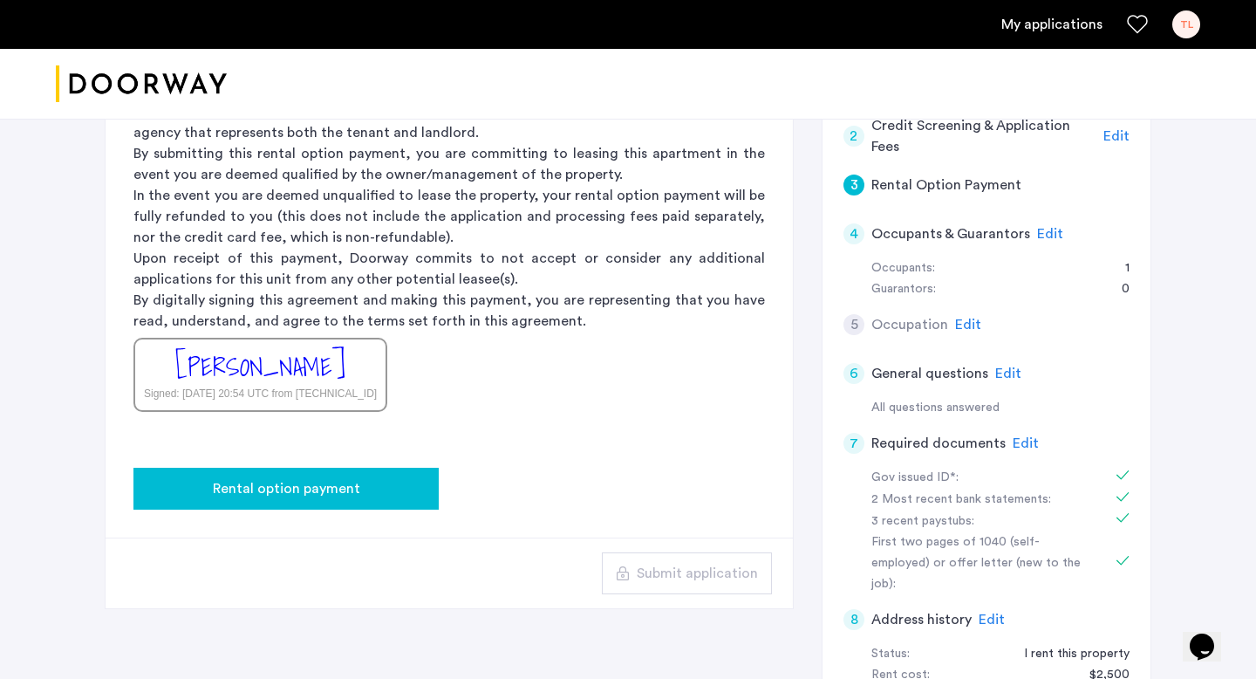
click at [404, 474] on button "Rental option payment" at bounding box center [285, 488] width 305 height 42
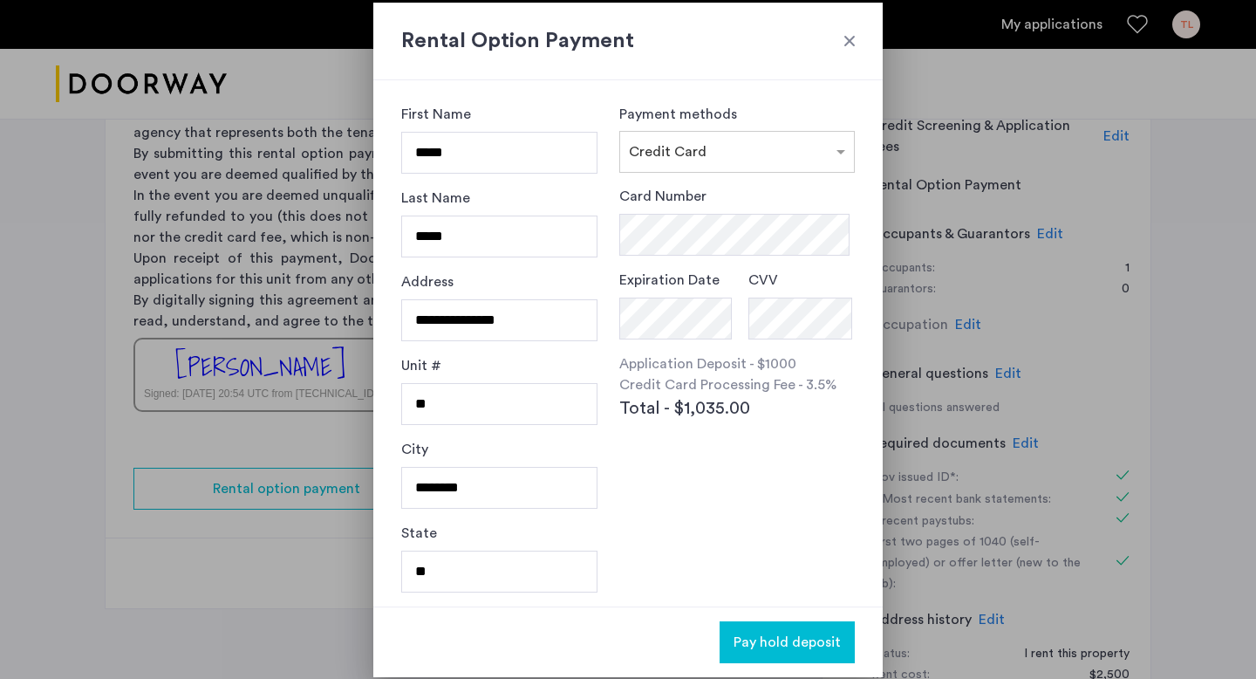
scroll to position [0, 0]
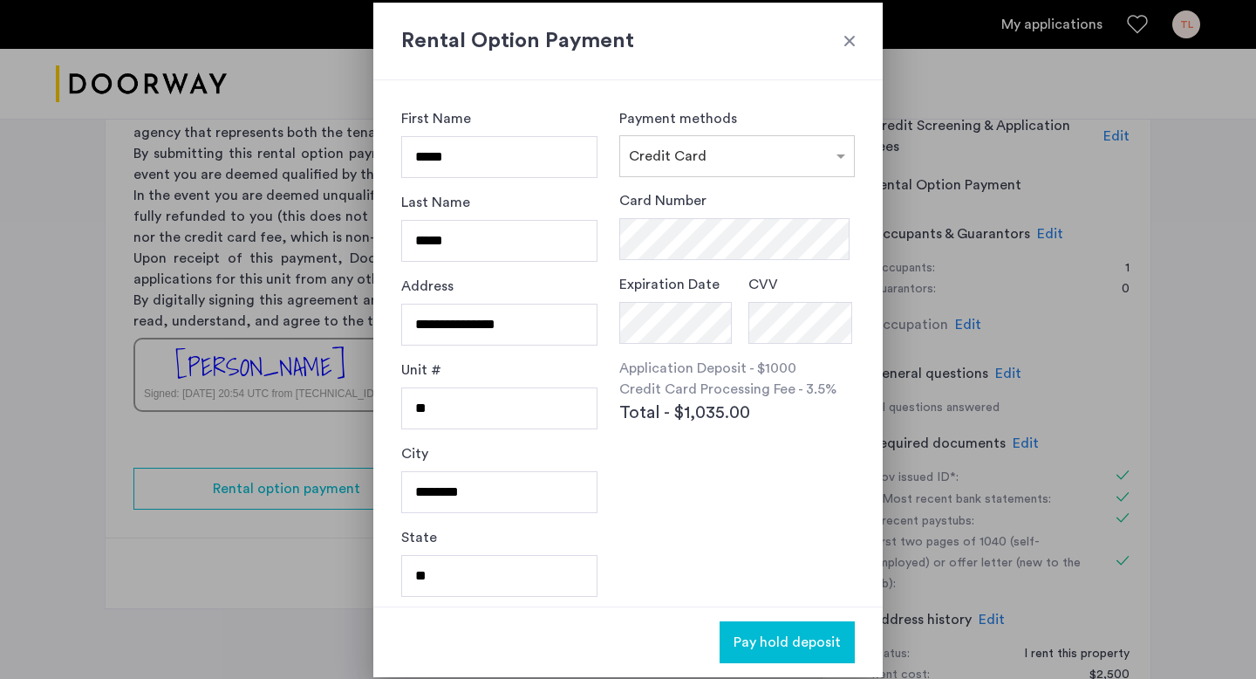
click at [842, 38] on div at bounding box center [849, 40] width 17 height 17
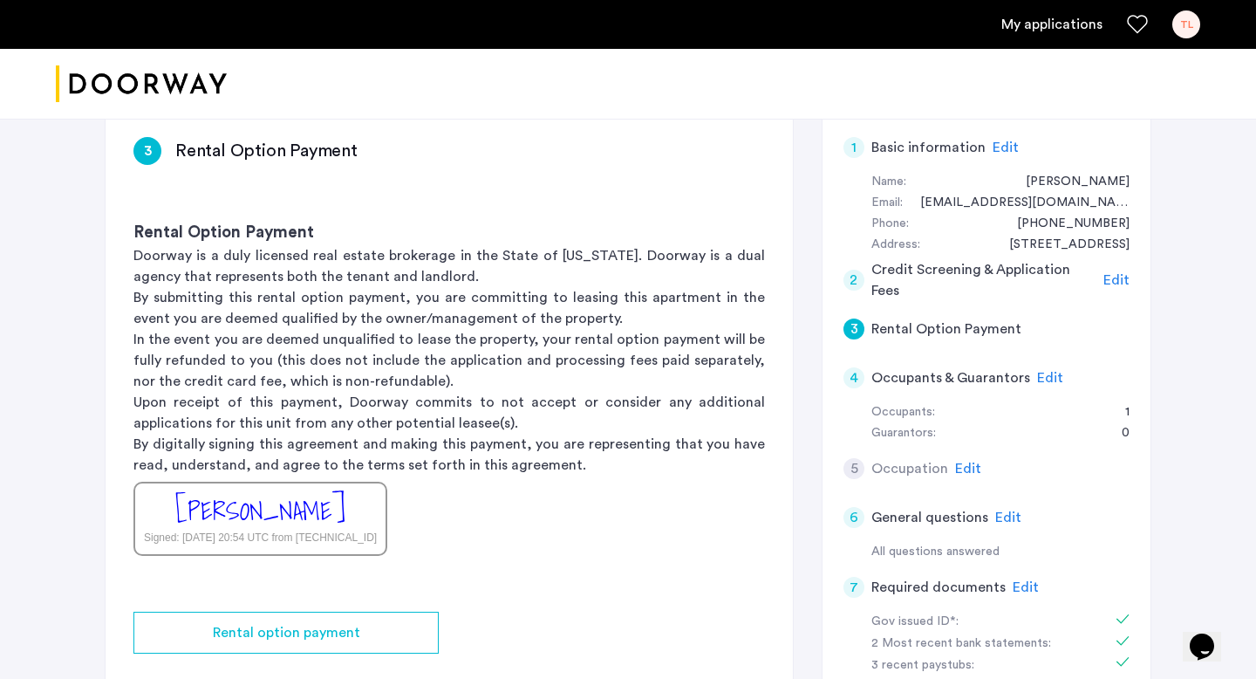
scroll to position [281, 0]
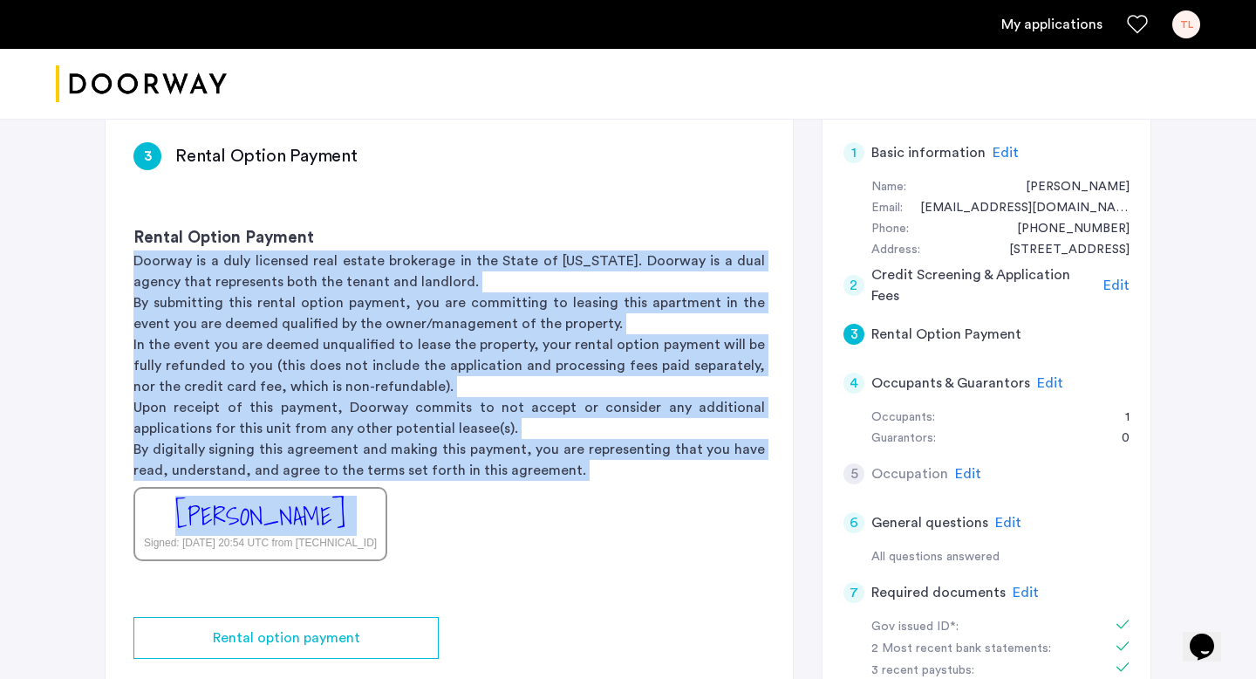
drag, startPoint x: 137, startPoint y: 260, endPoint x: 586, endPoint y: 491, distance: 505.1
click at [586, 491] on div "Rental Option Payment Doorway is a duly licensed real estate brokerage in the S…" at bounding box center [449, 393] width 687 height 391
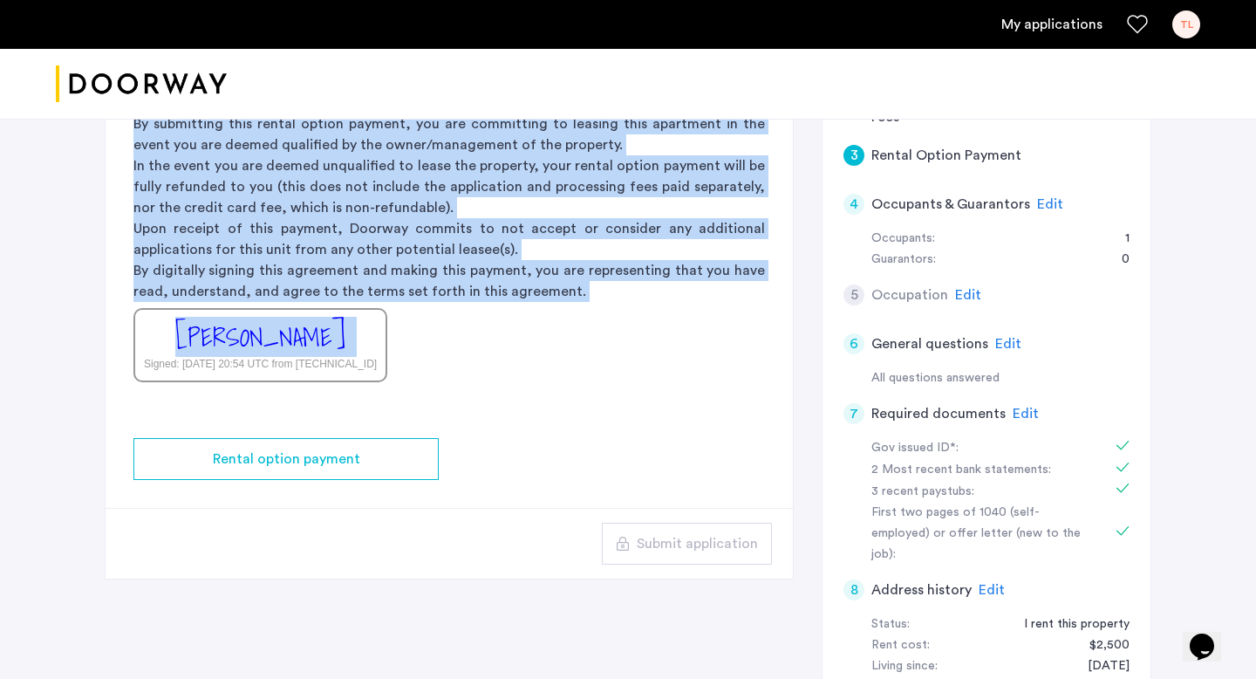
scroll to position [461, 0]
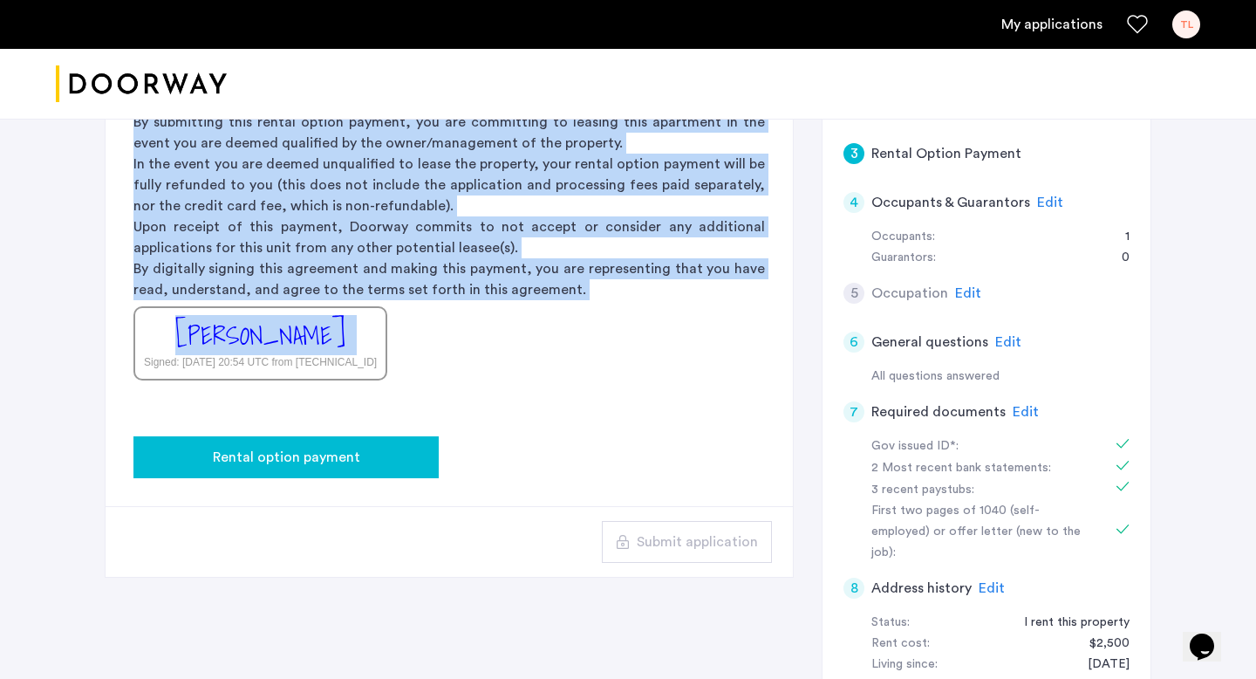
click at [434, 455] on button "Rental option payment" at bounding box center [285, 457] width 305 height 42
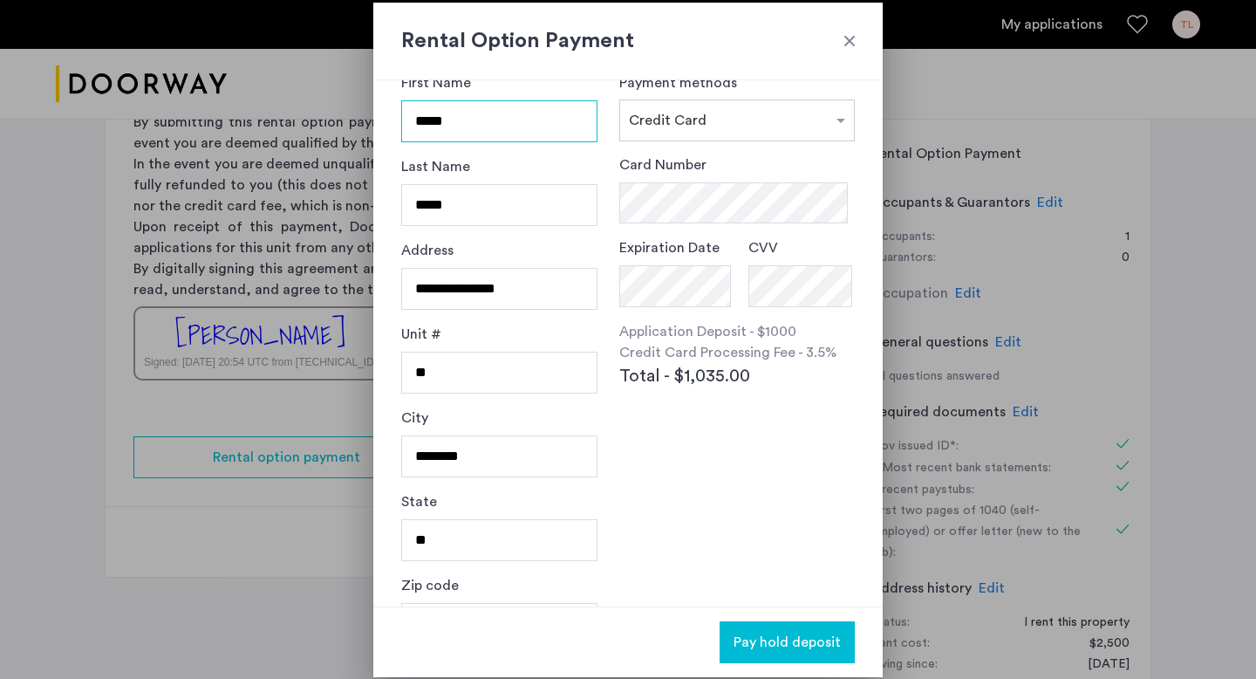
scroll to position [0, 0]
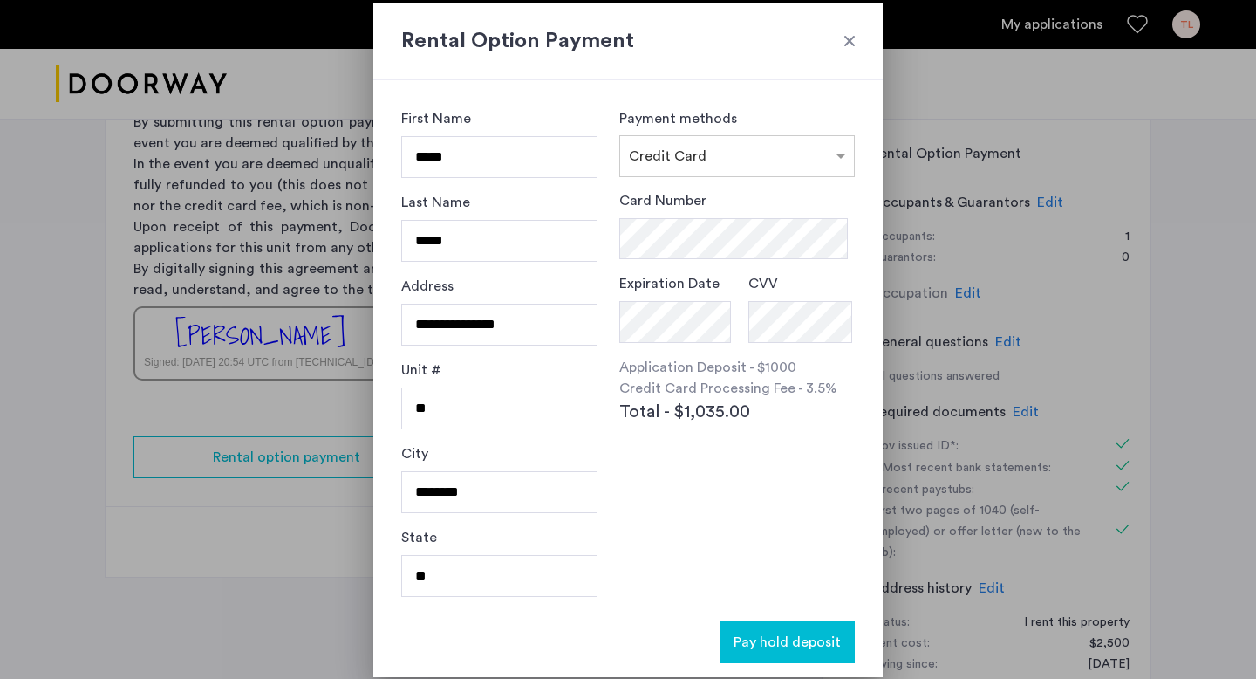
click at [850, 41] on div at bounding box center [849, 40] width 17 height 17
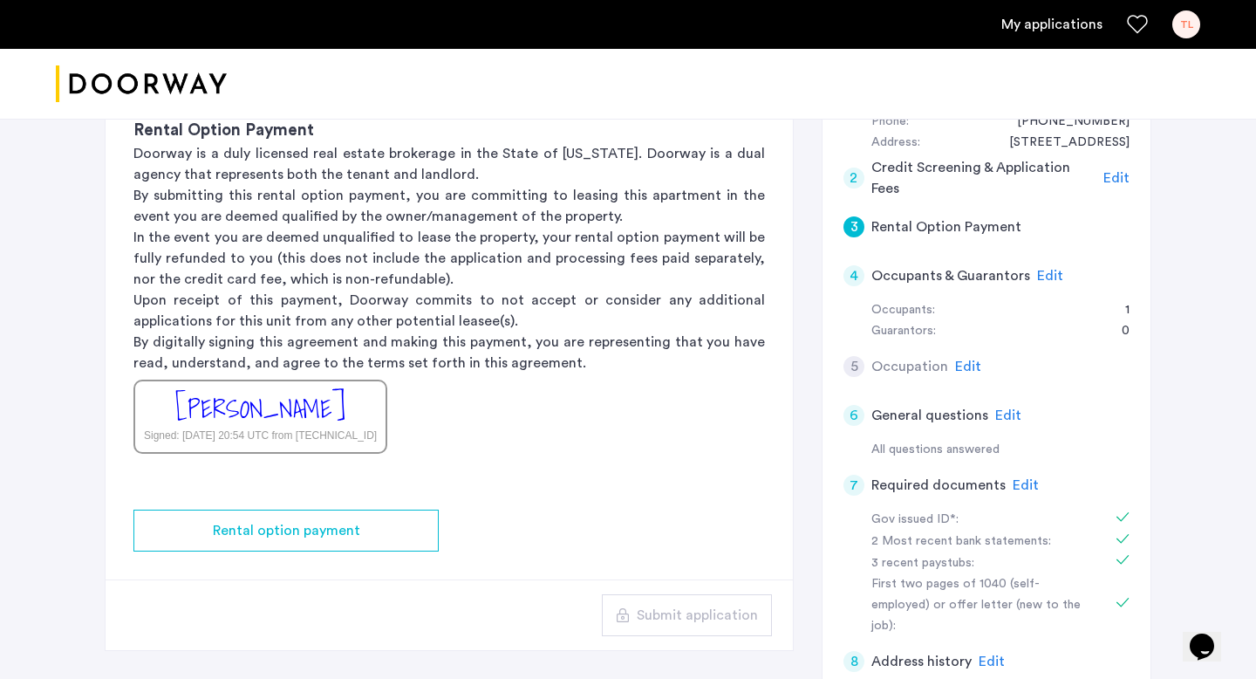
scroll to position [381, 0]
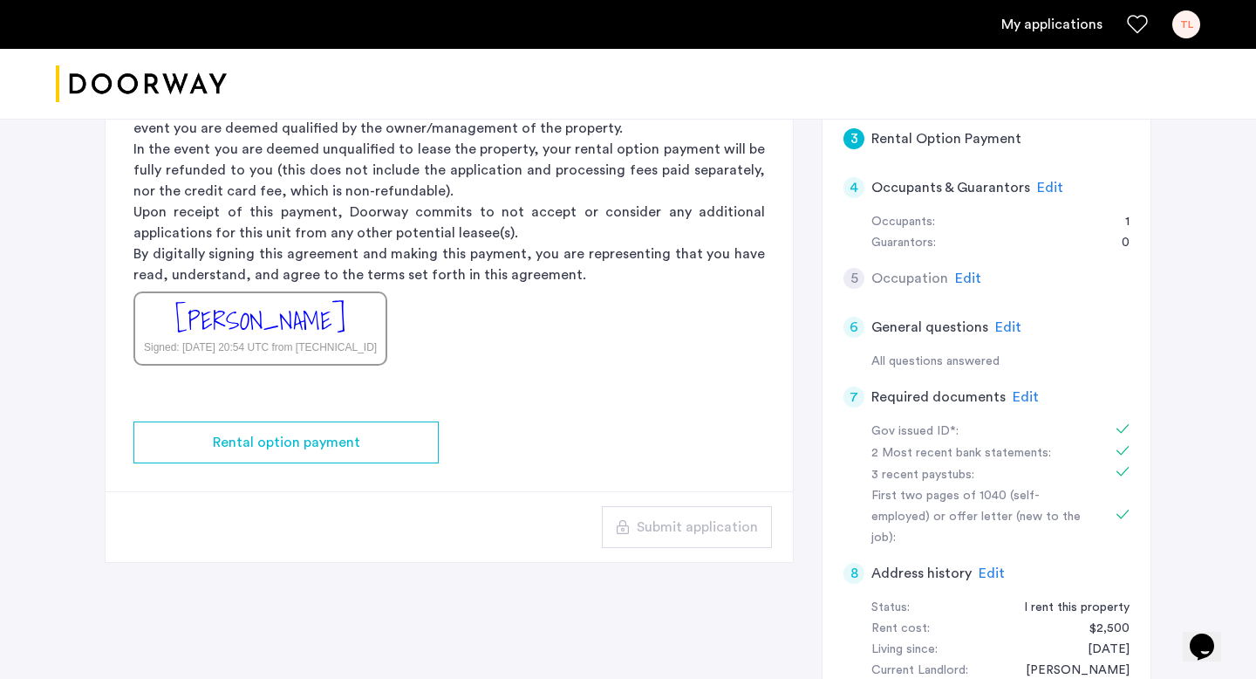
click at [885, 284] on h5 "Occupation" at bounding box center [909, 278] width 77 height 21
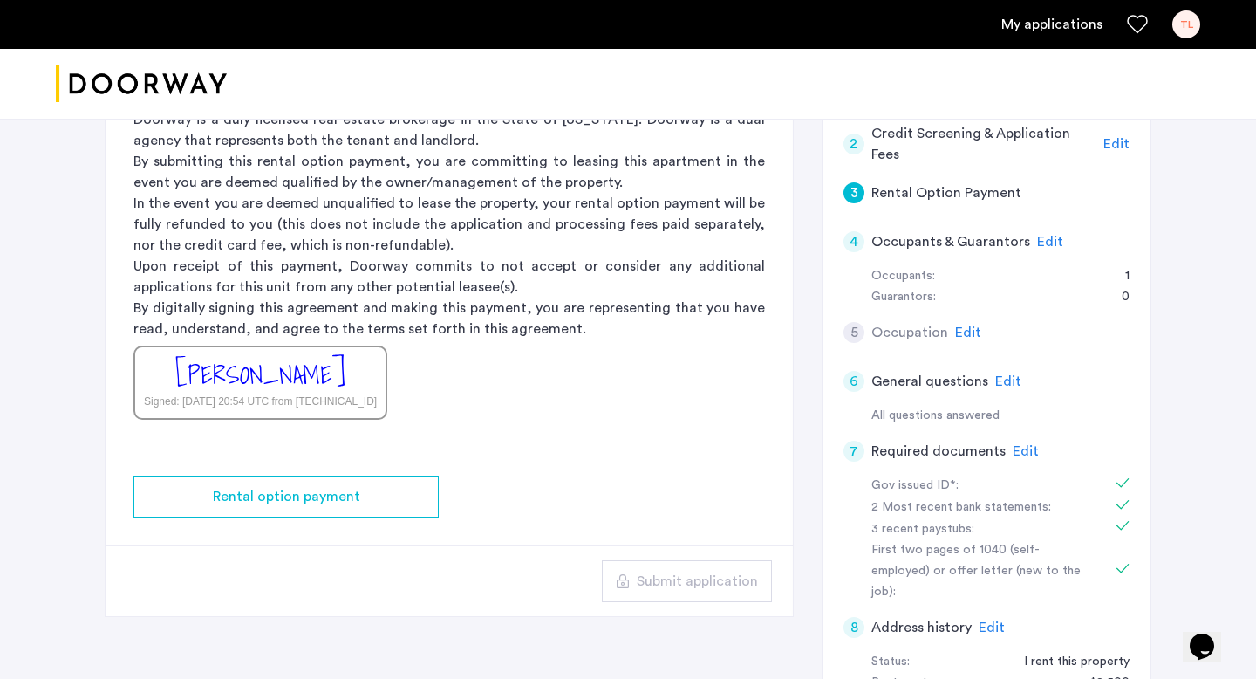
scroll to position [420, 0]
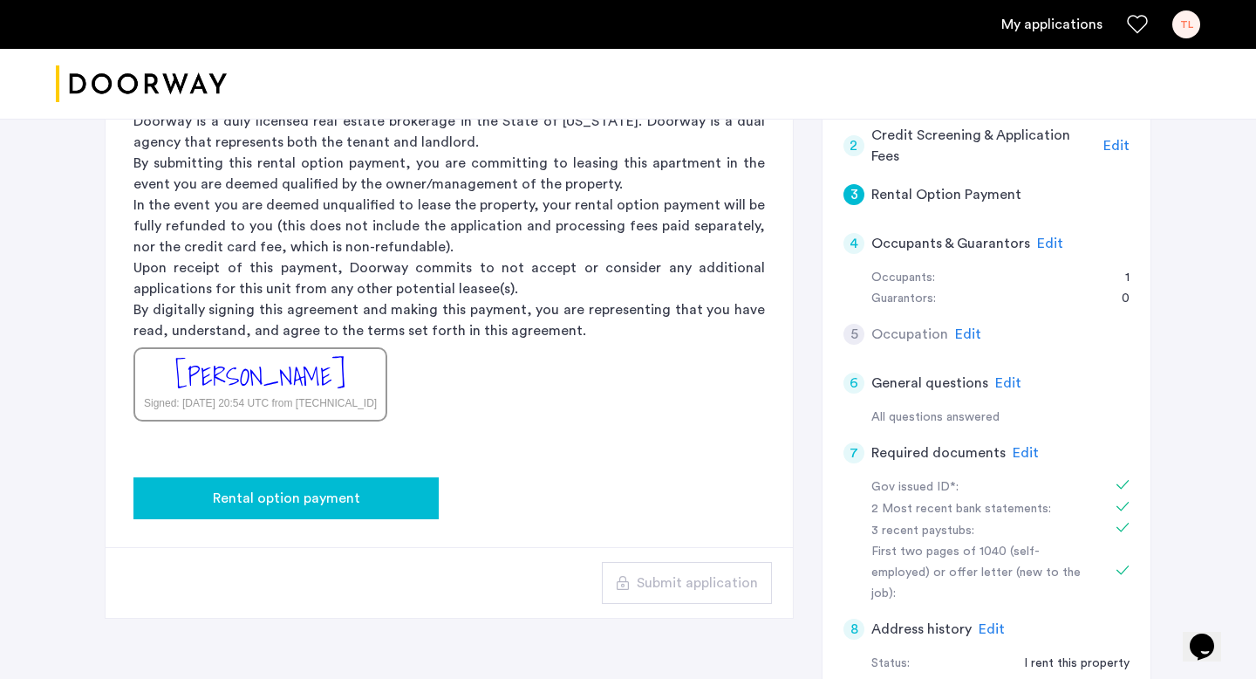
click at [387, 493] on div "Rental option payment" at bounding box center [285, 498] width 277 height 21
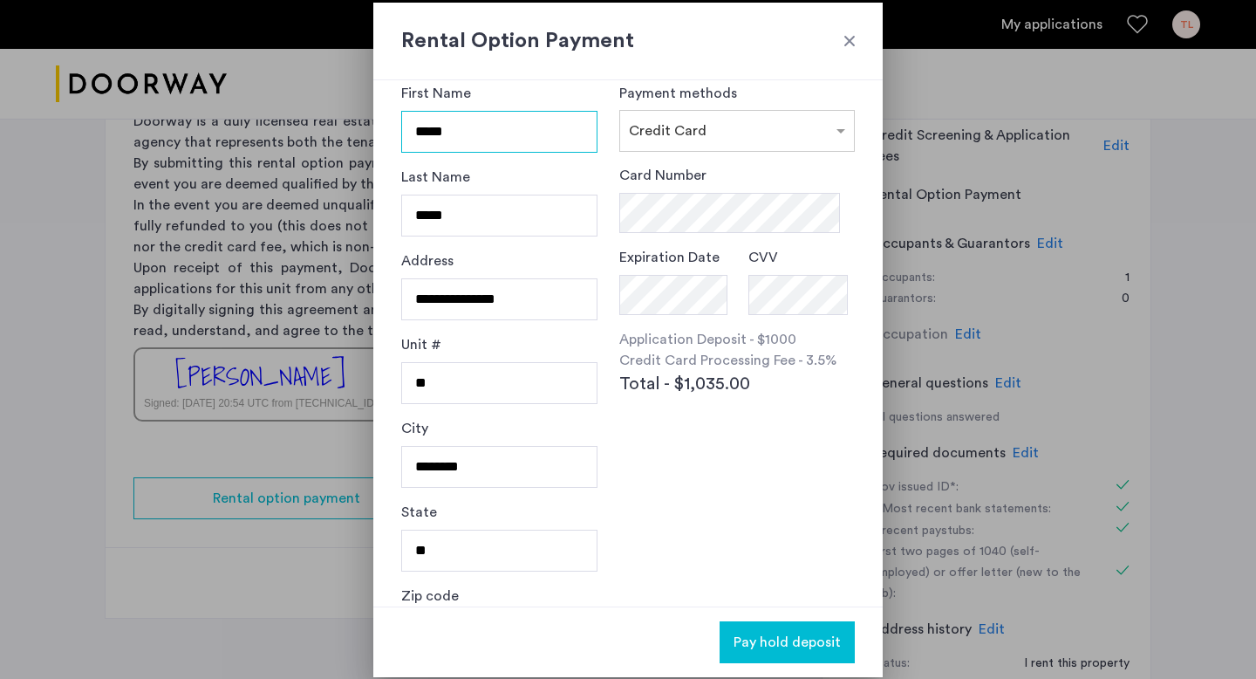
scroll to position [33, 0]
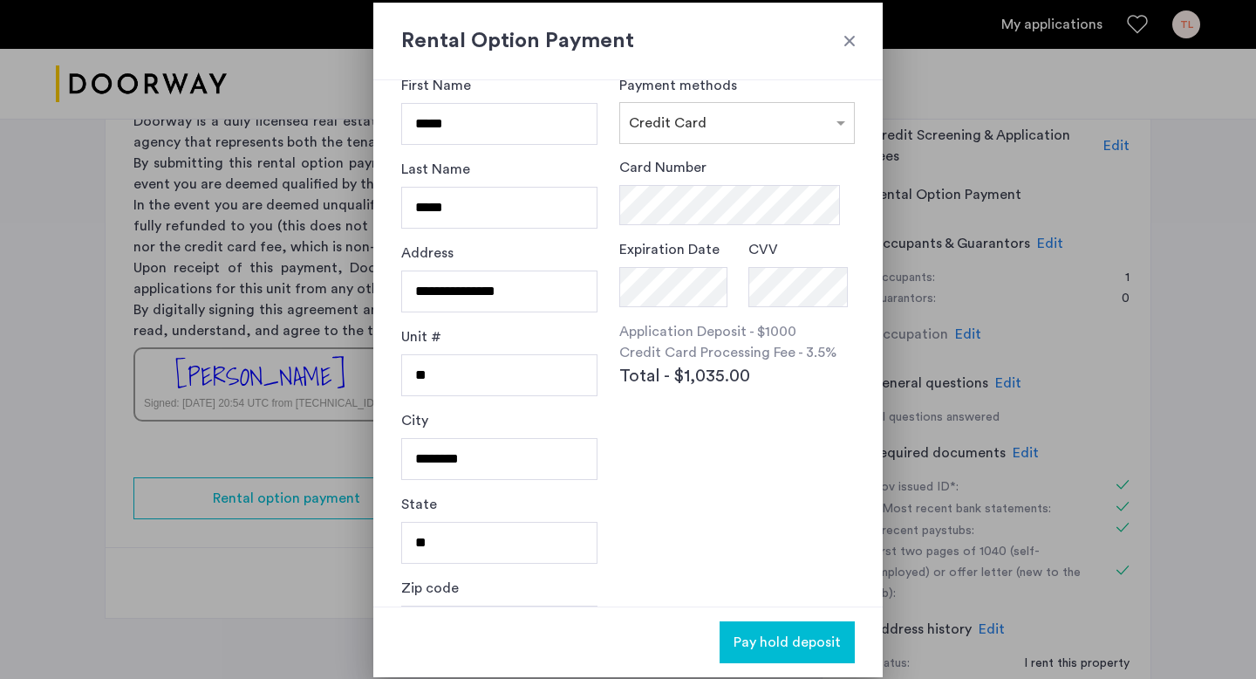
click at [844, 38] on div at bounding box center [849, 40] width 17 height 17
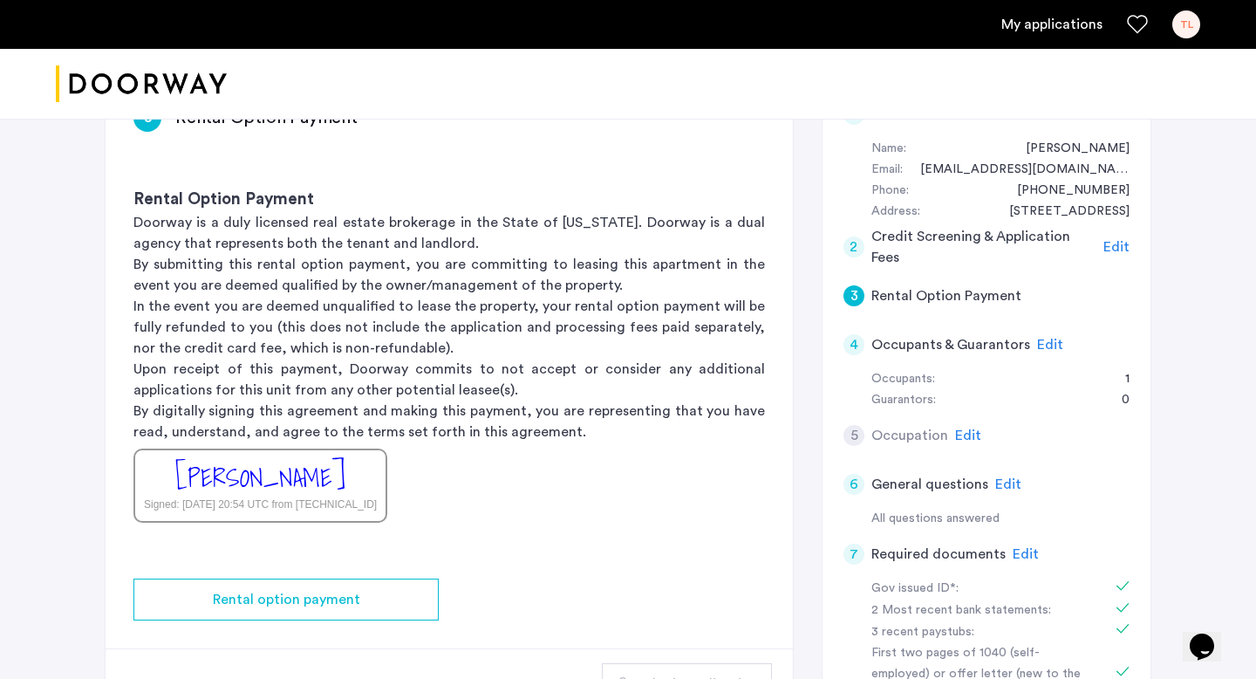
scroll to position [324, 0]
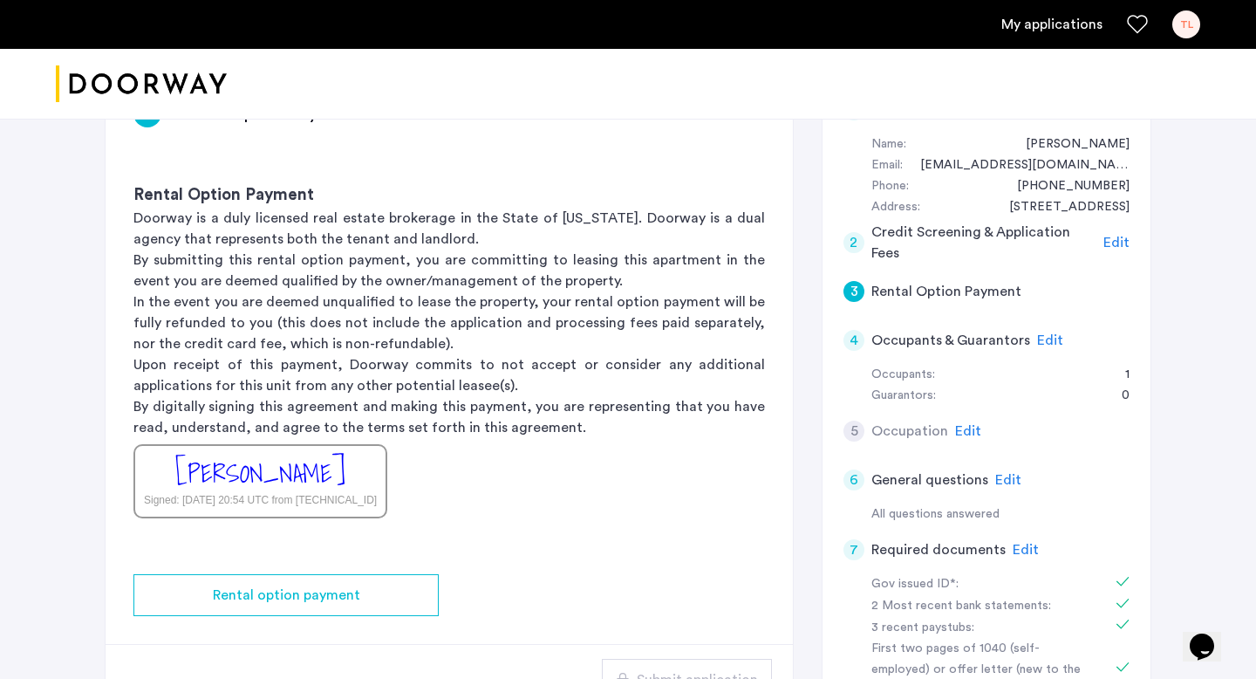
click at [315, 471] on div "[PERSON_NAME]" at bounding box center [260, 473] width 170 height 38
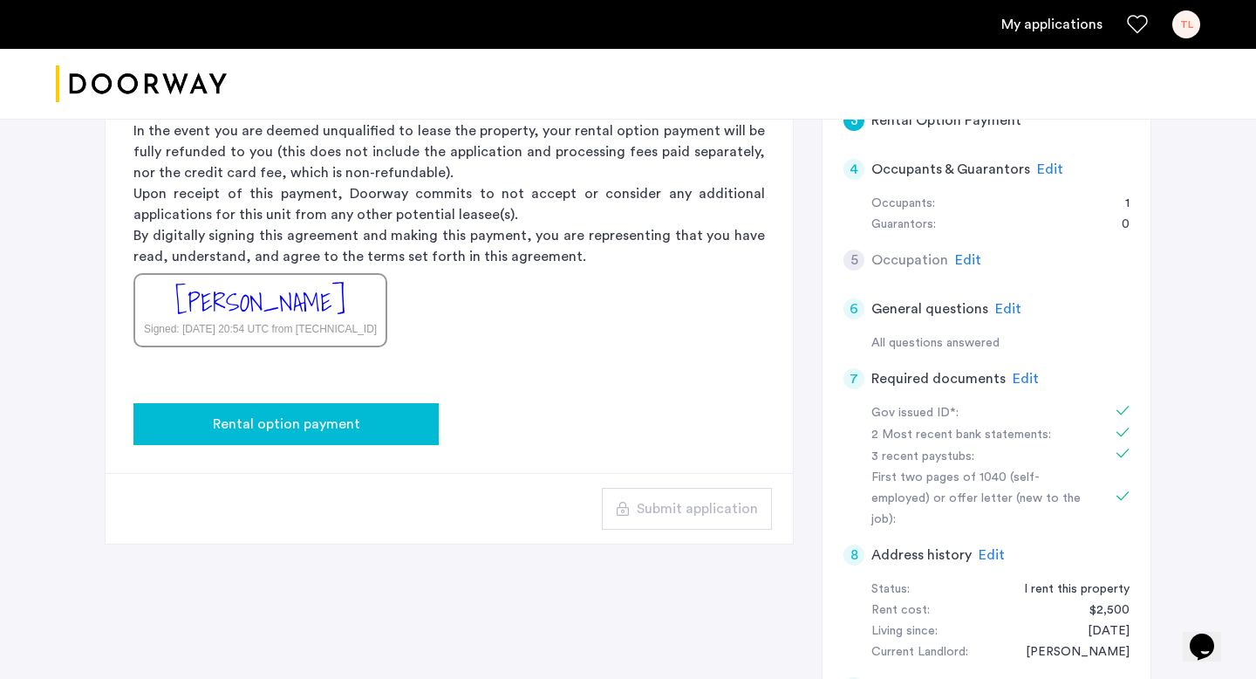
scroll to position [426, 0]
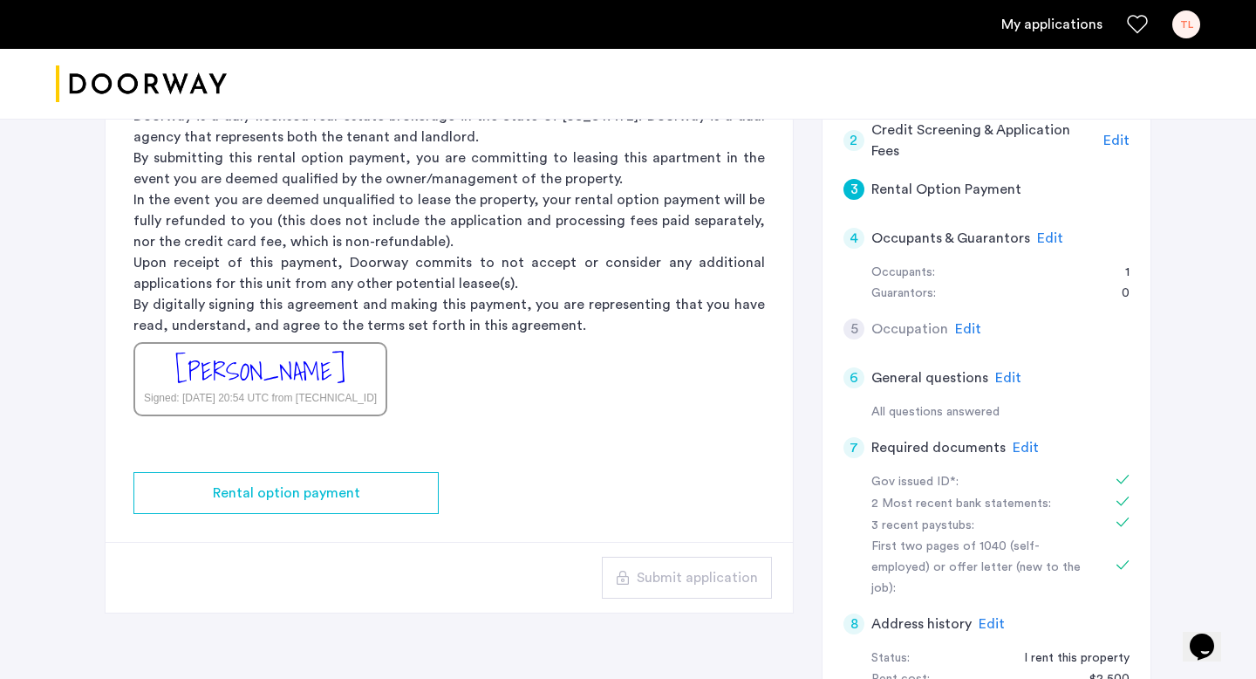
click at [1002, 194] on h5 "Rental Option Payment" at bounding box center [946, 189] width 150 height 21
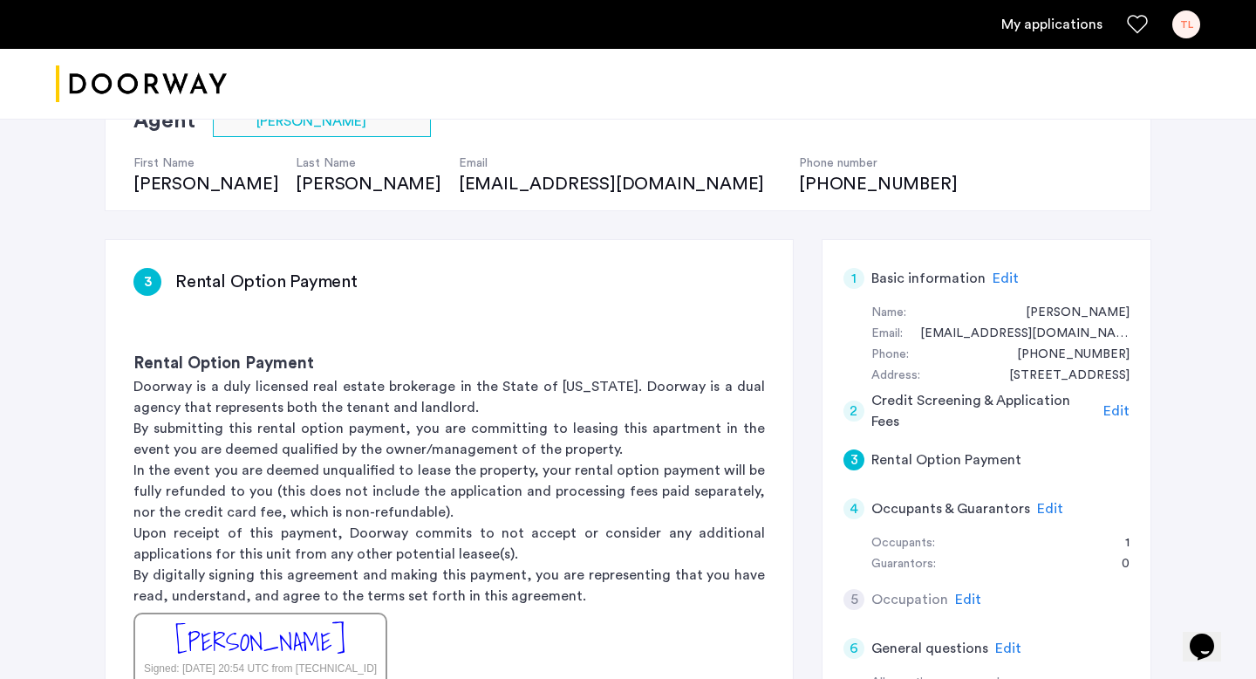
scroll to position [161, 0]
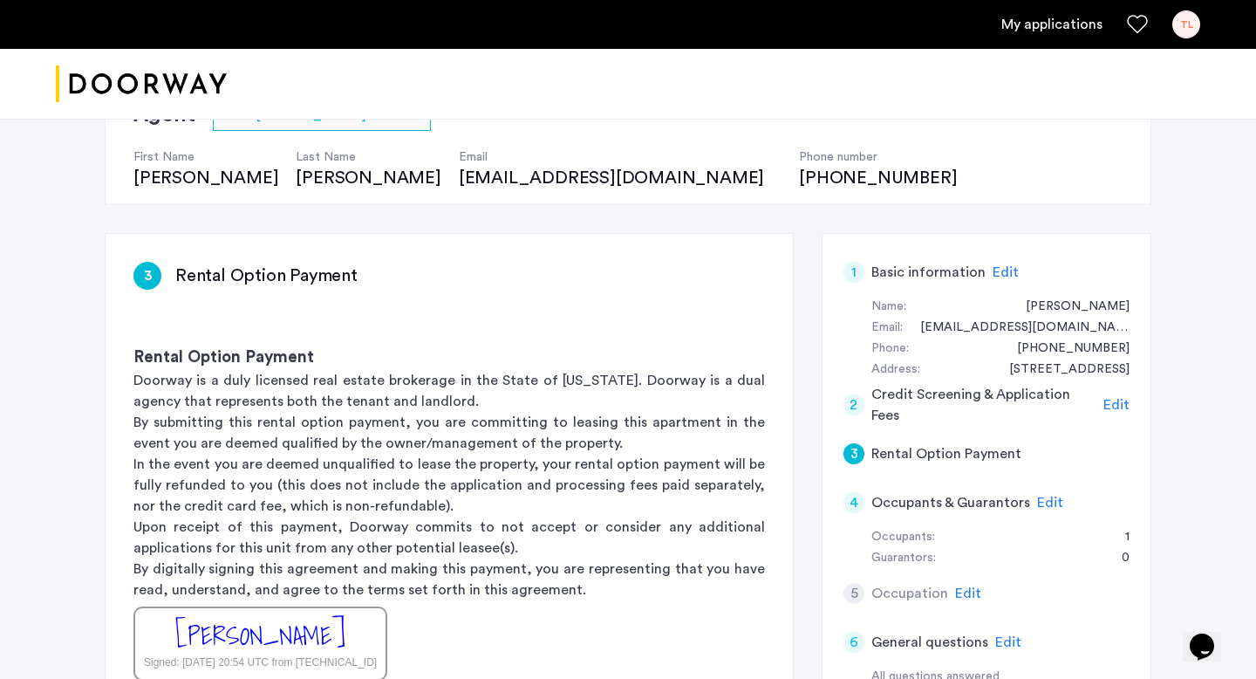
click at [1115, 404] on span "Edit" at bounding box center [1116, 405] width 26 height 14
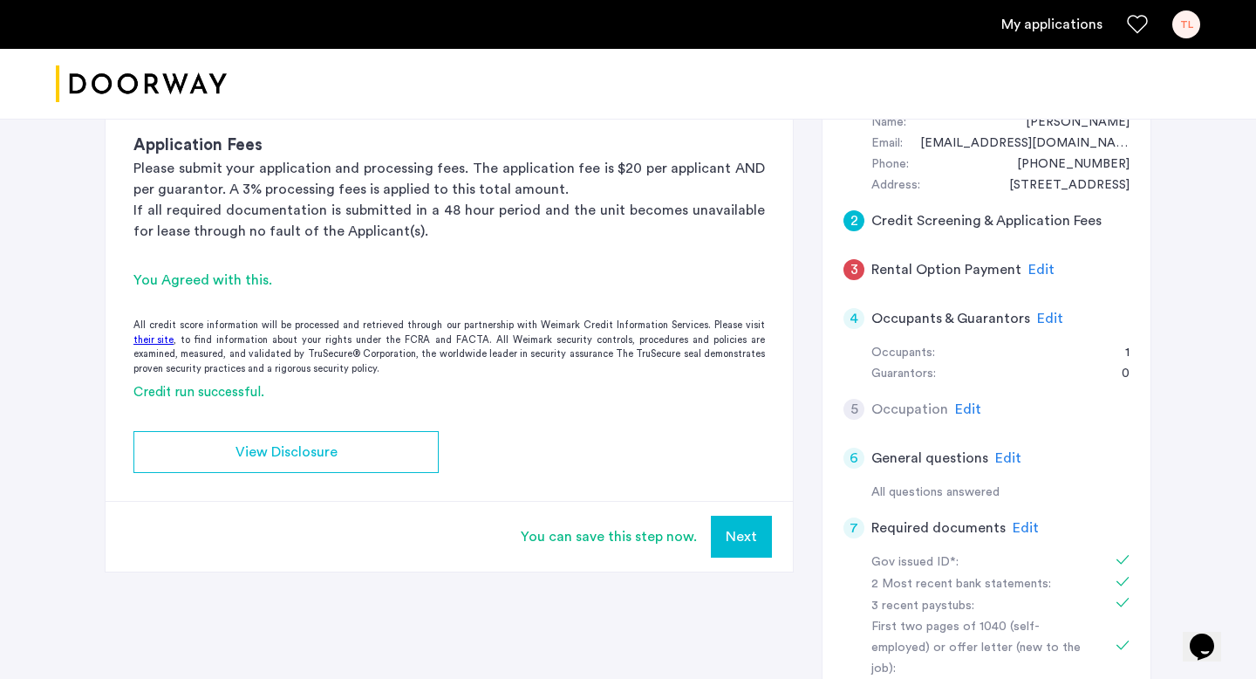
scroll to position [334, 0]
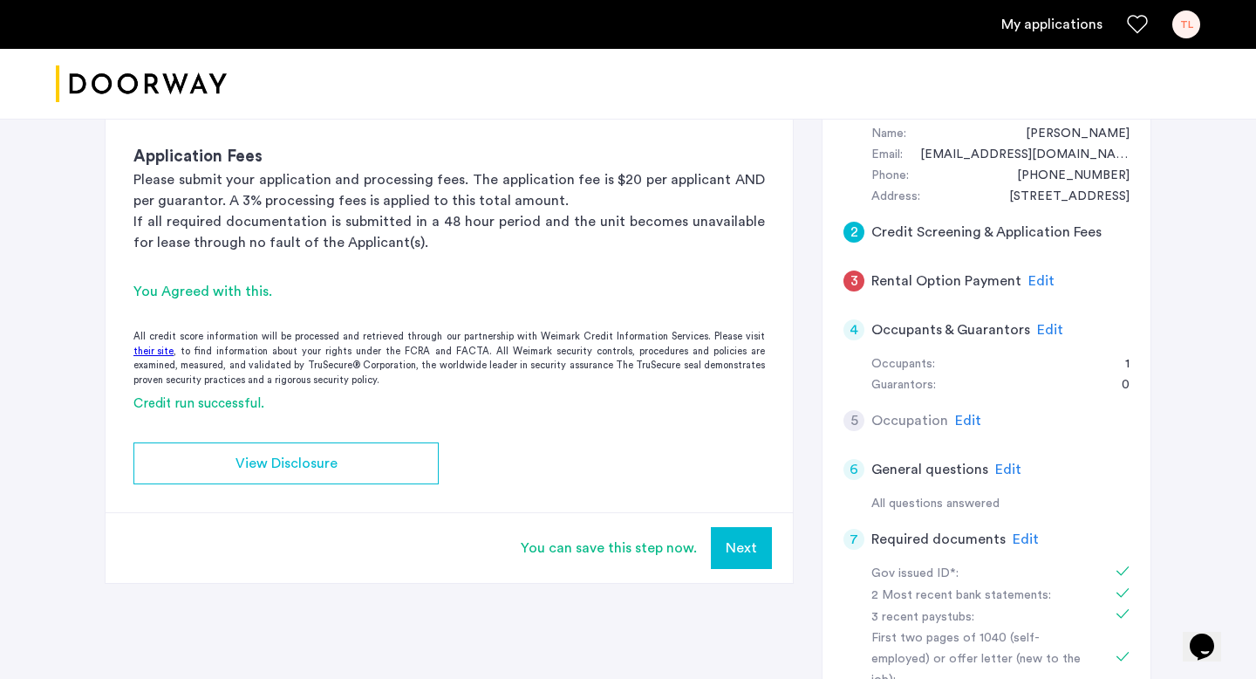
click at [1043, 331] on span "Edit" at bounding box center [1050, 330] width 26 height 14
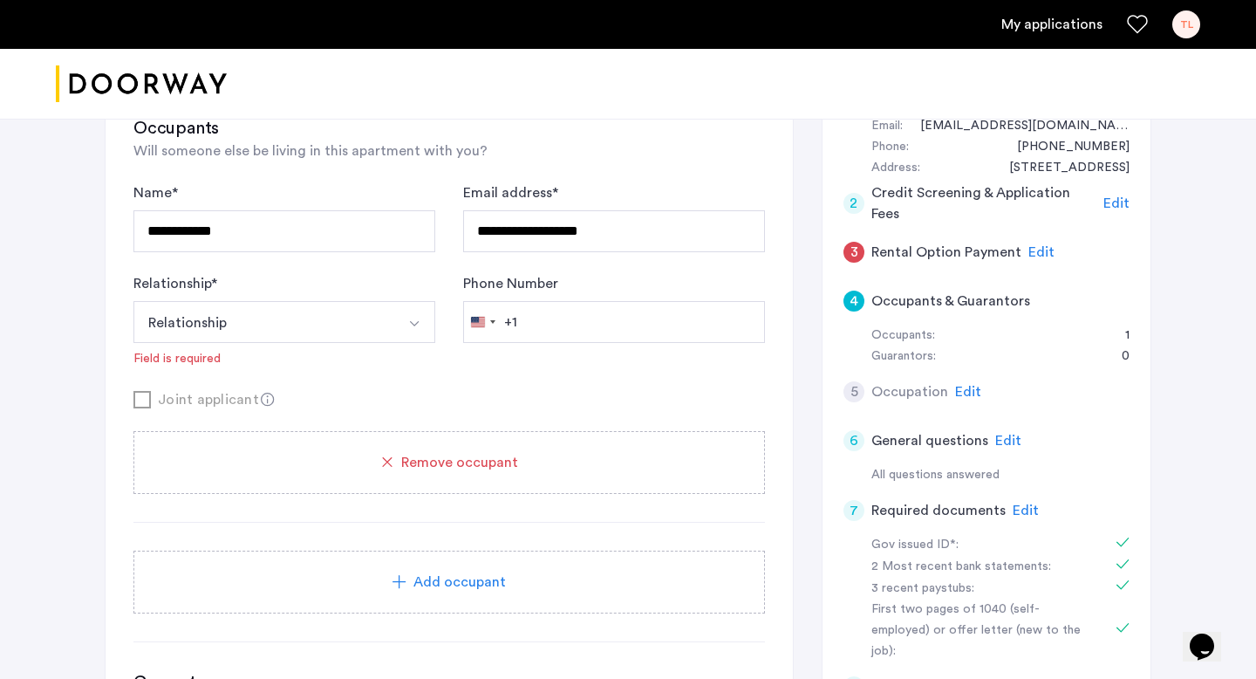
scroll to position [364, 0]
click at [639, 317] on input "Phone Number" at bounding box center [614, 321] width 302 height 42
type input "*********"
click at [133, 300] on button "Relationship" at bounding box center [263, 321] width 261 height 42
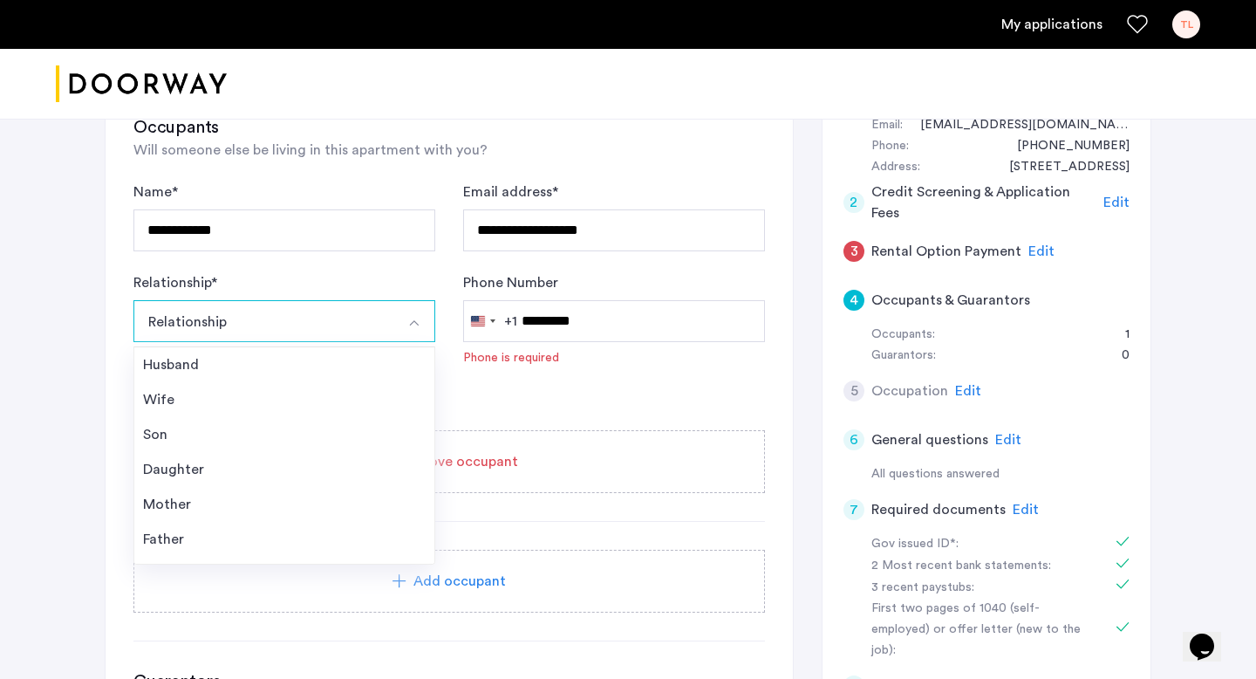
click at [581, 429] on div "**********" at bounding box center [448, 351] width 631 height 340
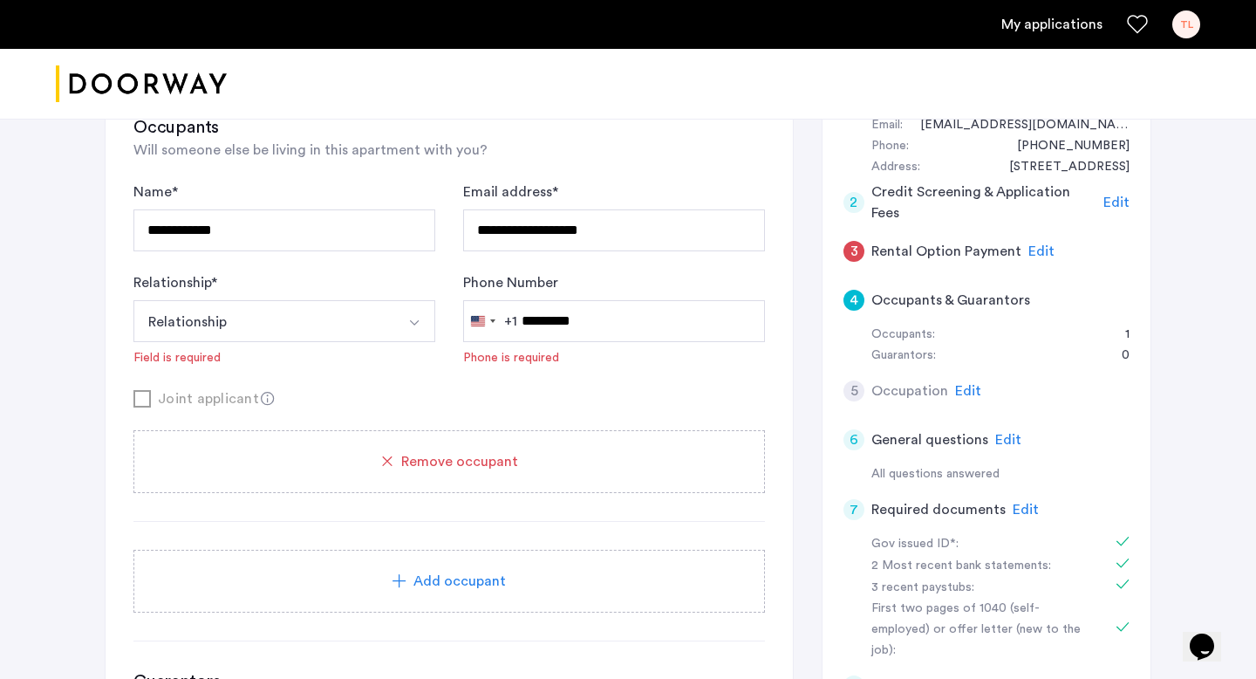
click at [542, 383] on form "**********" at bounding box center [448, 295] width 631 height 228
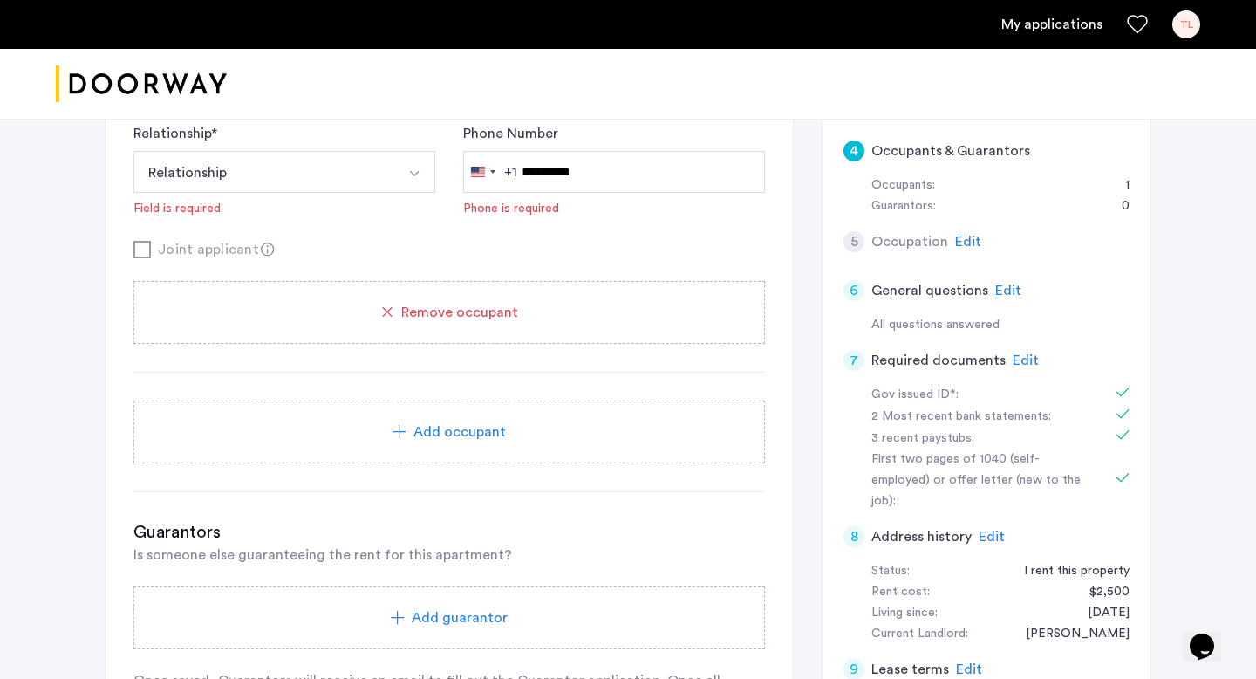
scroll to position [514, 0]
click at [522, 424] on div "Add occupant" at bounding box center [449, 430] width 590 height 21
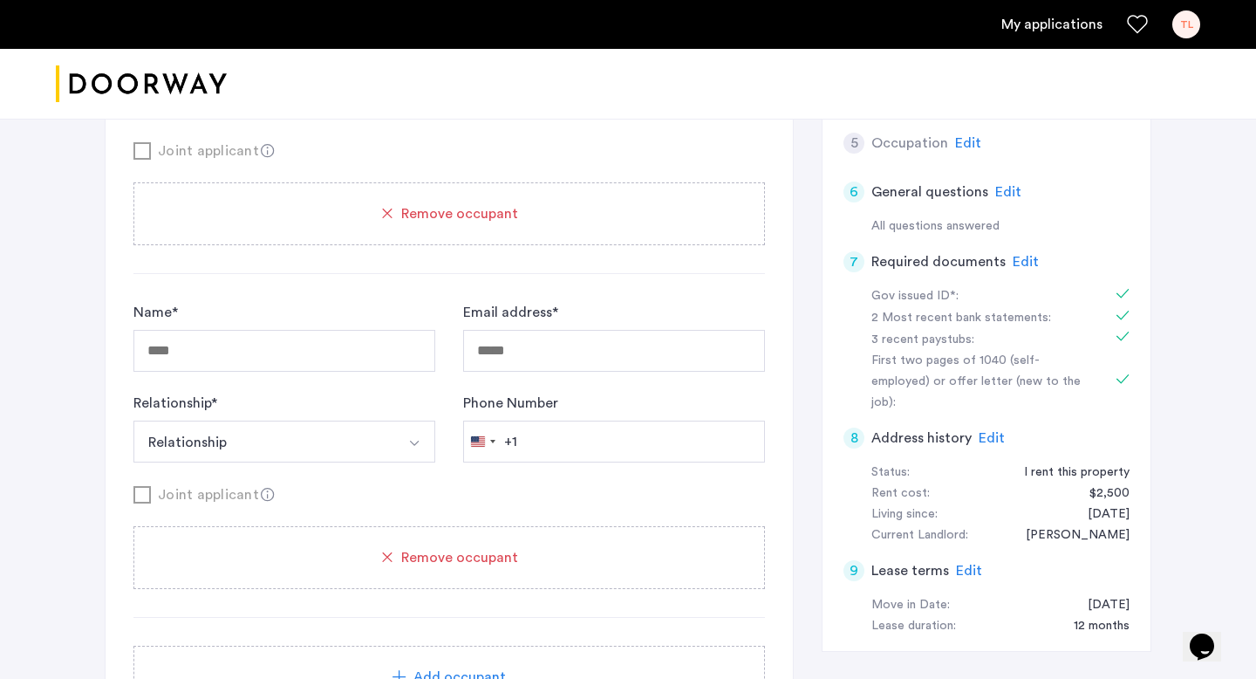
scroll to position [629, 0]
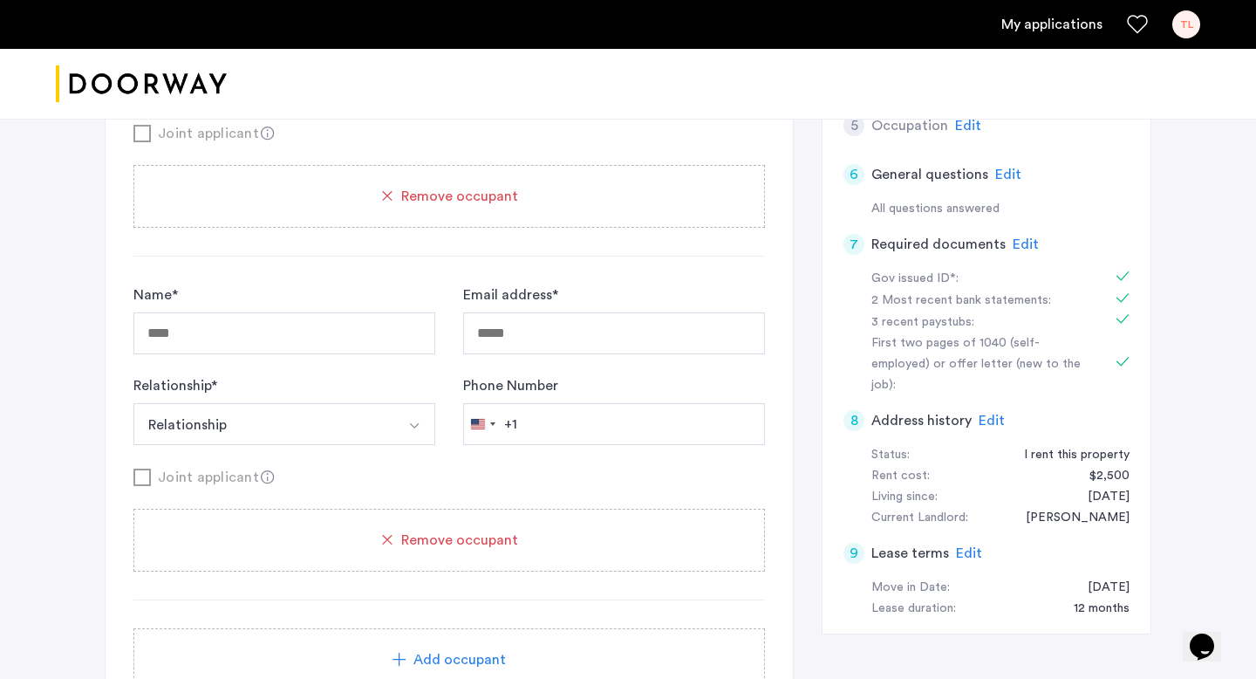
click at [518, 525] on div "Remove occupant" at bounding box center [448, 539] width 631 height 63
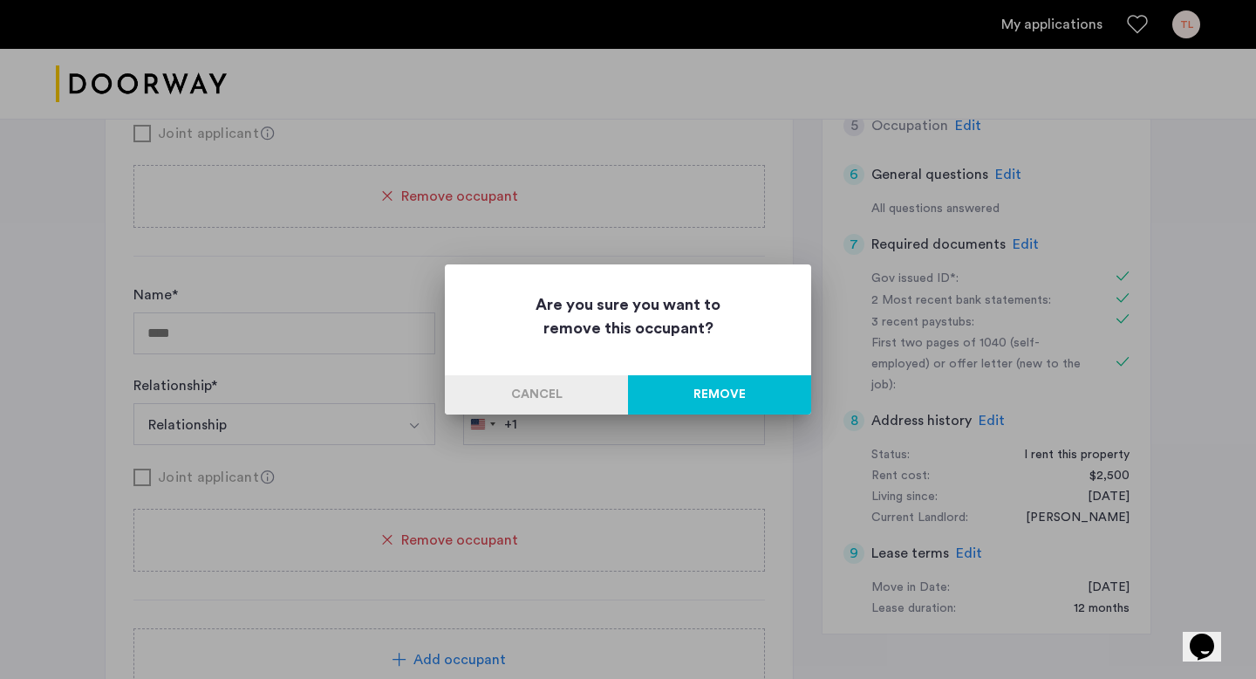
scroll to position [0, 0]
click at [791, 392] on button "Remove" at bounding box center [719, 394] width 183 height 39
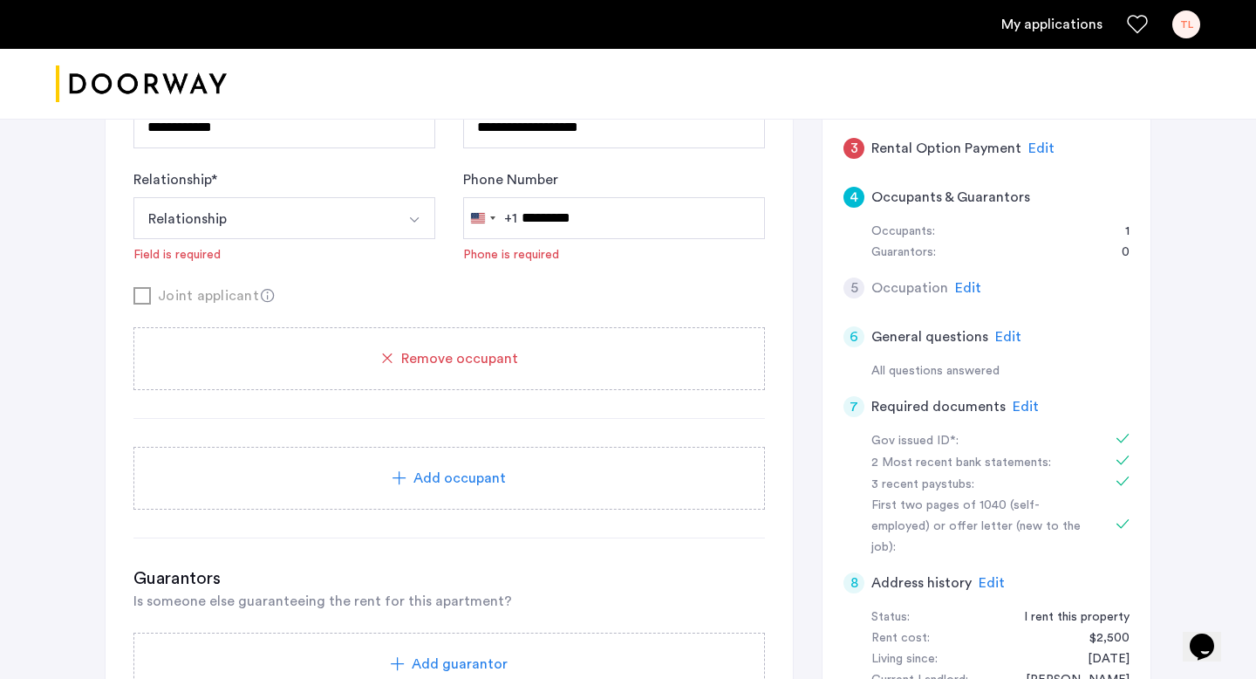
scroll to position [443, 0]
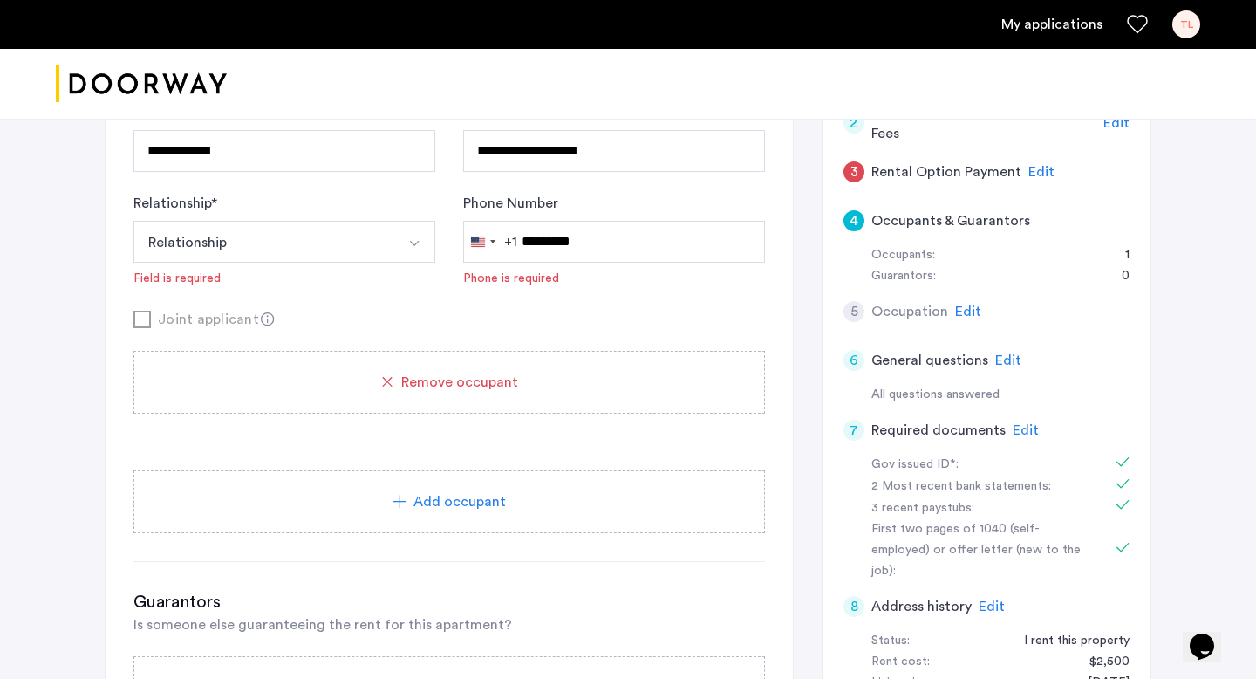
click at [967, 253] on div "Occupants: 1" at bounding box center [1000, 255] width 258 height 21
click at [972, 309] on span "Edit" at bounding box center [968, 311] width 26 height 14
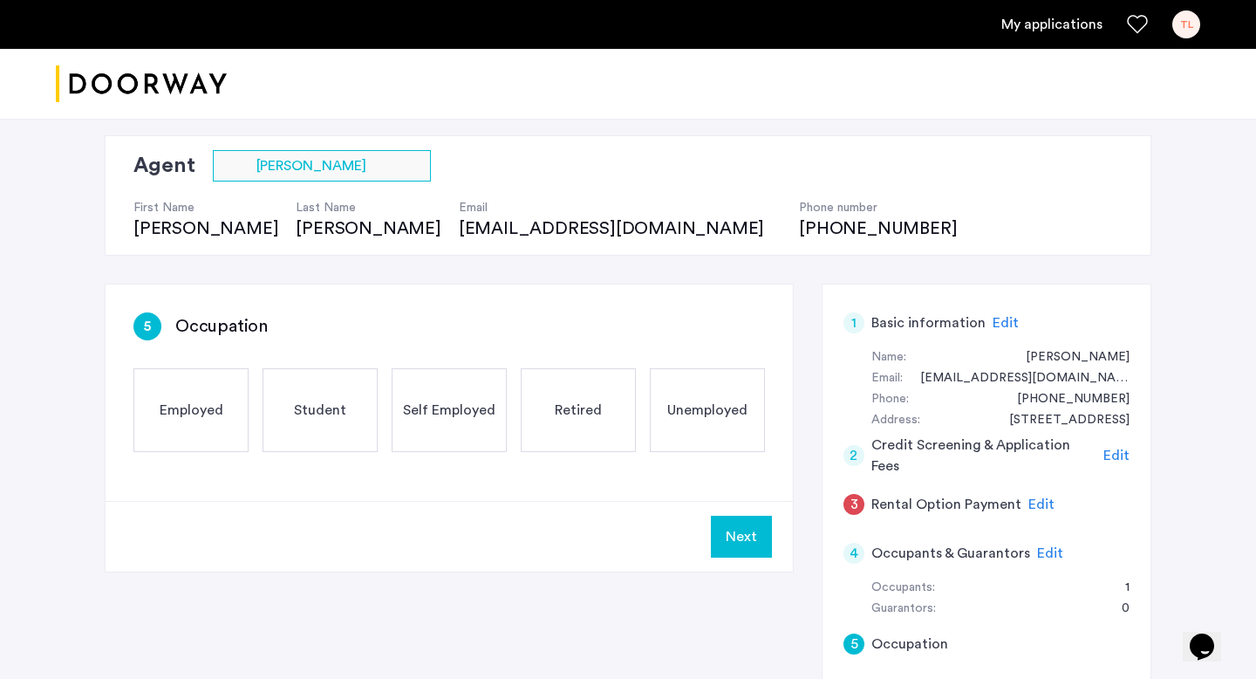
scroll to position [96, 0]
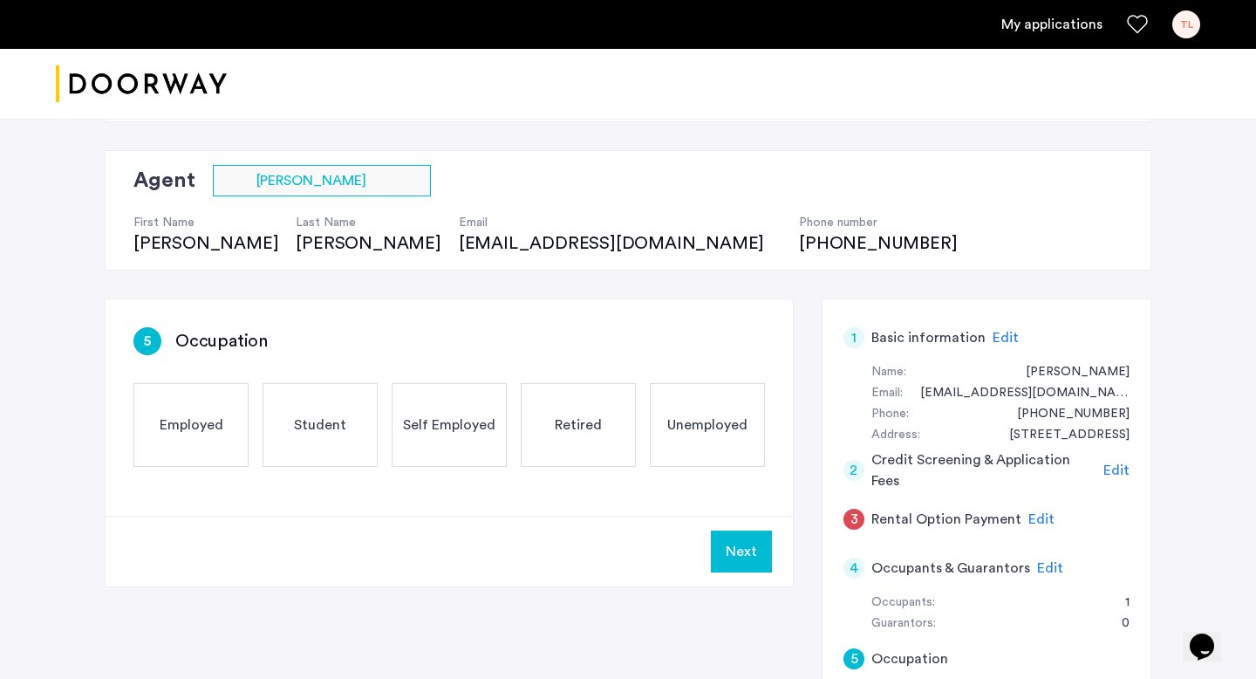
click at [194, 426] on span "Employed" at bounding box center [192, 424] width 64 height 21
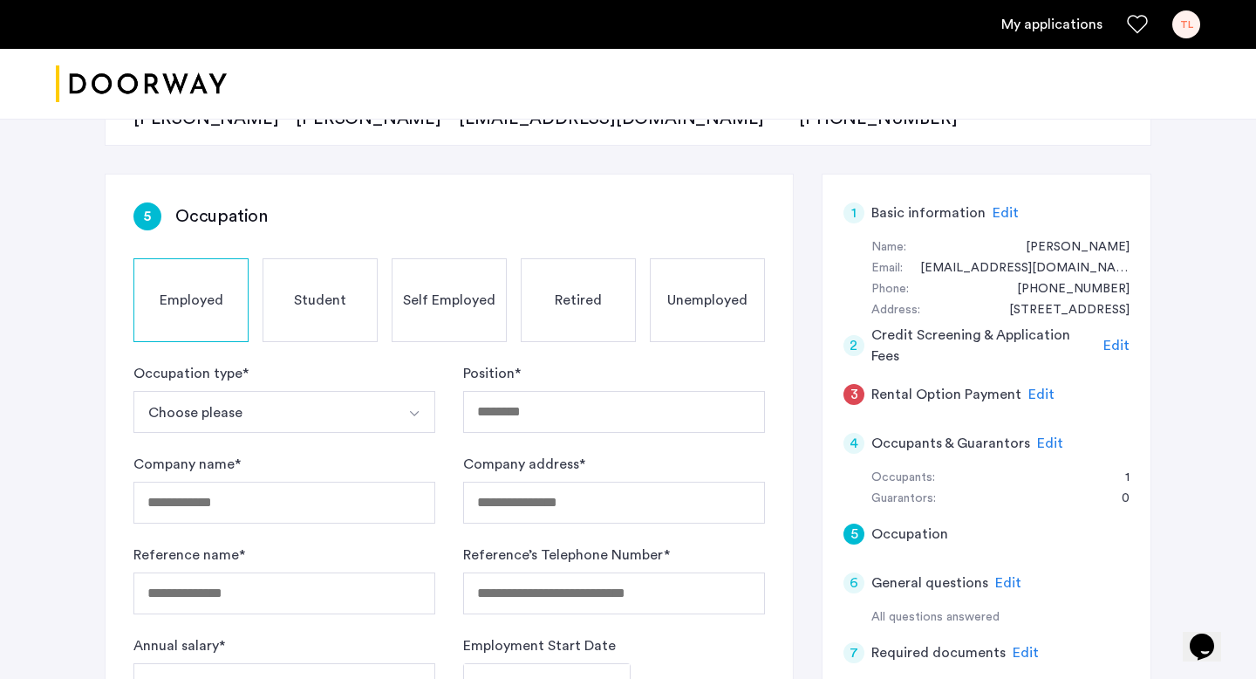
scroll to position [243, 0]
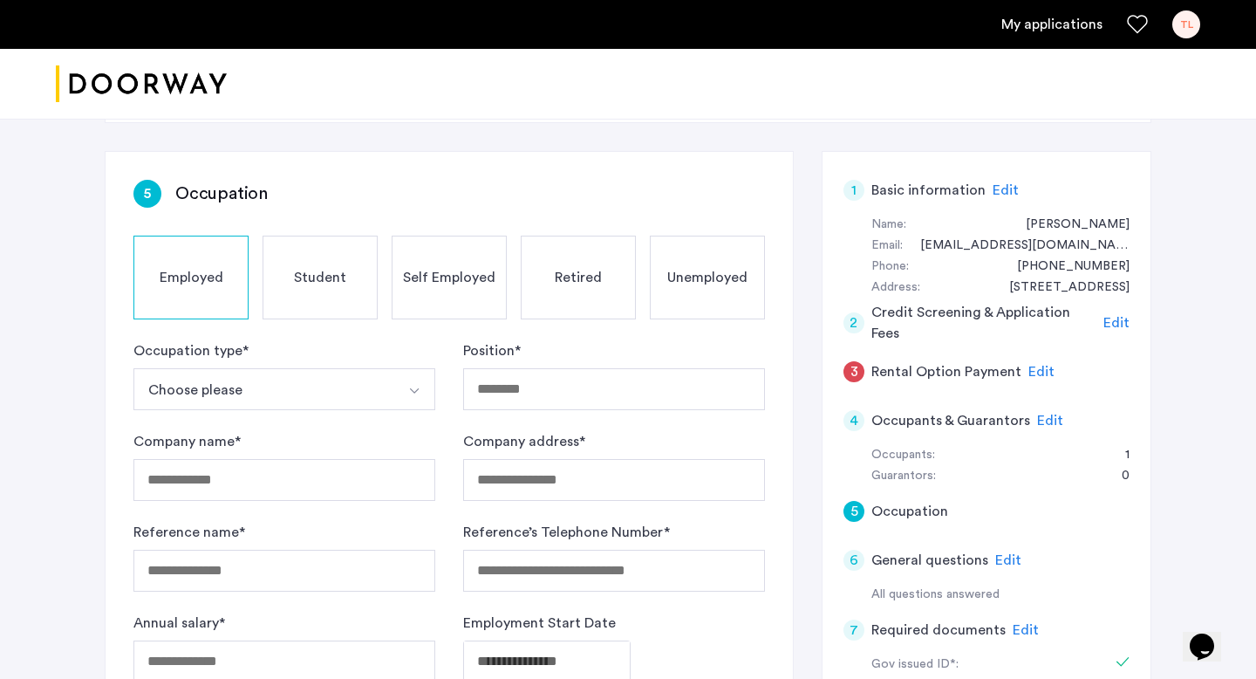
click at [242, 413] on form "Occupation type * Choose please Part-Time Full-Time Seasonal Internship Positio…" at bounding box center [448, 511] width 631 height 342
click at [242, 395] on button "Choose please" at bounding box center [263, 389] width 261 height 42
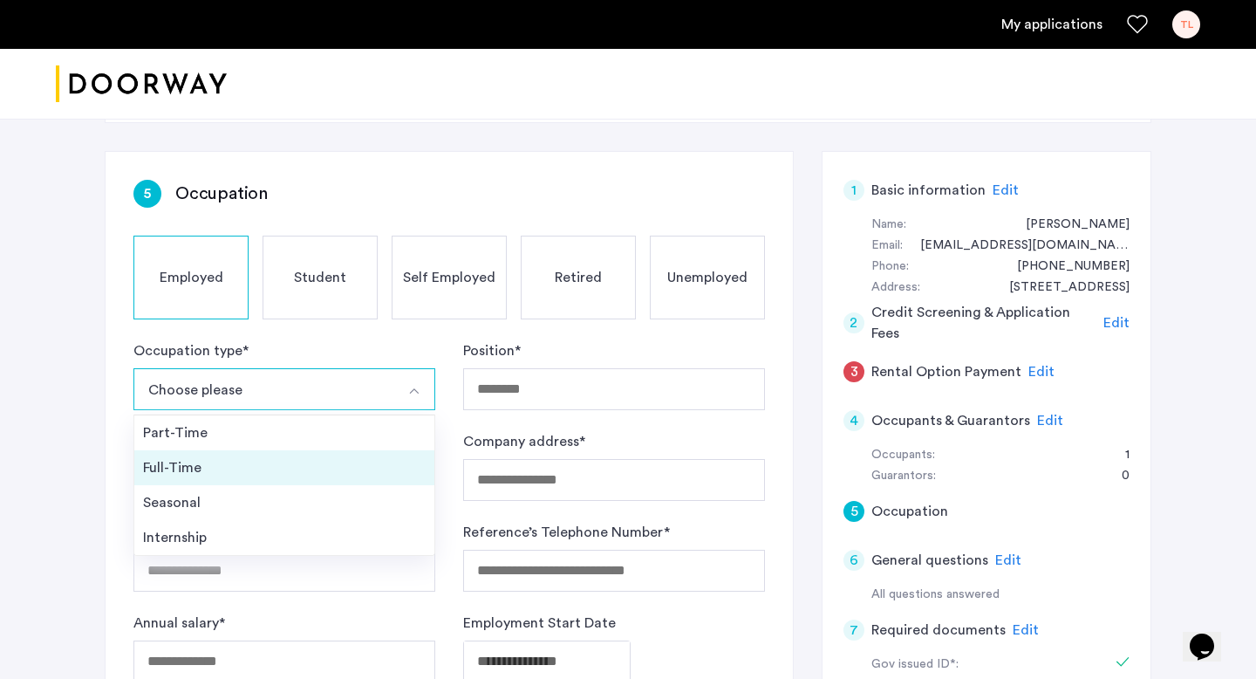
click at [244, 468] on div "Full-Time" at bounding box center [284, 467] width 283 height 21
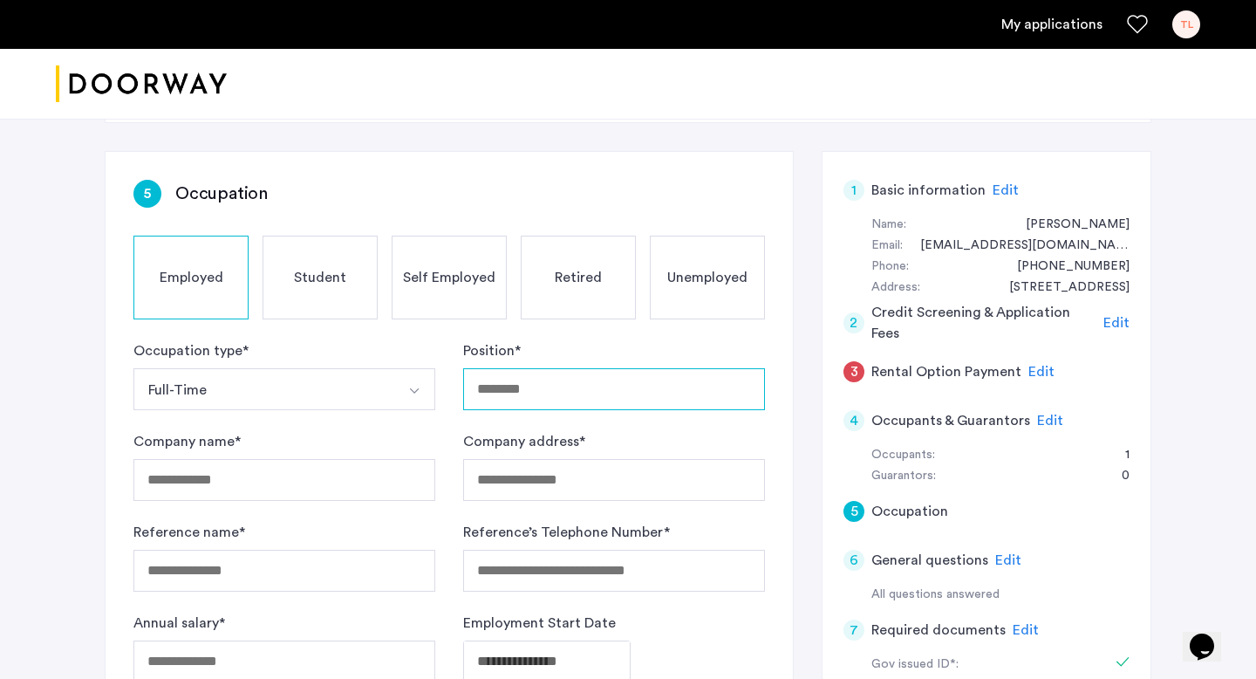
click at [510, 382] on input "Position *" at bounding box center [614, 389] width 302 height 42
type input "*"
type input "**********"
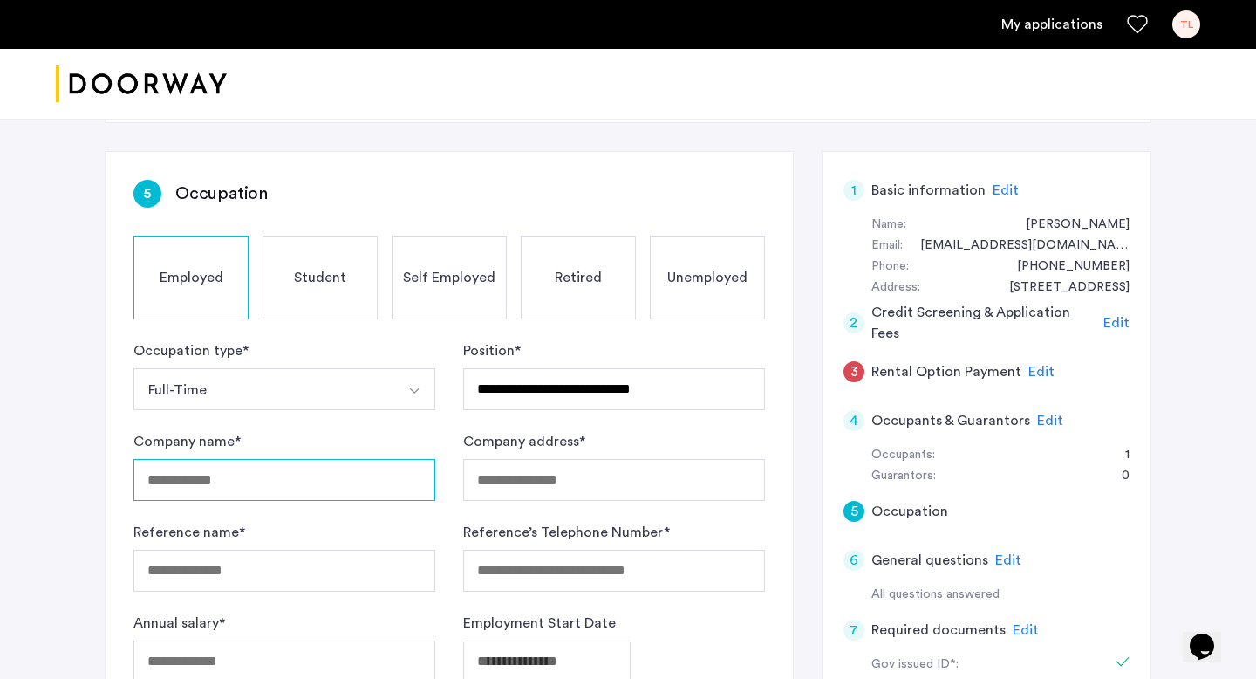
click at [381, 467] on input "Company name *" at bounding box center [284, 480] width 302 height 42
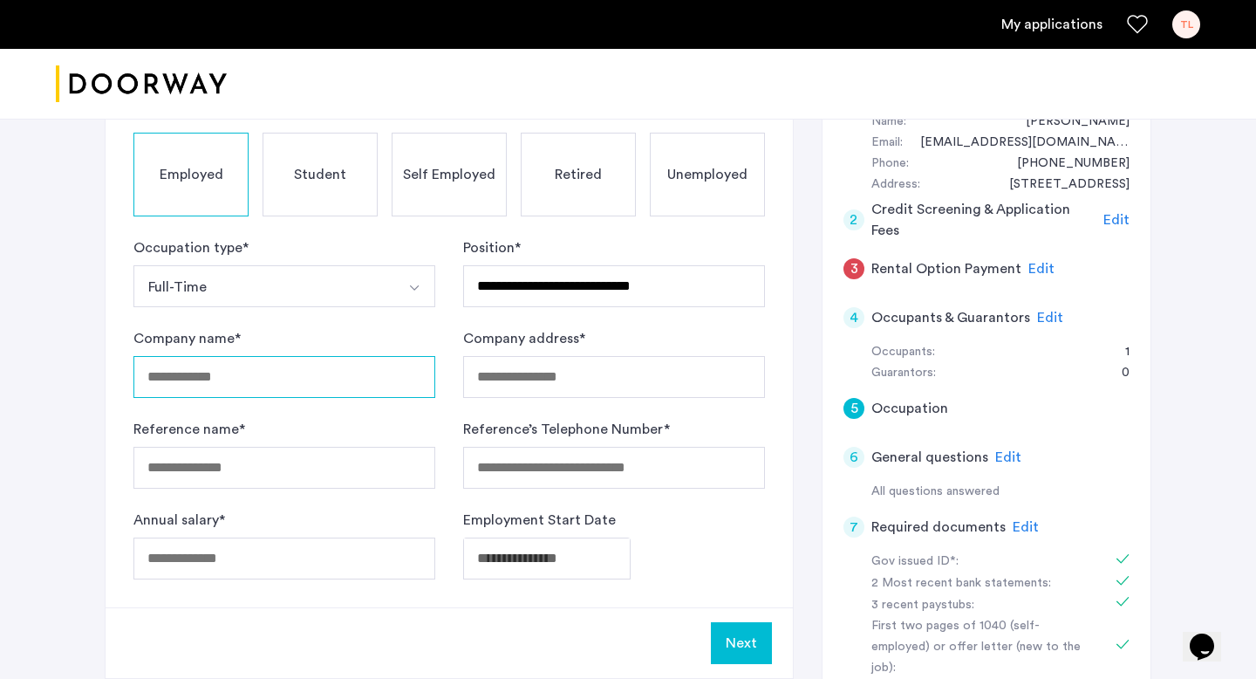
scroll to position [348, 0]
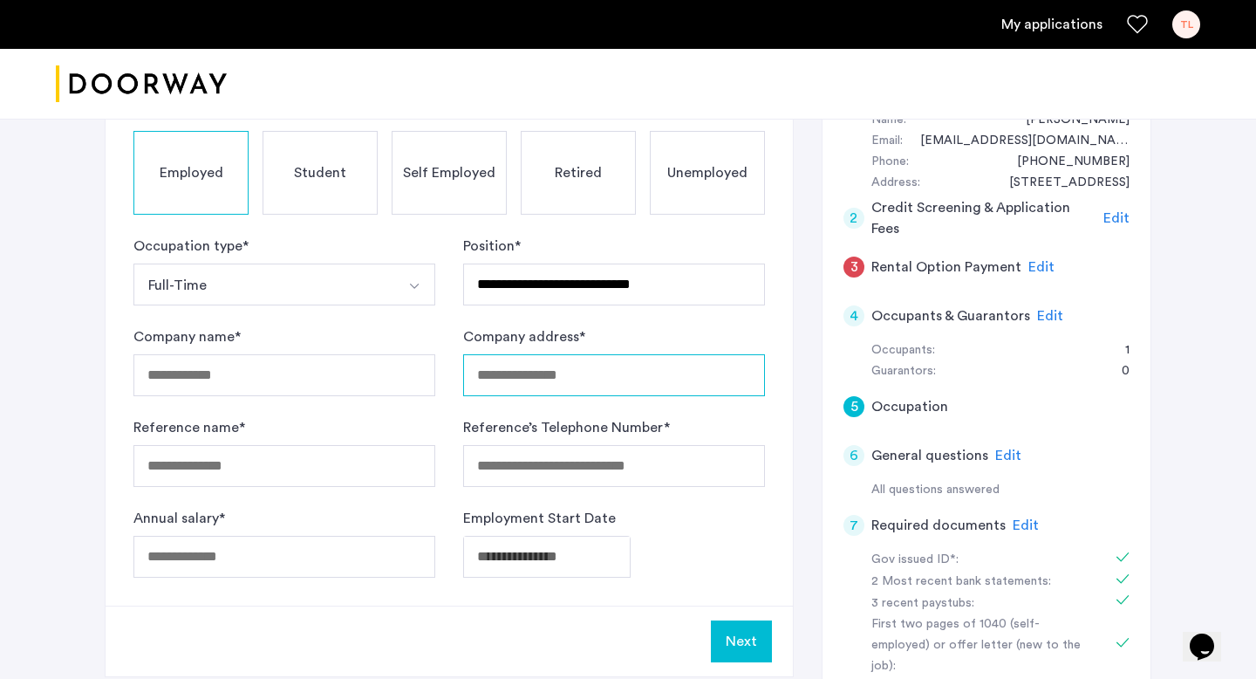
click at [485, 391] on input "Company address *" at bounding box center [614, 375] width 302 height 42
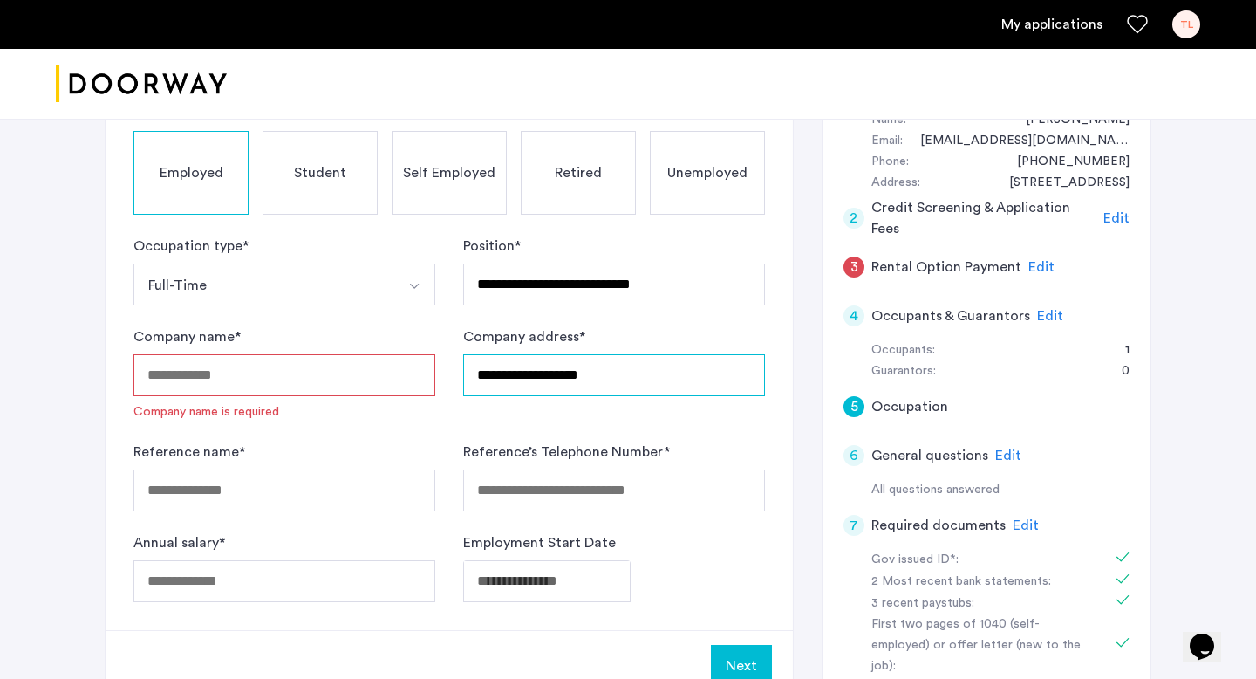
type input "**********"
click at [339, 514] on form "**********" at bounding box center [448, 418] width 631 height 366
click at [345, 369] on input "Company name *" at bounding box center [284, 375] width 302 height 42
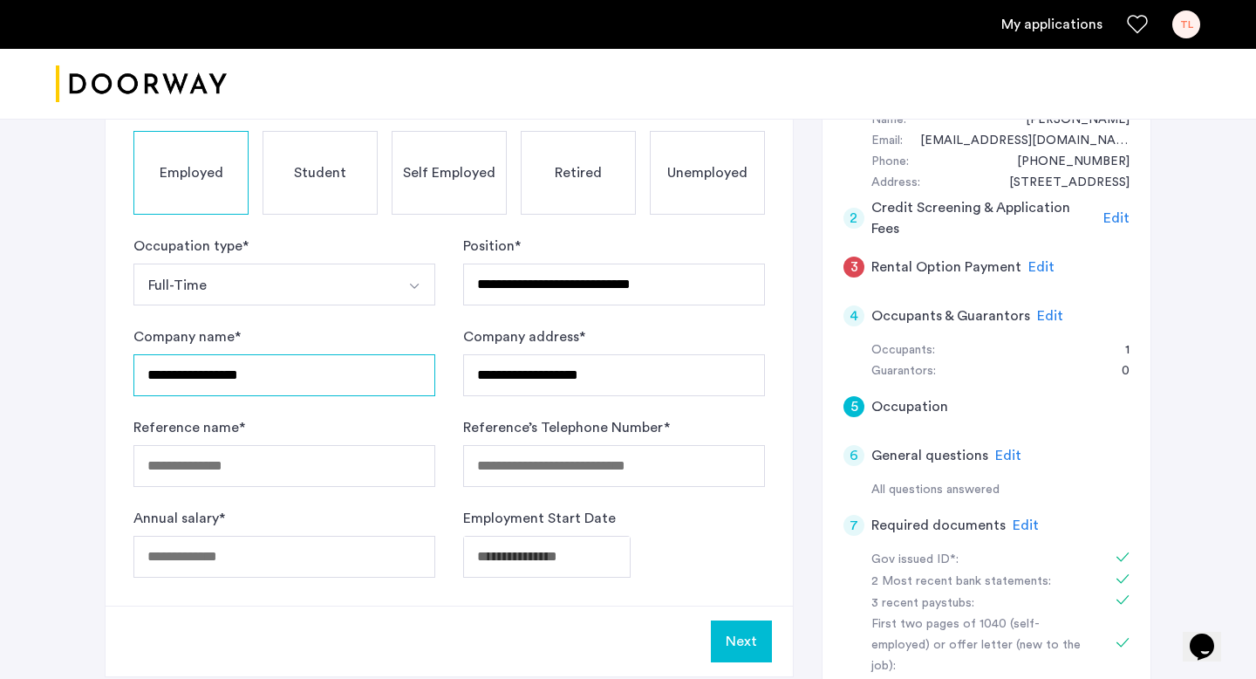
type input "**********"
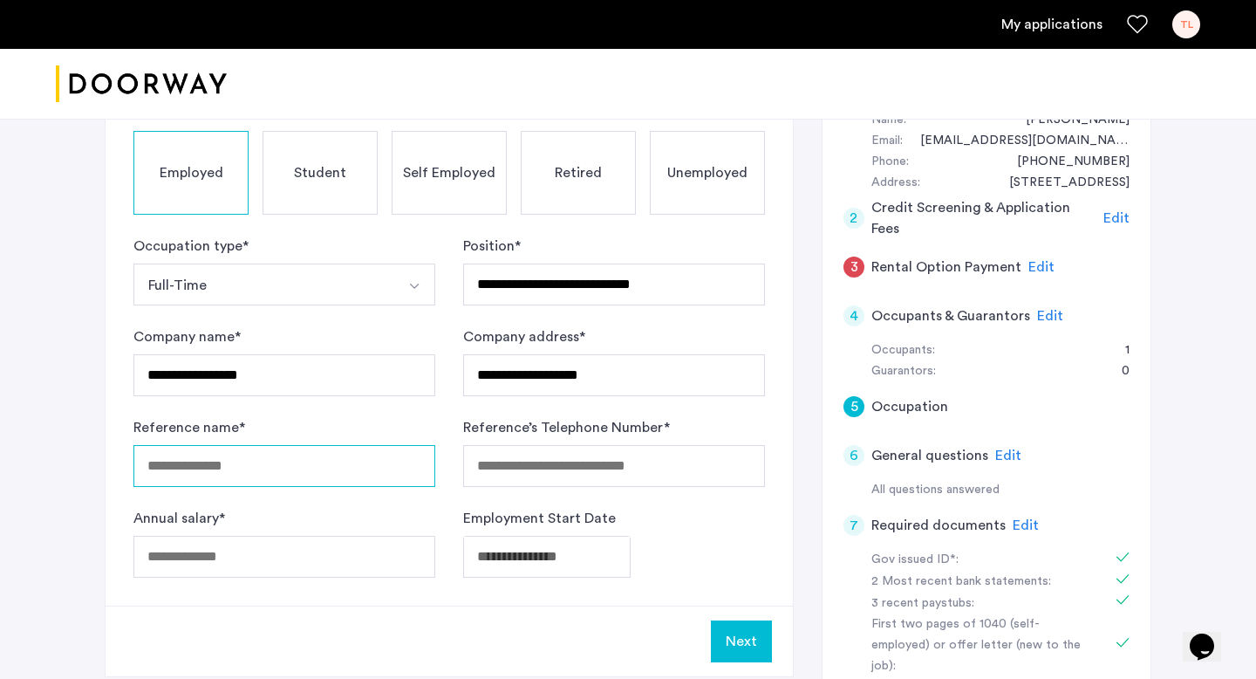
click at [331, 484] on input "Reference name *" at bounding box center [284, 466] width 302 height 42
type input "****"
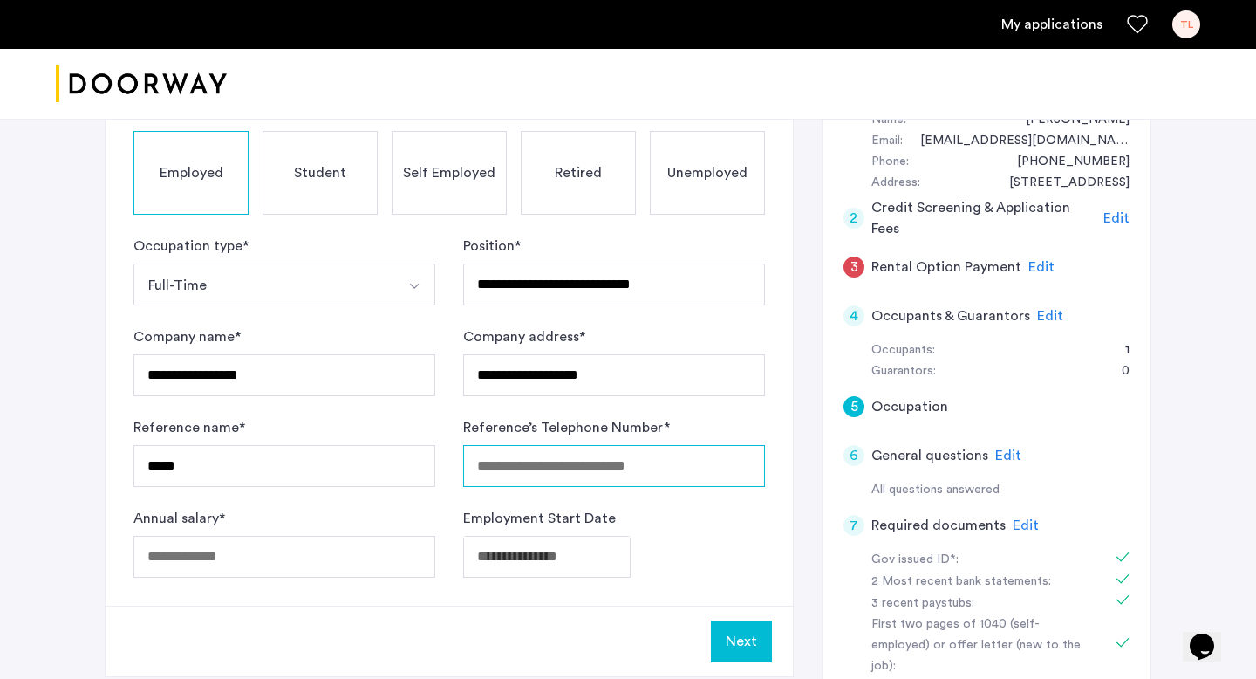
click at [512, 467] on input "Reference’s Telephone Number *" at bounding box center [614, 466] width 302 height 42
type input "**********"
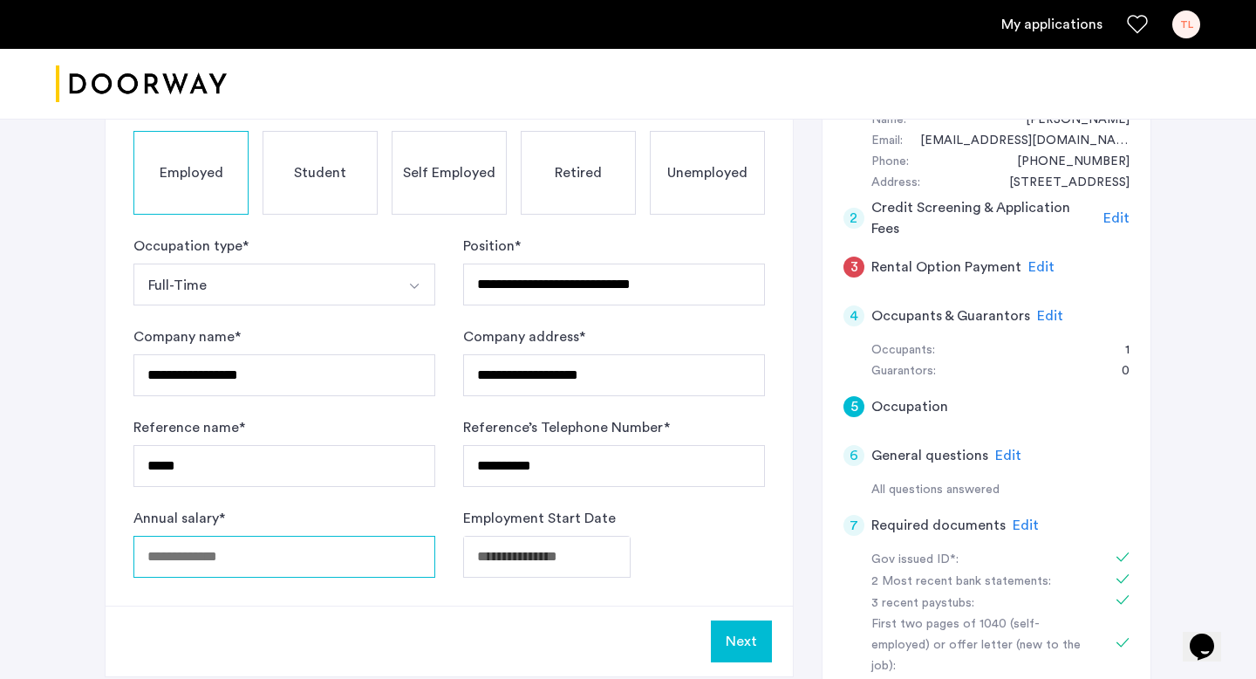
click at [320, 563] on input "Annual salary *" at bounding box center [284, 557] width 302 height 42
type input "*****"
click at [513, 577] on div "**********" at bounding box center [449, 326] width 687 height 558
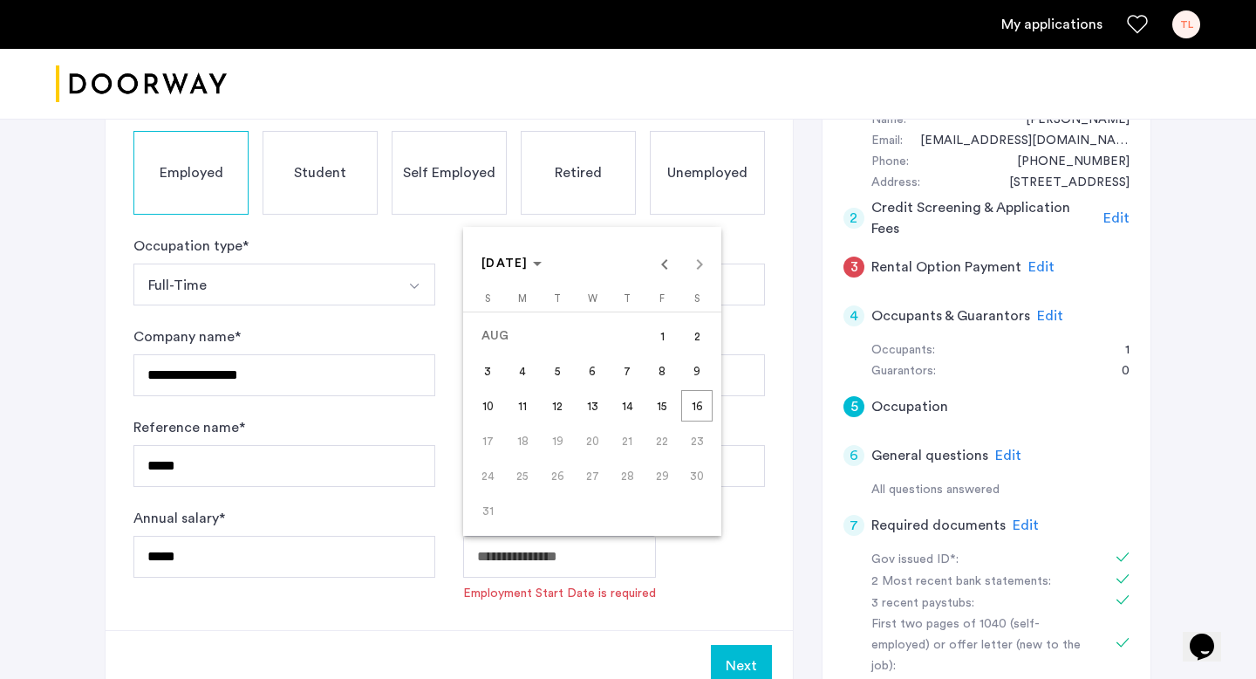
click at [665, 264] on span "Previous month" at bounding box center [664, 263] width 35 height 35
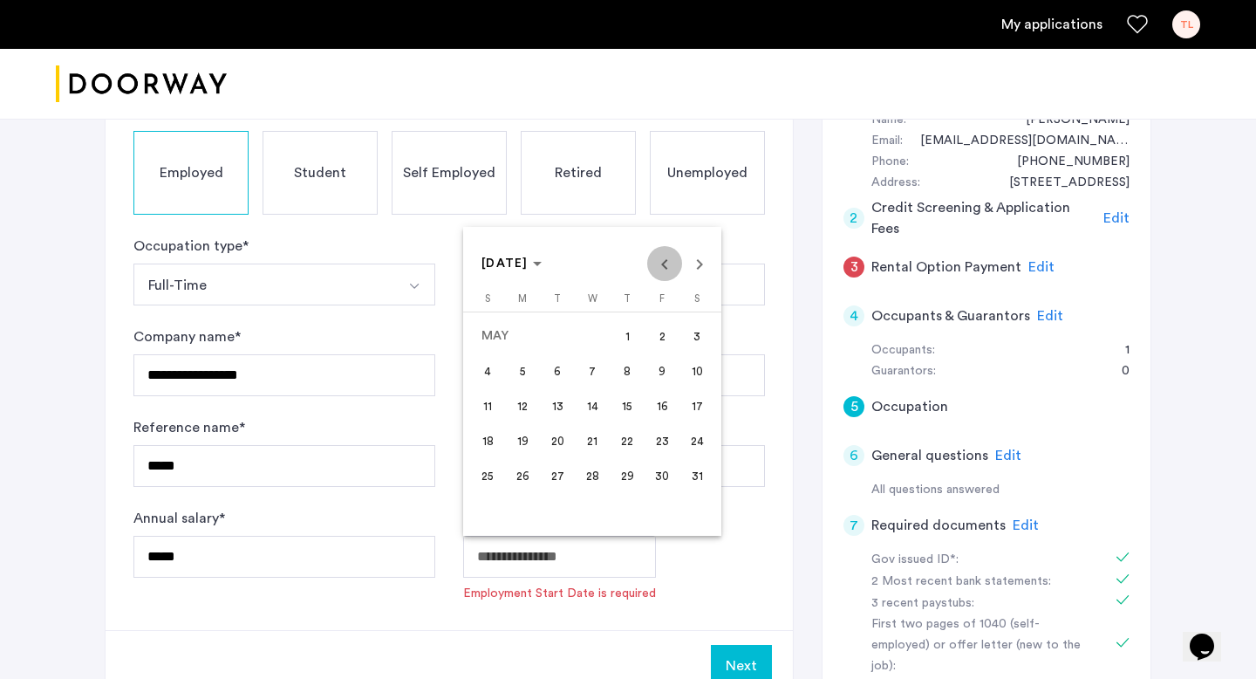
click at [665, 264] on span "Previous month" at bounding box center [664, 263] width 35 height 35
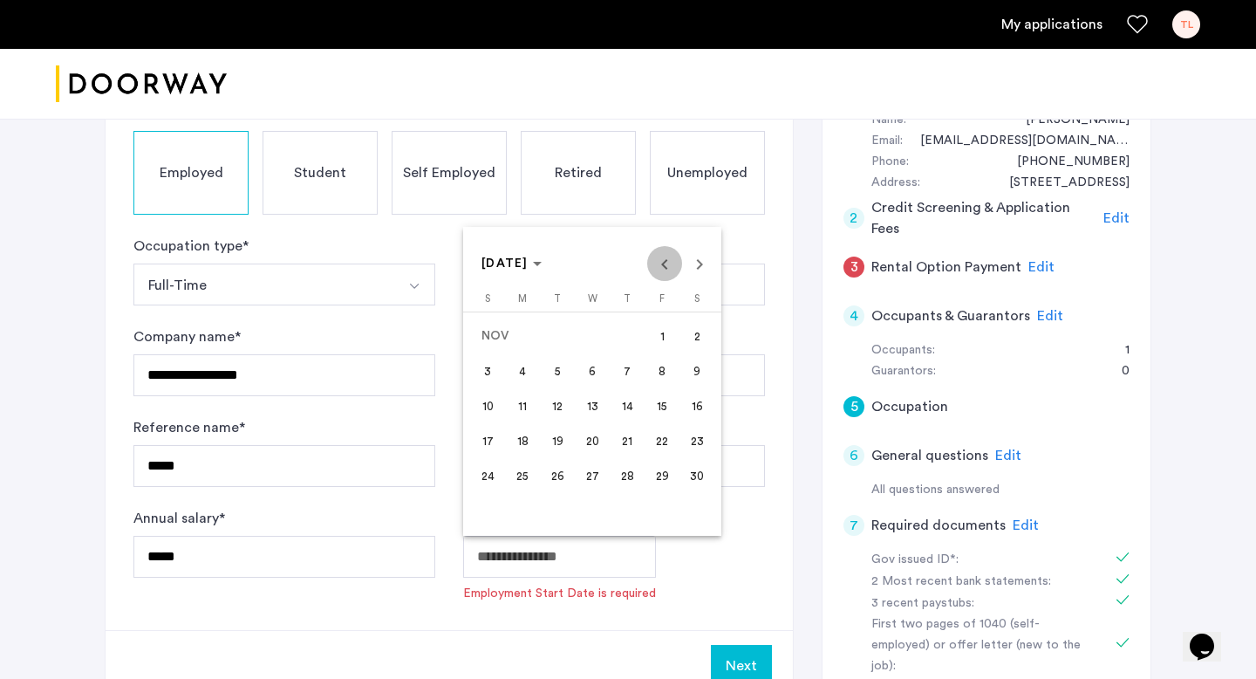
click at [665, 264] on span "Previous month" at bounding box center [664, 263] width 35 height 35
click at [699, 262] on span "Next month" at bounding box center [699, 263] width 35 height 35
click at [646, 379] on span "8" at bounding box center [661, 370] width 31 height 31
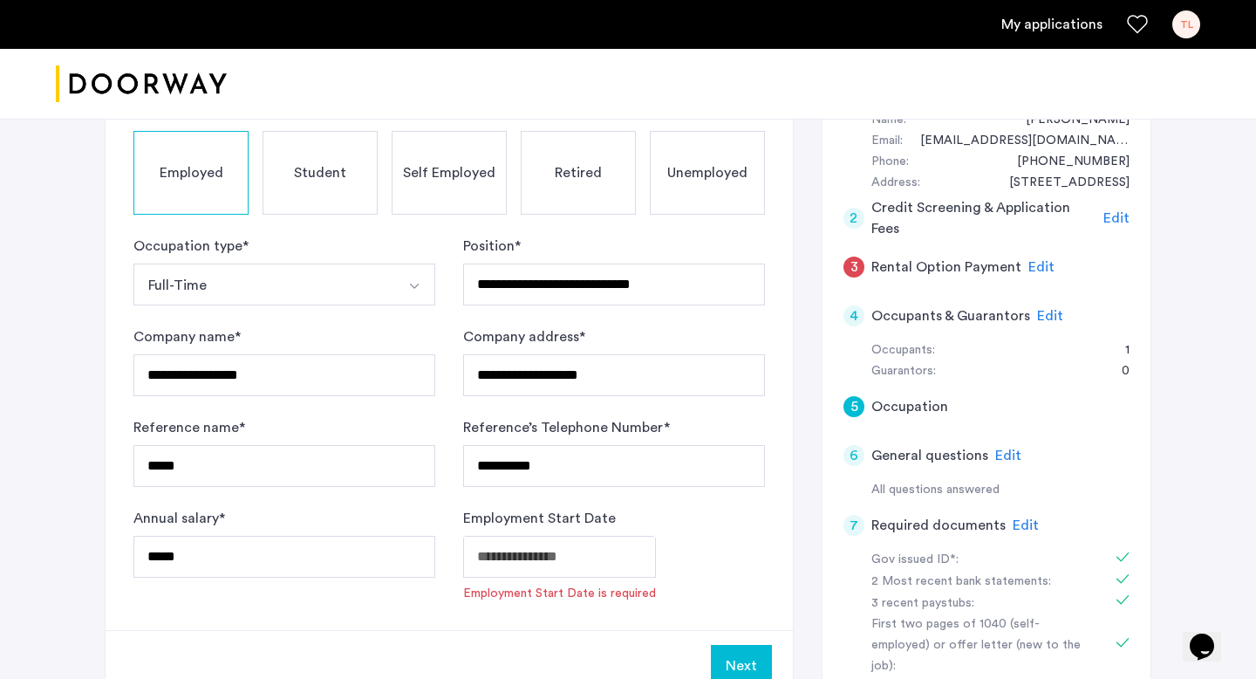
type input "**********"
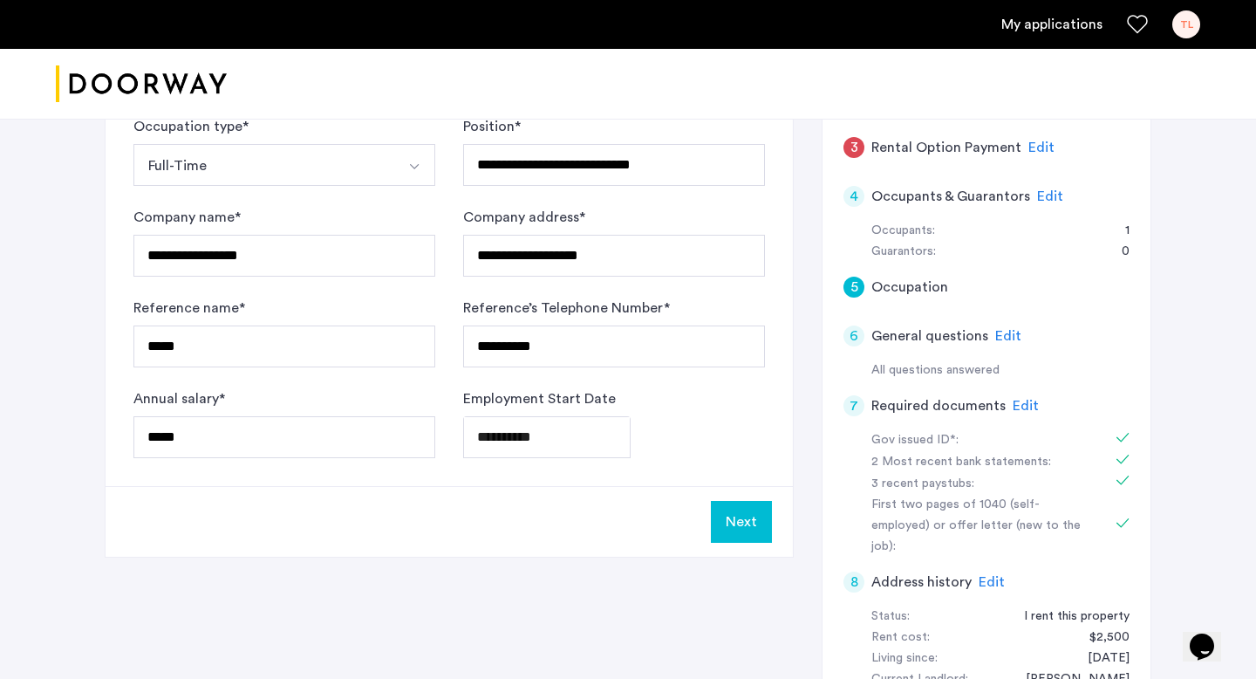
click at [733, 542] on button "Next" at bounding box center [741, 522] width 61 height 42
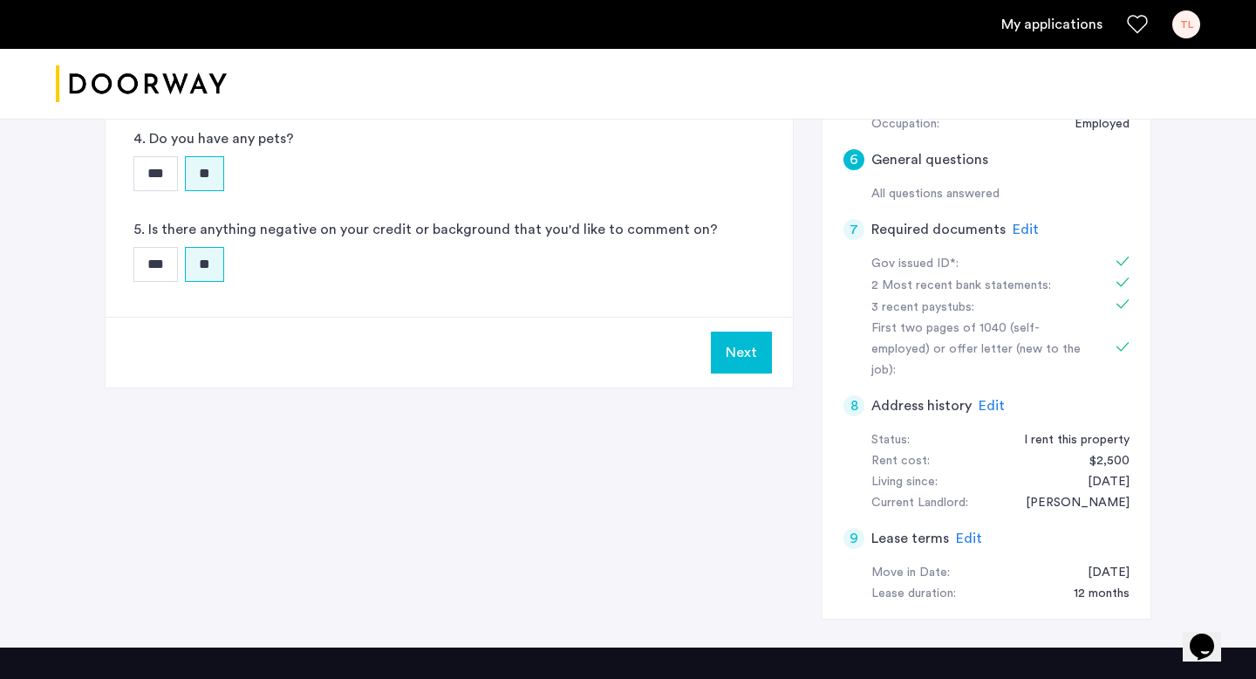
scroll to position [613, 0]
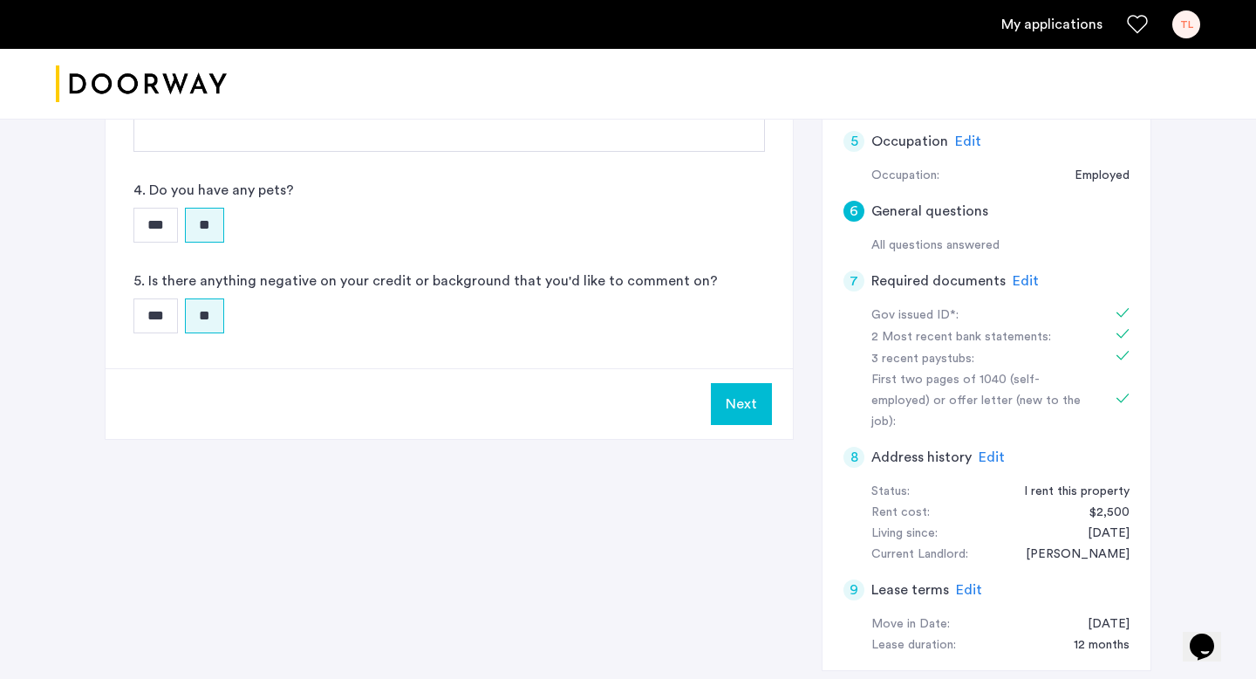
click at [738, 434] on div "Next" at bounding box center [449, 403] width 687 height 71
click at [738, 410] on button "Next" at bounding box center [741, 404] width 61 height 42
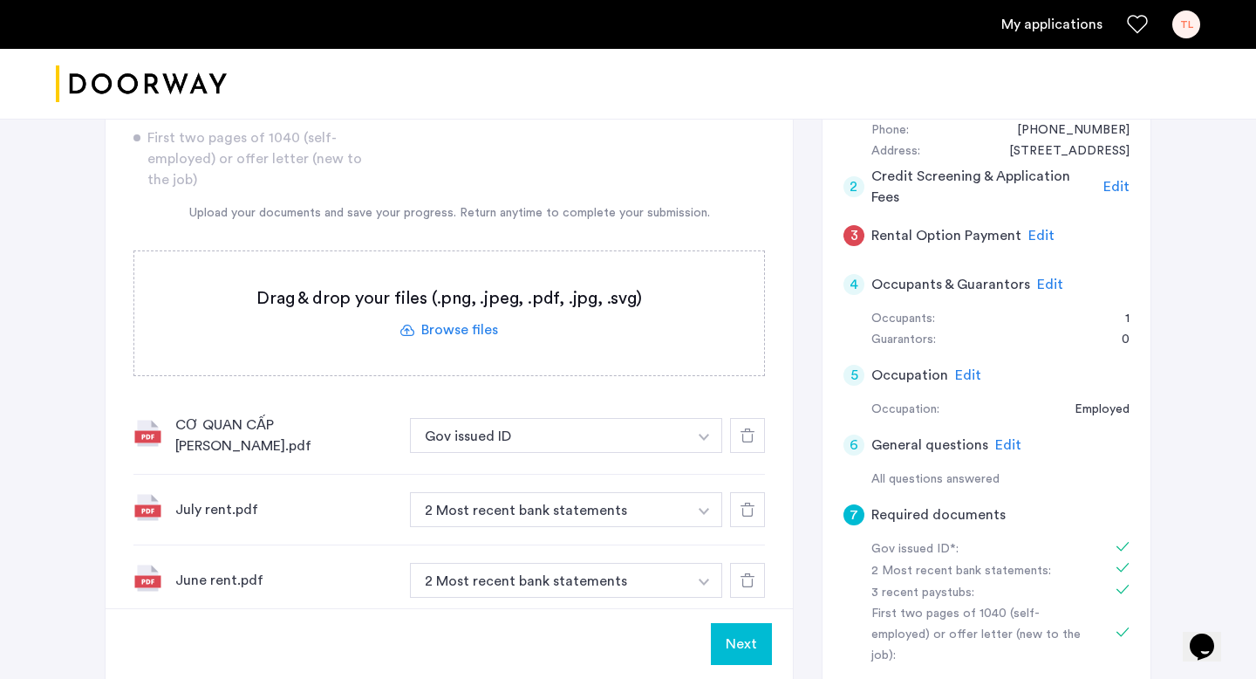
scroll to position [495, 0]
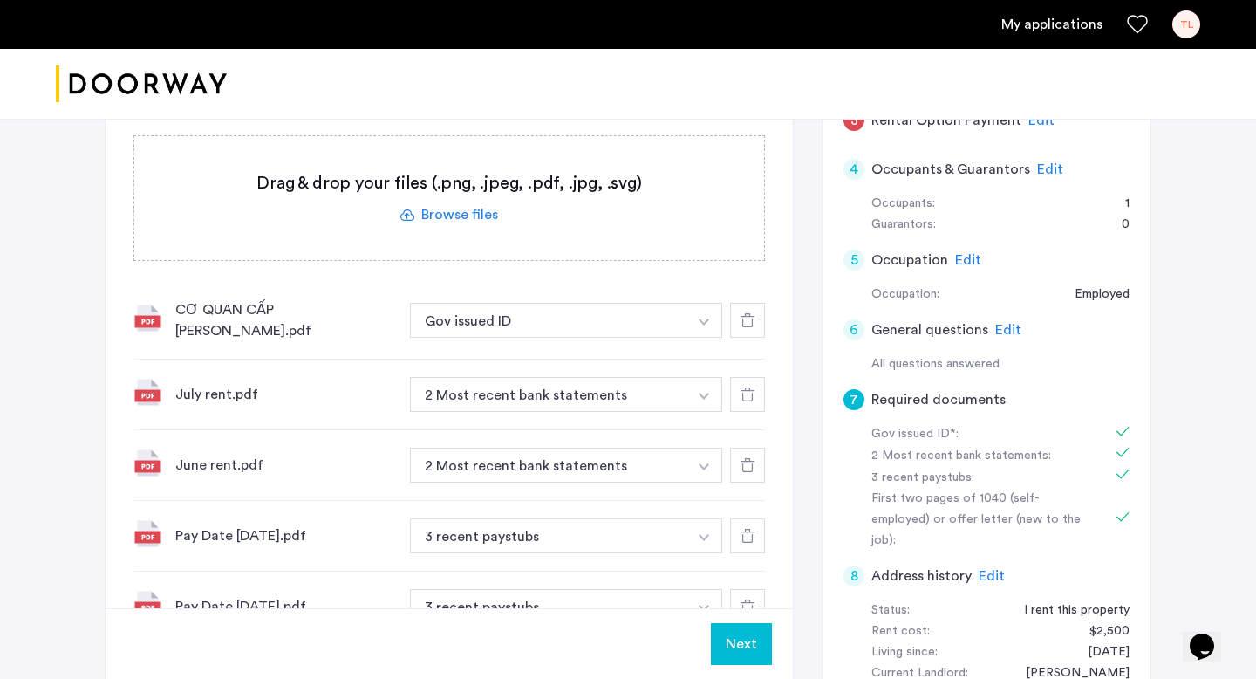
click at [728, 635] on button "Next" at bounding box center [741, 644] width 61 height 42
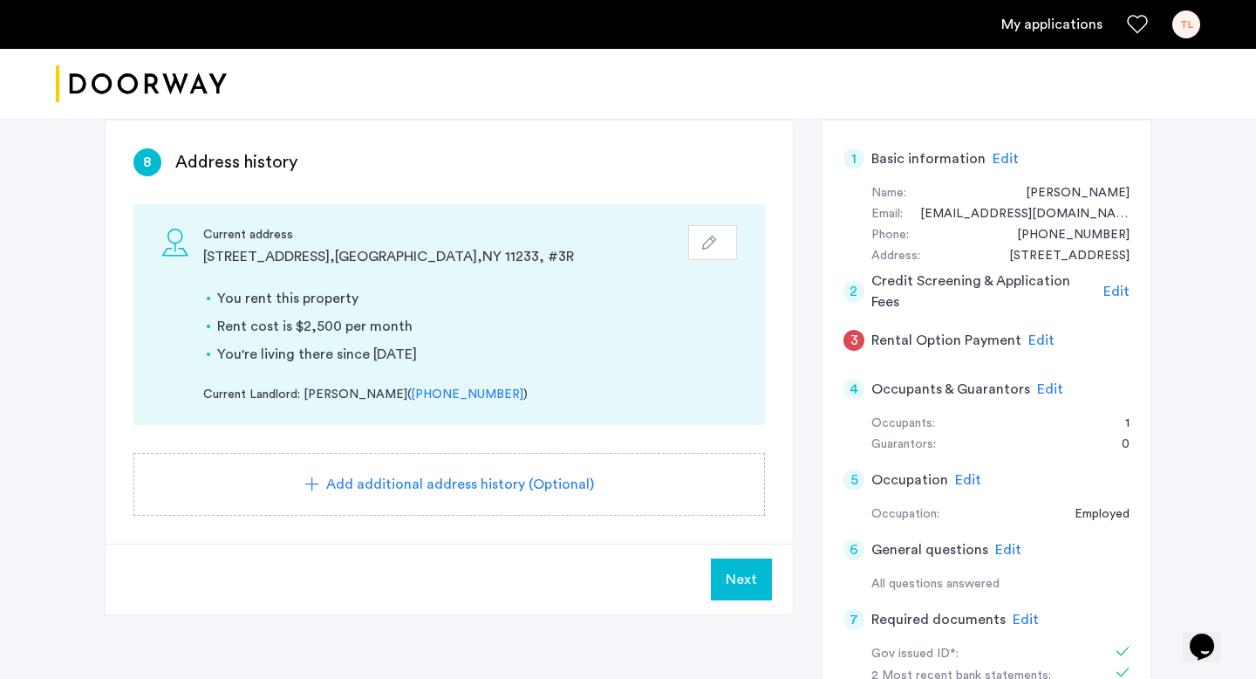
scroll to position [274, 0]
click at [745, 590] on span "Next" at bounding box center [741, 580] width 31 height 21
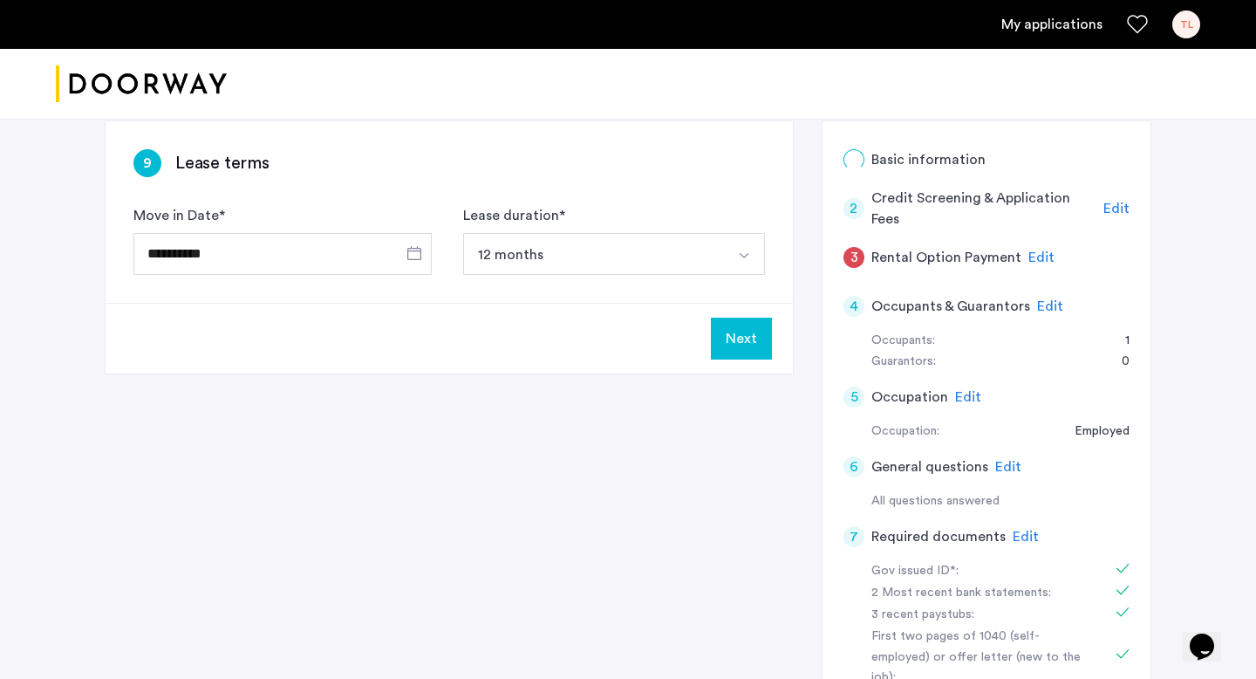
scroll to position [0, 0]
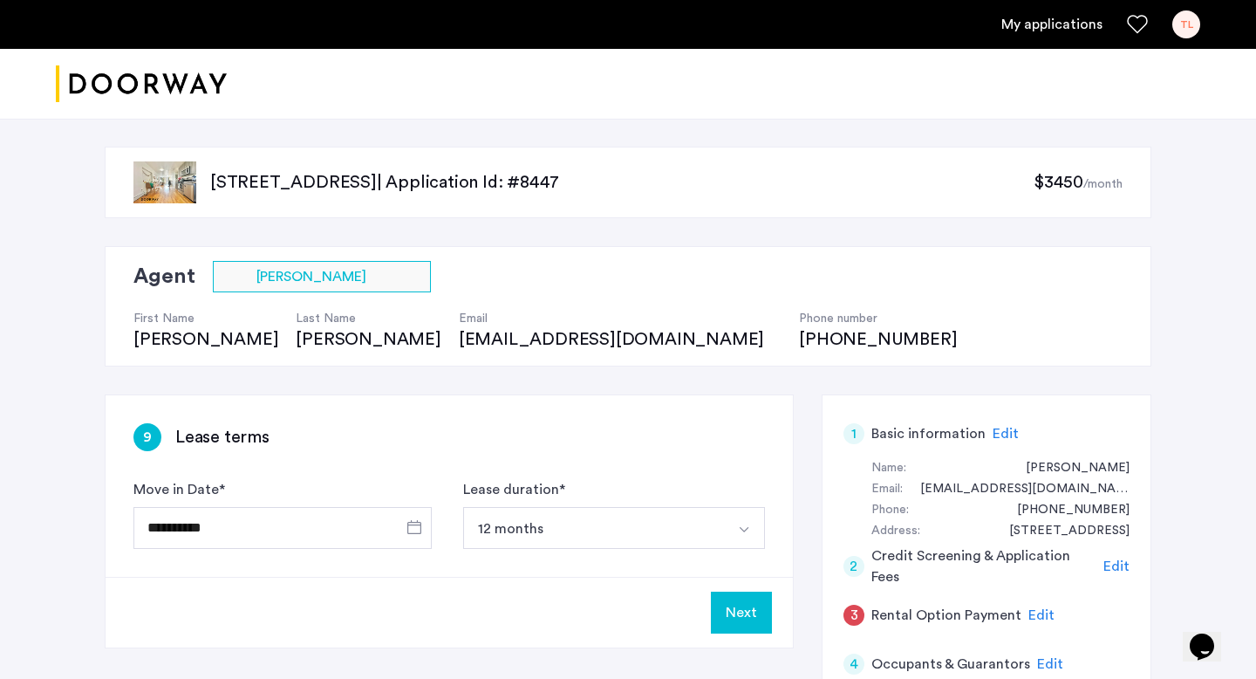
click at [738, 611] on button "Next" at bounding box center [741, 612] width 61 height 42
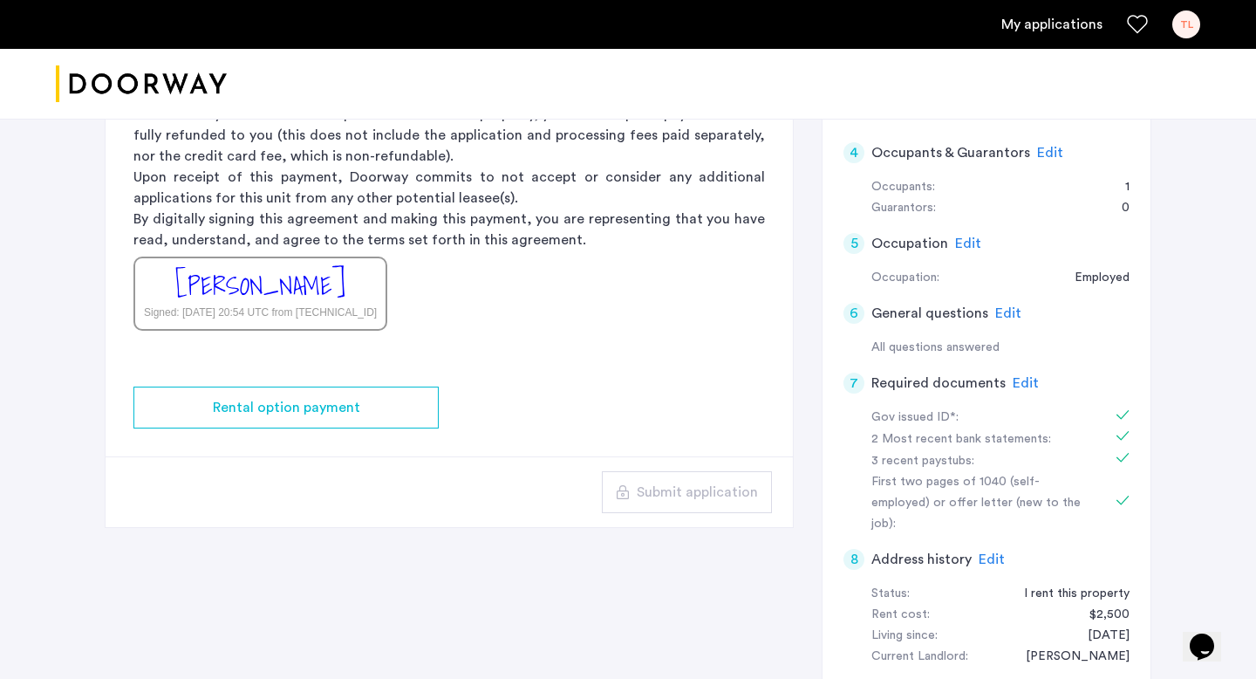
scroll to position [506, 0]
